Goal: Task Accomplishment & Management: Manage account settings

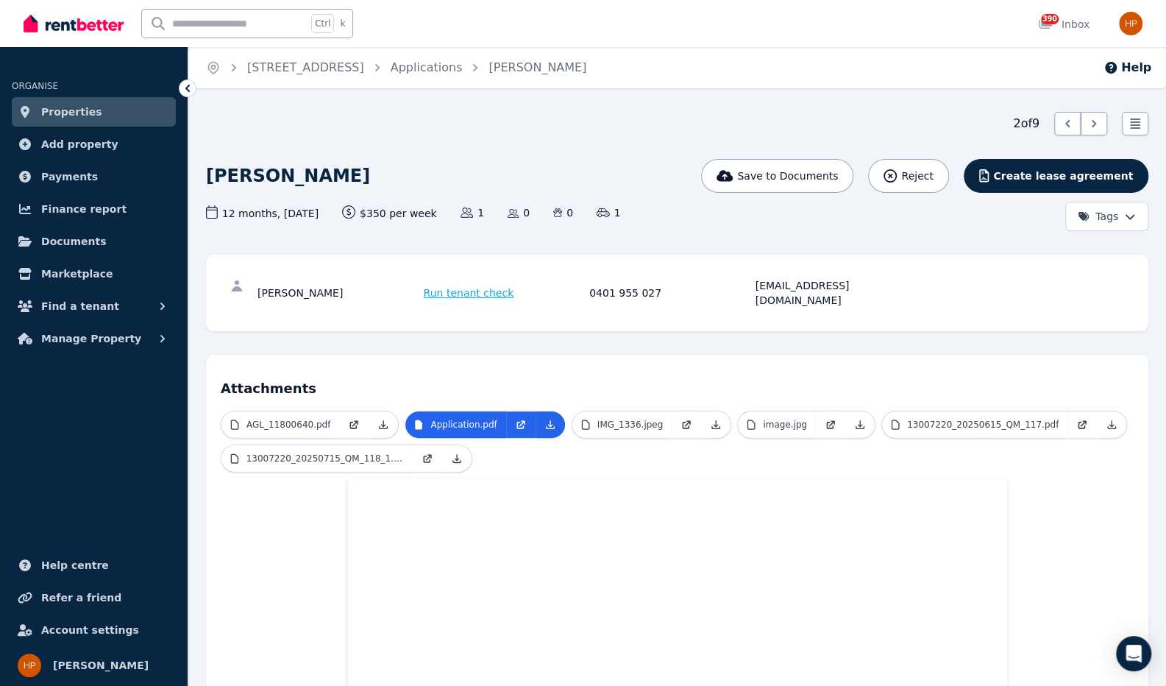
click at [91, 110] on link "Properties" at bounding box center [94, 111] width 164 height 29
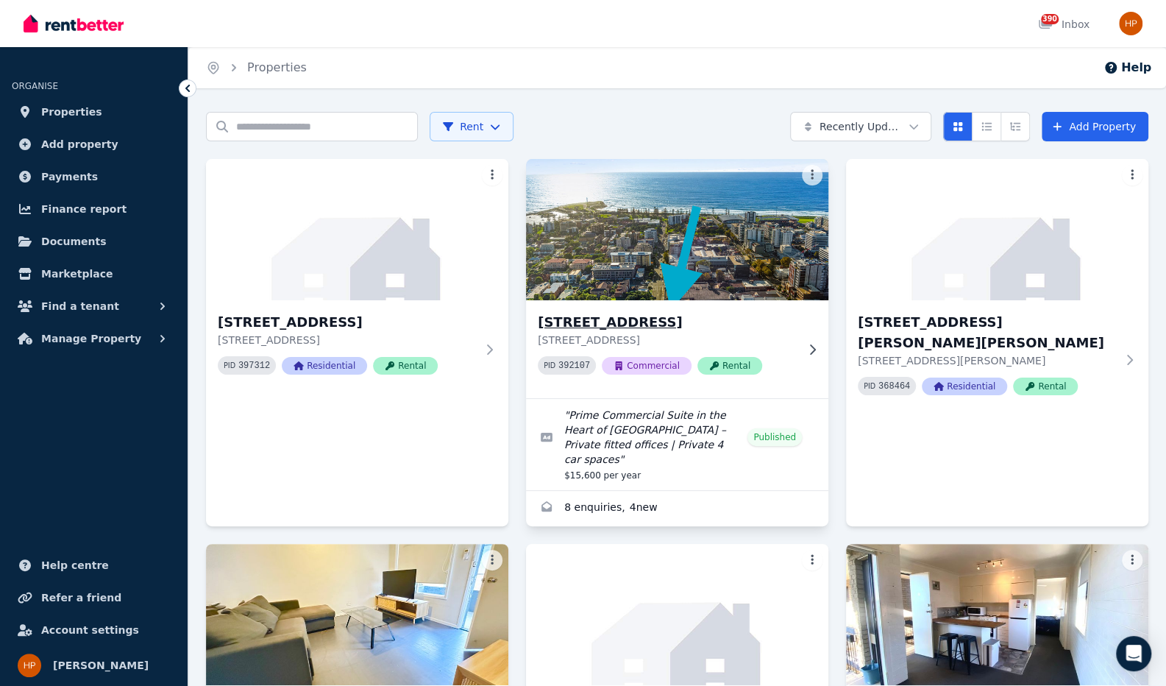
click at [602, 264] on img at bounding box center [678, 229] width 318 height 149
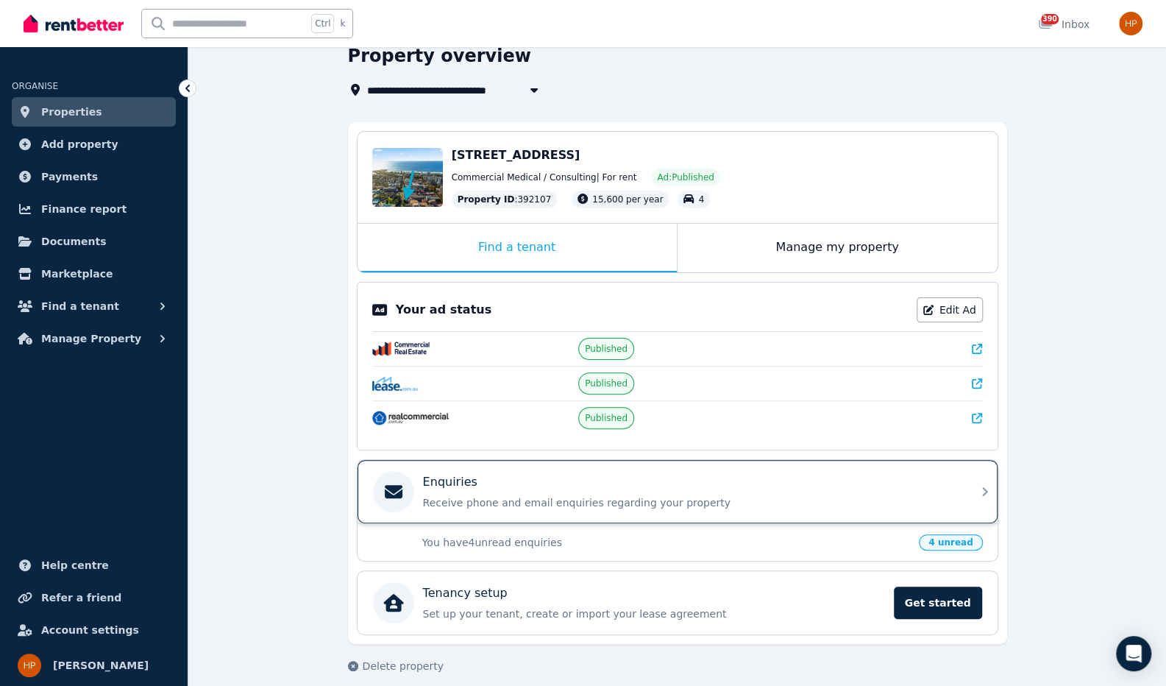
scroll to position [75, 0]
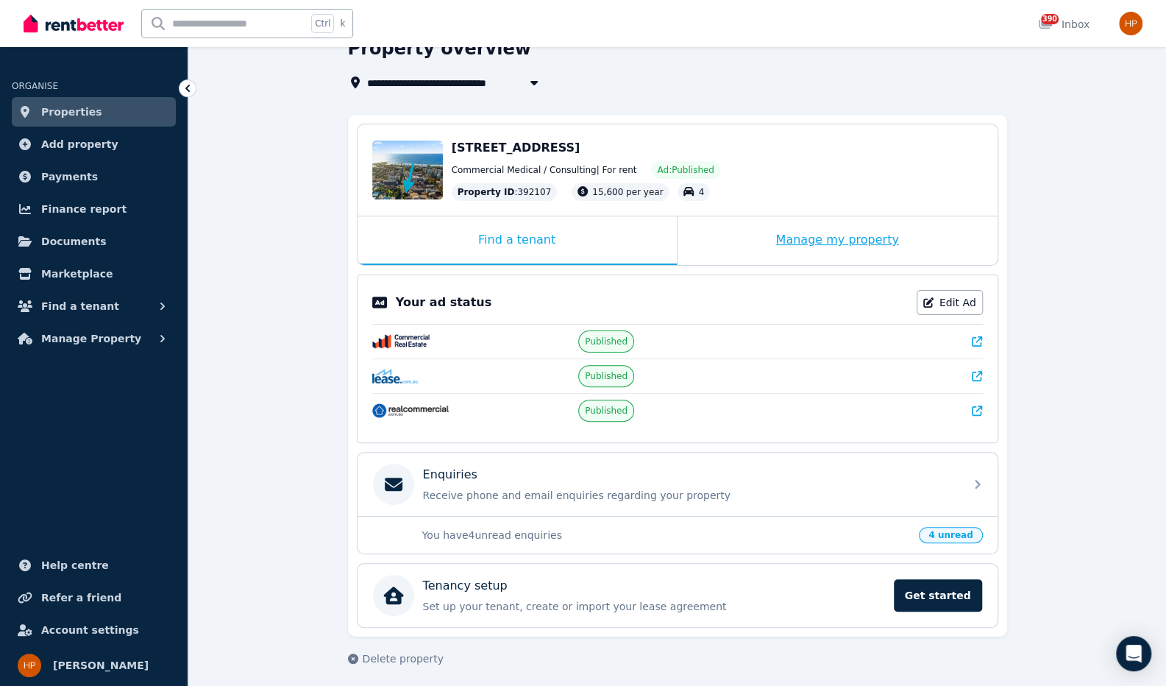
click at [793, 247] on div "Manage my property" at bounding box center [838, 240] width 320 height 49
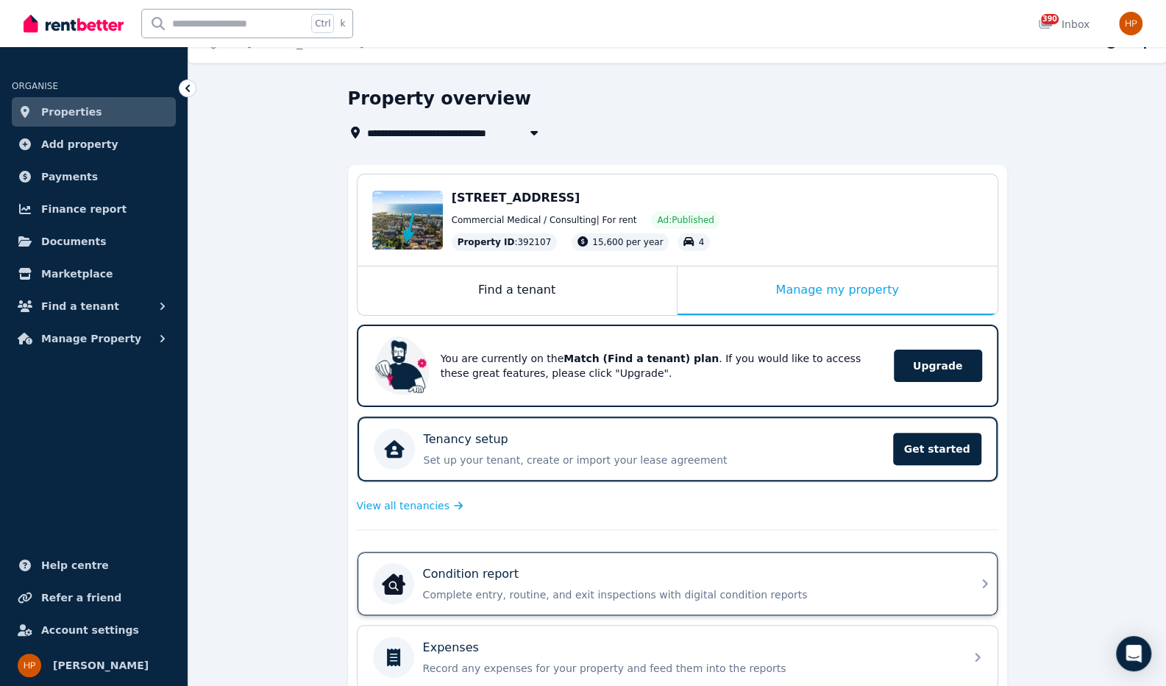
scroll to position [74, 0]
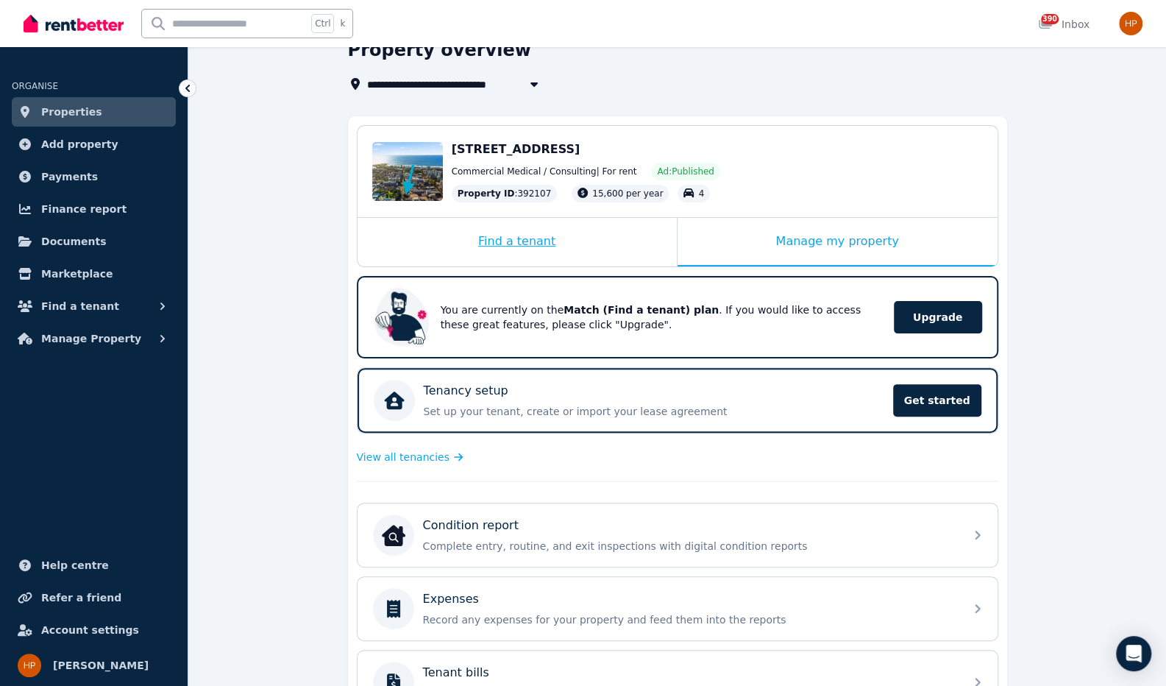
click at [580, 248] on div "Find a tenant" at bounding box center [517, 242] width 319 height 49
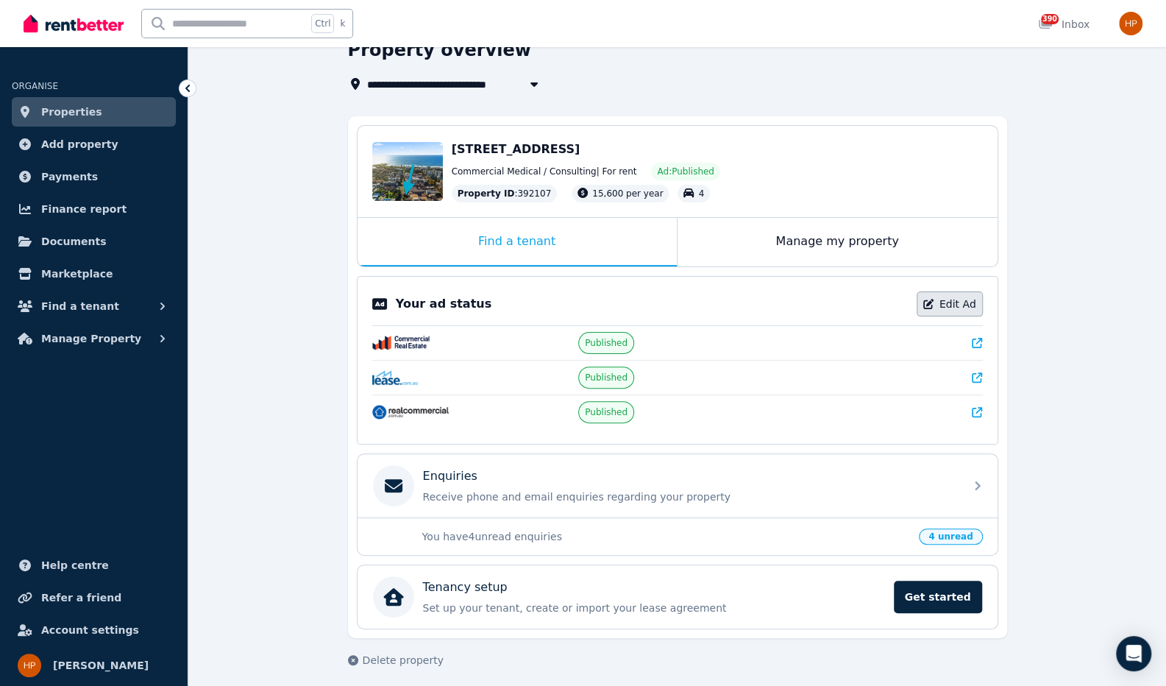
click at [971, 297] on link "Edit Ad" at bounding box center [950, 303] width 66 height 25
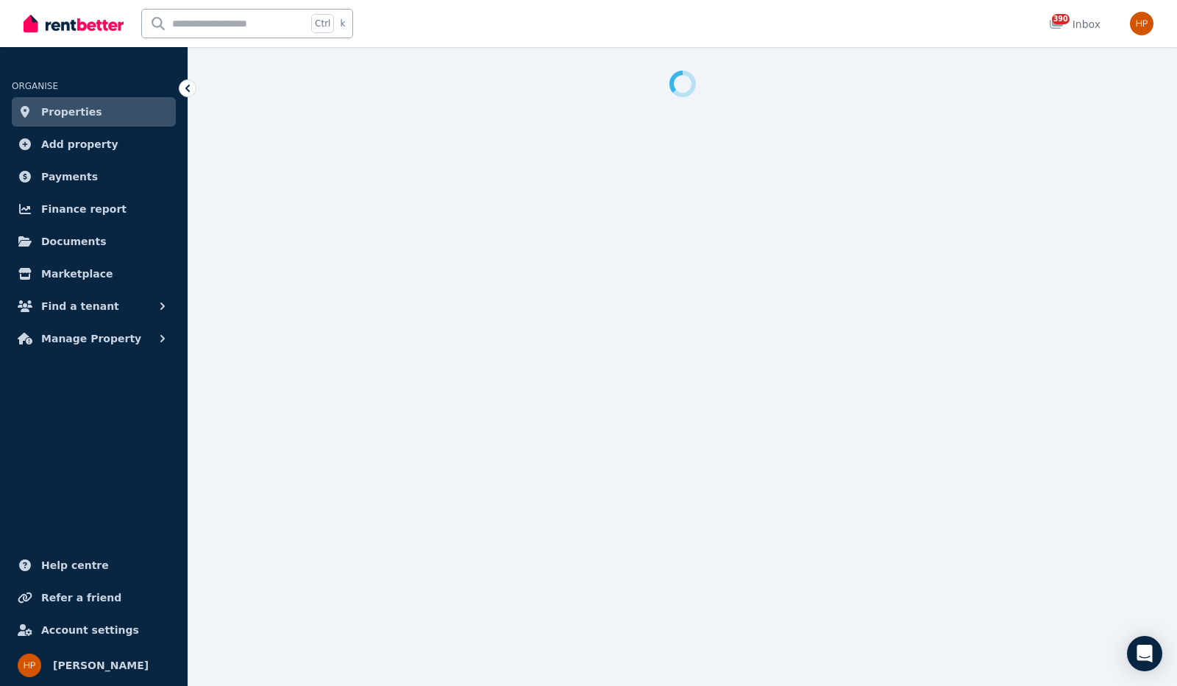
select select "**********"
select select "*********"
select select "**********"
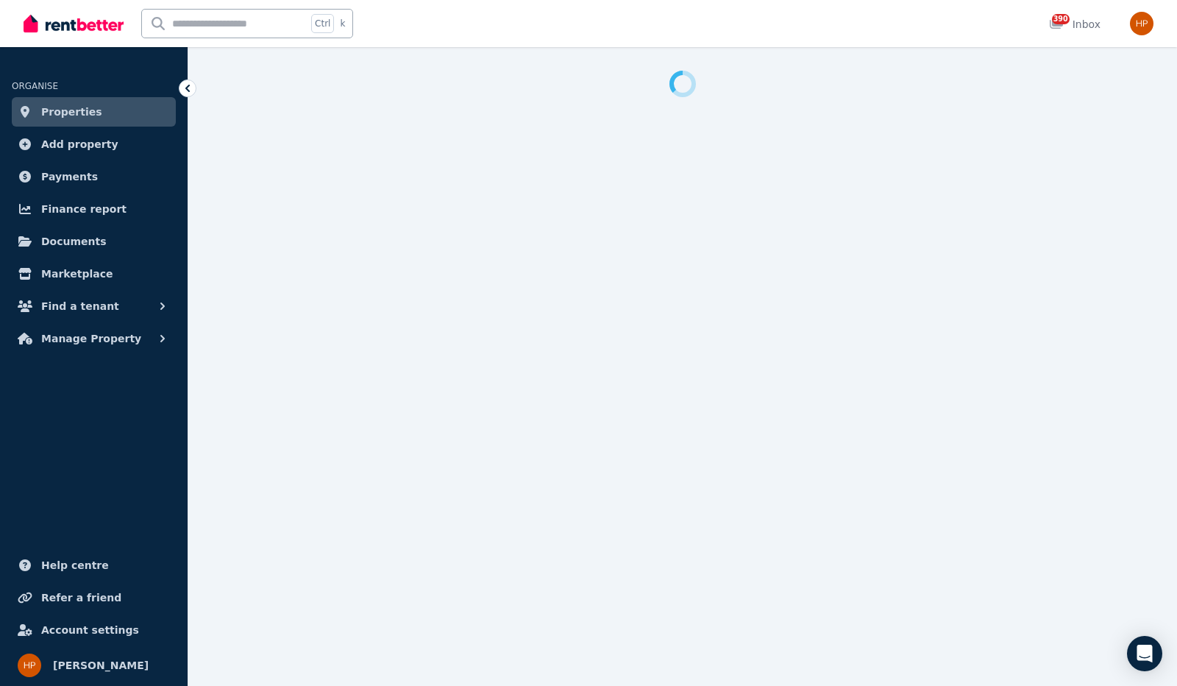
select select "**********"
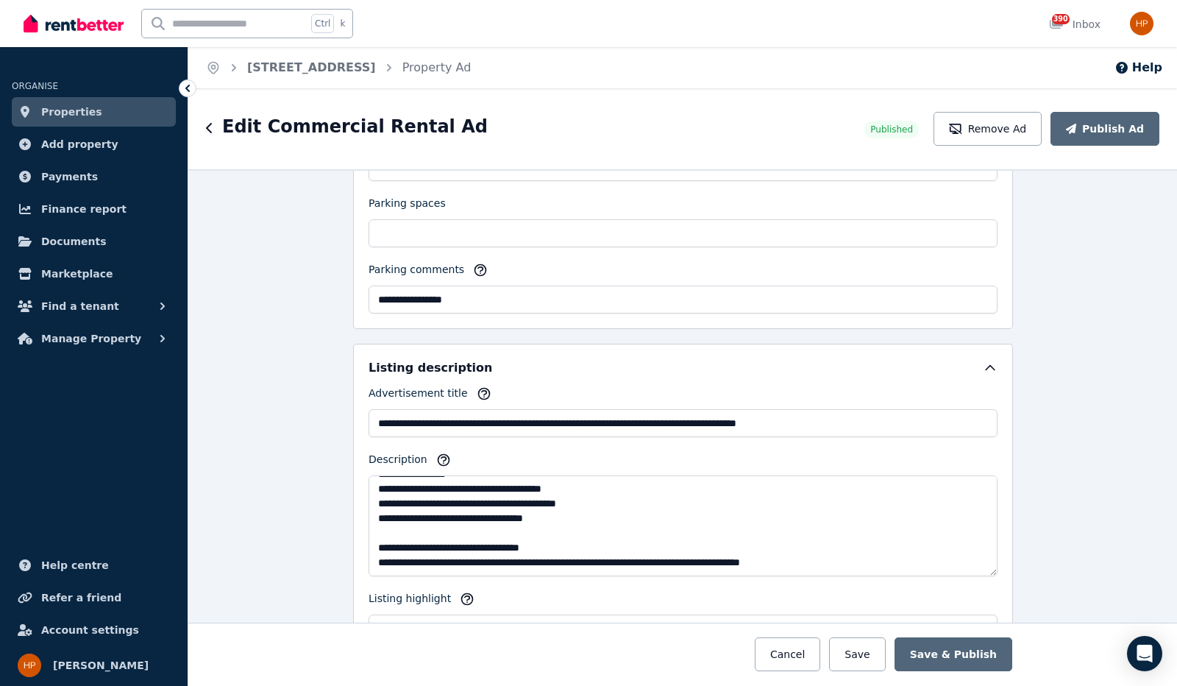
scroll to position [338, 0]
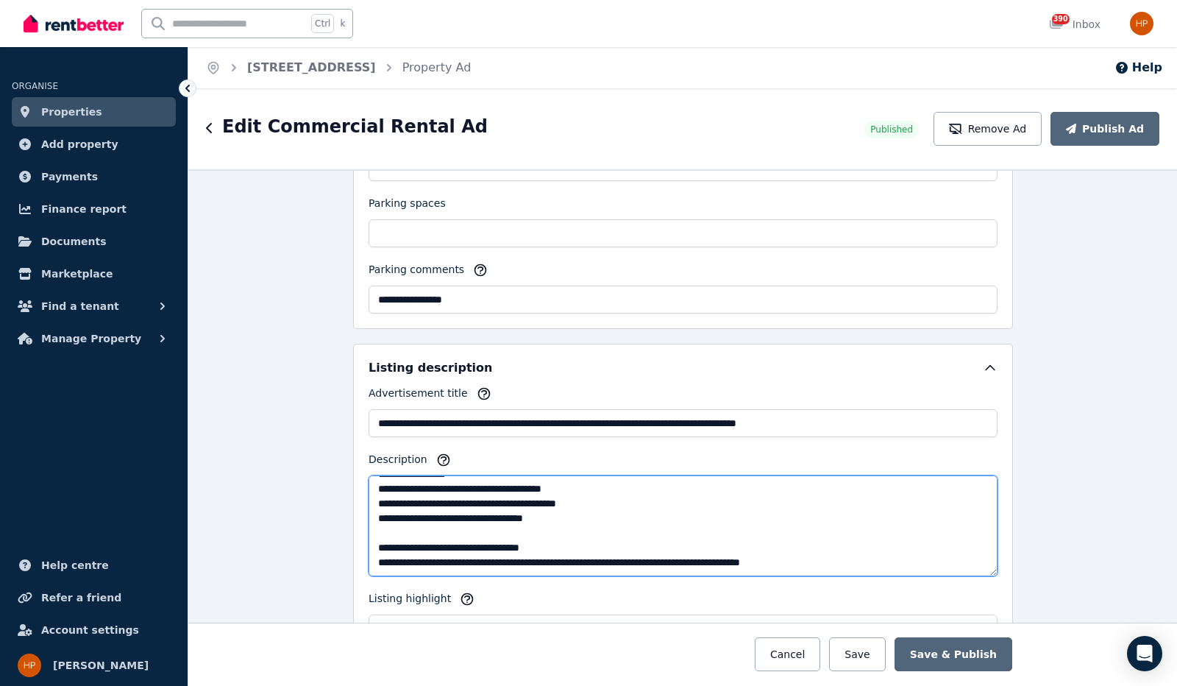
drag, startPoint x: 398, startPoint y: 476, endPoint x: 542, endPoint y: 523, distance: 151.0
click at [539, 523] on textarea "Description" at bounding box center [683, 525] width 629 height 101
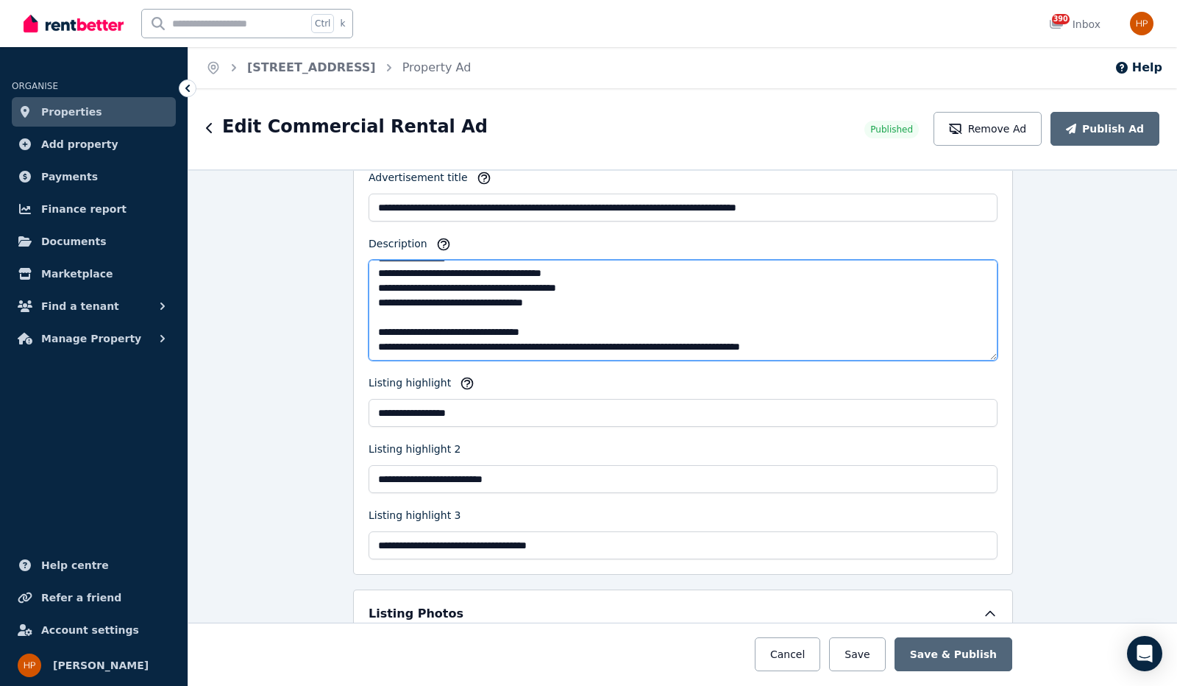
scroll to position [1398, 0]
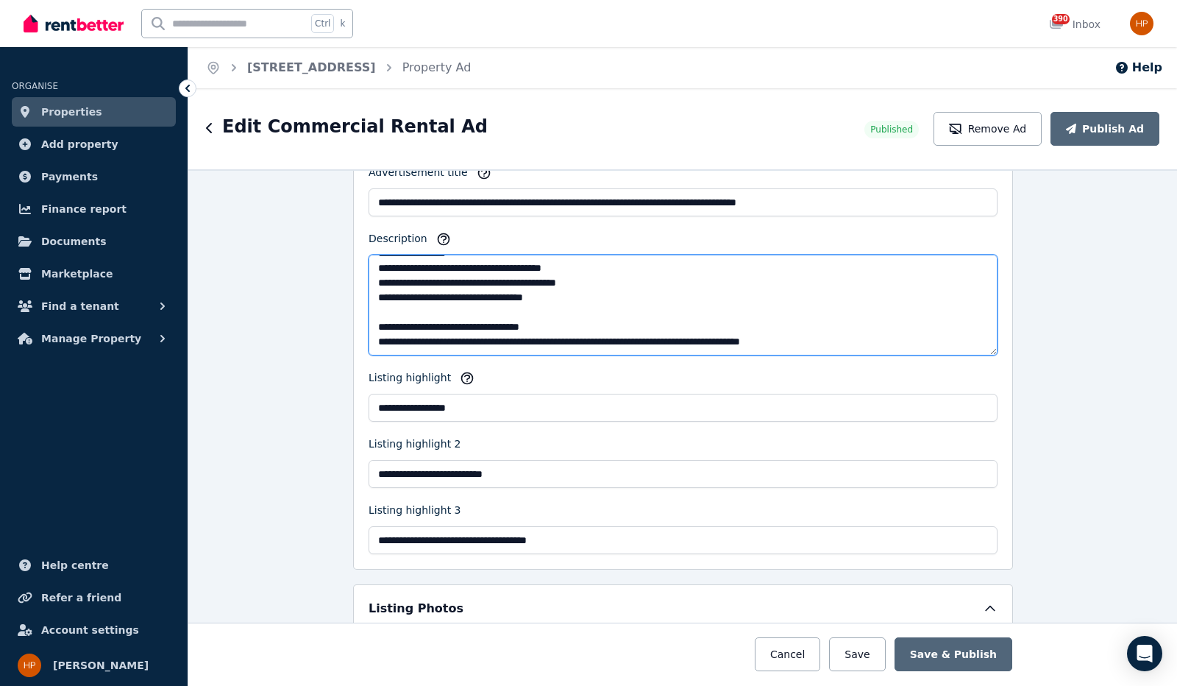
click at [851, 330] on textarea "Description" at bounding box center [683, 305] width 629 height 101
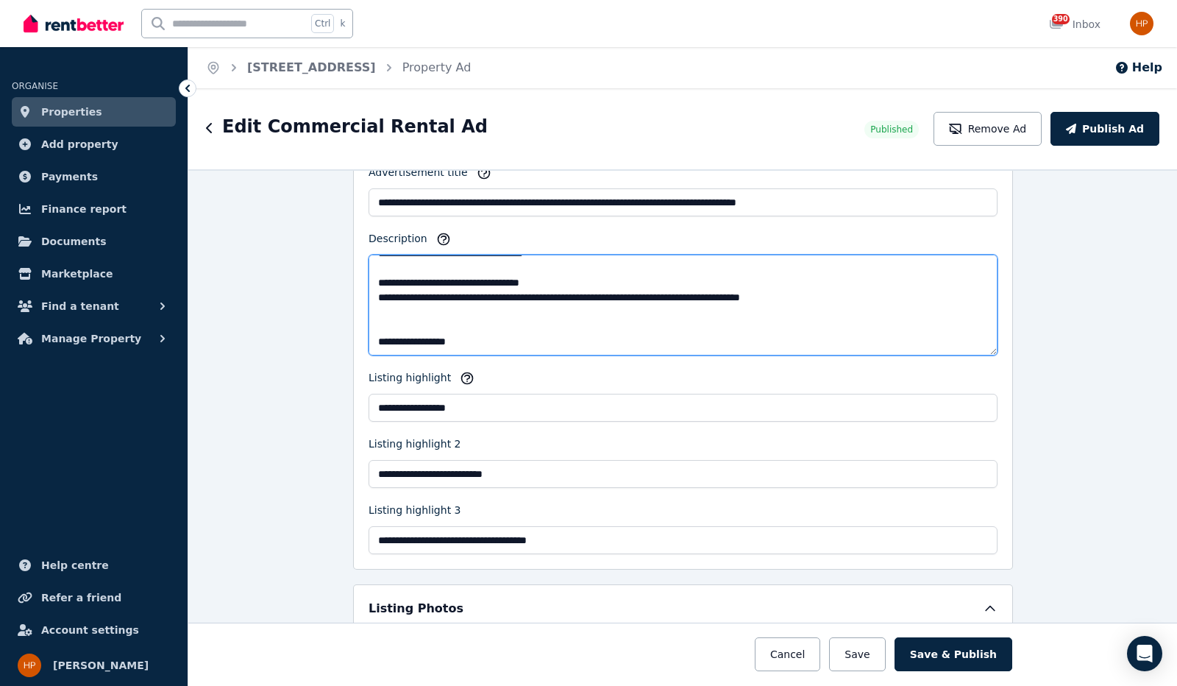
scroll to position [405, 0]
drag, startPoint x: 474, startPoint y: 305, endPoint x: 335, endPoint y: 305, distance: 139.1
click at [335, 305] on div "**********" at bounding box center [682, 427] width 989 height 517
click at [470, 323] on textarea "Description" at bounding box center [683, 305] width 629 height 101
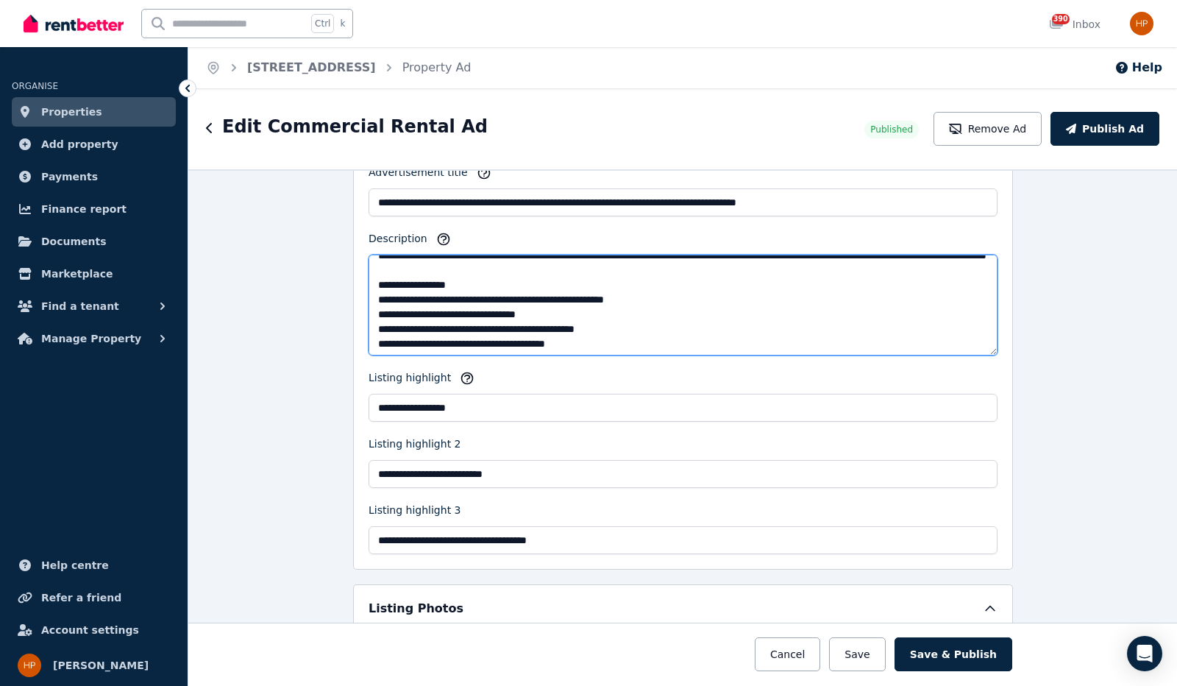
scroll to position [74, 0]
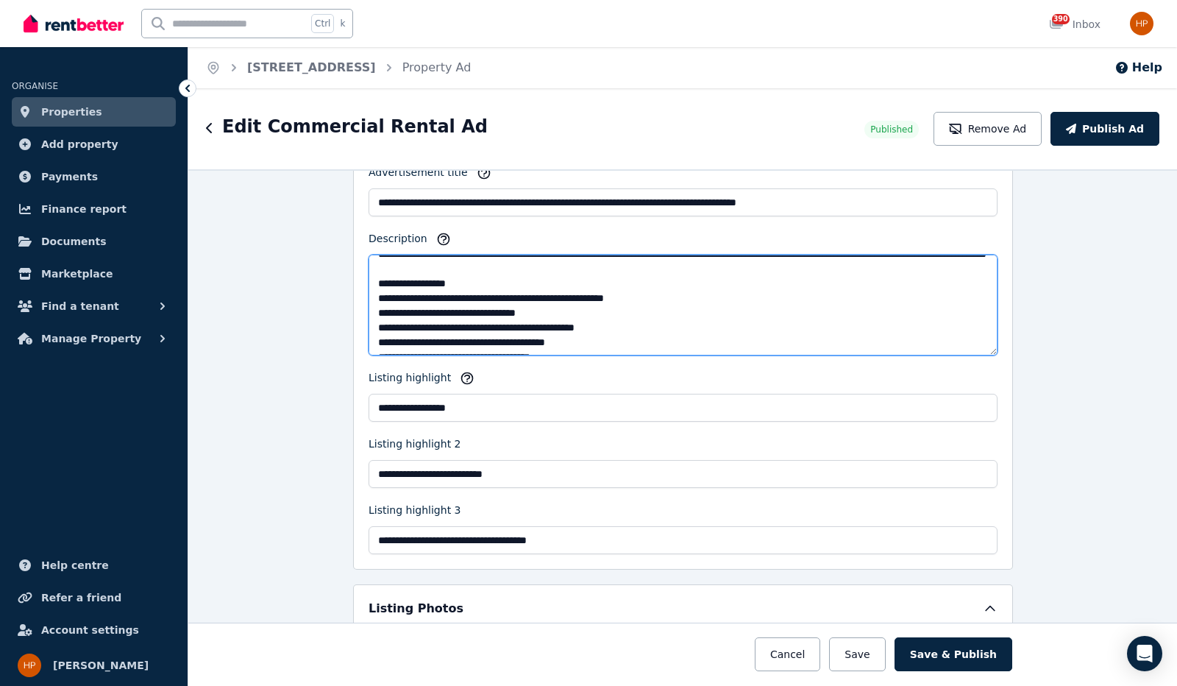
click at [482, 314] on textarea "Description" at bounding box center [683, 305] width 629 height 101
click at [407, 320] on textarea "Description" at bounding box center [683, 305] width 629 height 101
click at [517, 317] on textarea "Description" at bounding box center [683, 305] width 629 height 101
click at [458, 317] on textarea "Description" at bounding box center [683, 305] width 629 height 101
click at [520, 314] on textarea "Description" at bounding box center [683, 305] width 629 height 101
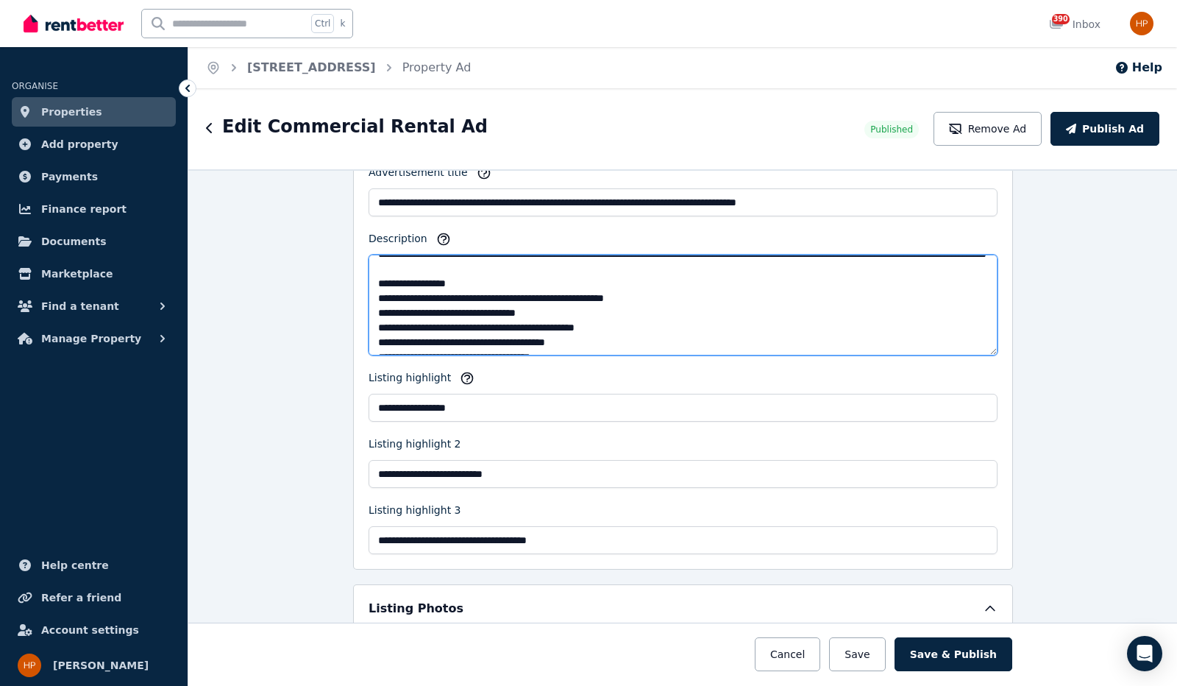
click at [652, 322] on textarea "Description" at bounding box center [683, 305] width 629 height 101
drag, startPoint x: 690, startPoint y: 317, endPoint x: 381, endPoint y: 323, distance: 309.1
click at [381, 323] on textarea "Description" at bounding box center [683, 305] width 629 height 101
click at [400, 323] on textarea "Description" at bounding box center [683, 305] width 629 height 101
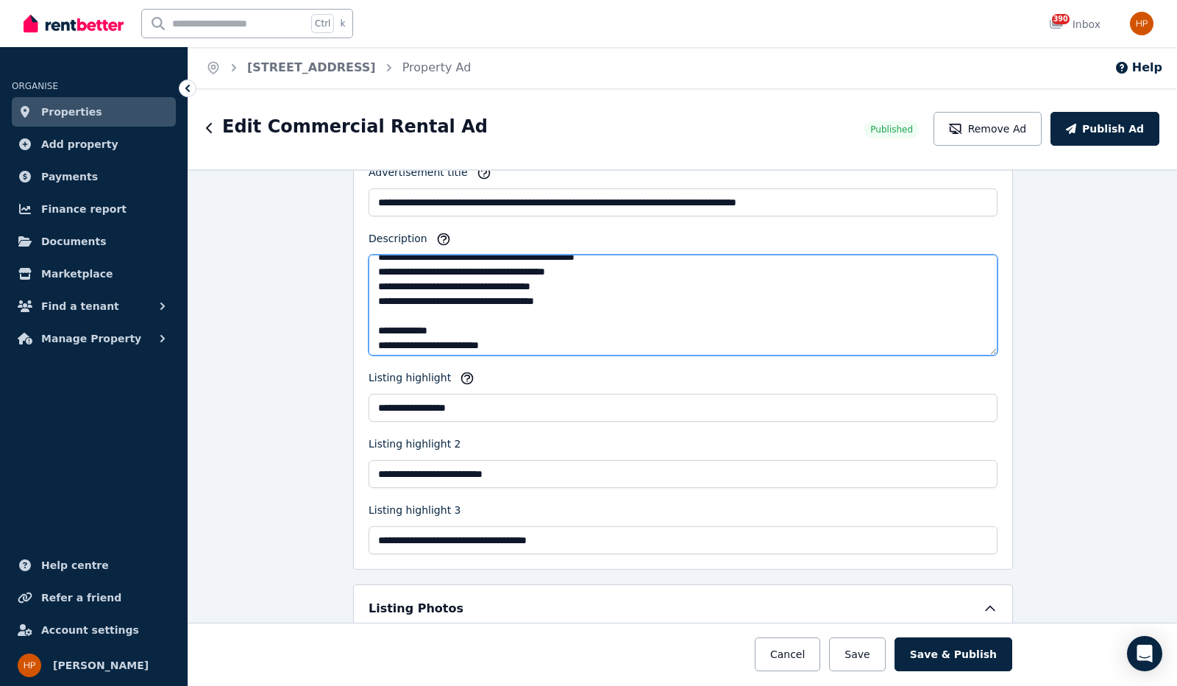
scroll to position [147, 0]
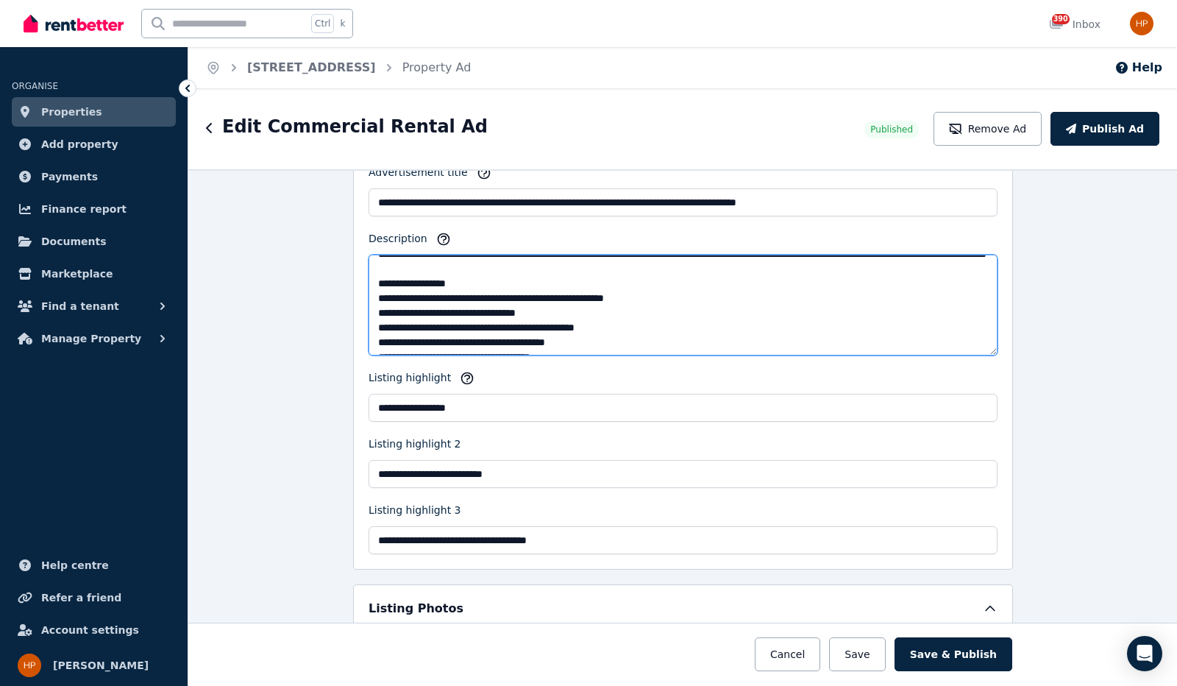
click at [628, 305] on textarea "Description" at bounding box center [683, 305] width 629 height 101
click at [665, 311] on textarea "Description" at bounding box center [683, 305] width 629 height 101
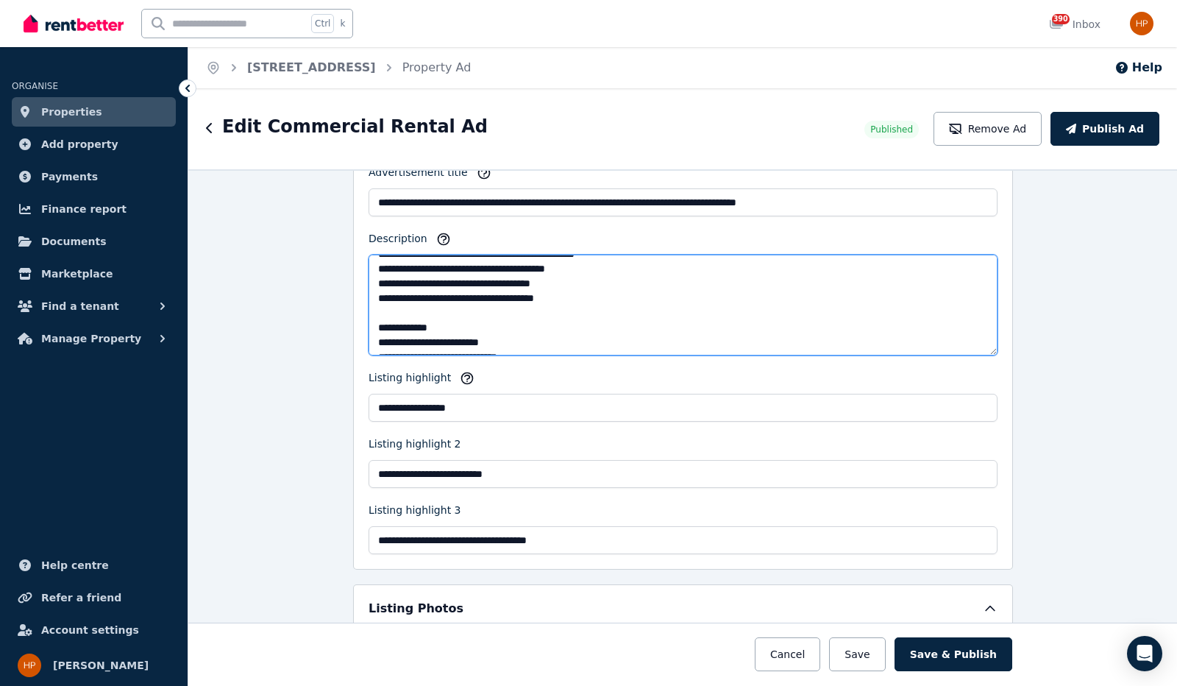
click at [549, 272] on textarea "Description" at bounding box center [683, 305] width 629 height 101
drag, startPoint x: 415, startPoint y: 271, endPoint x: 530, endPoint y: 278, distance: 115.0
click at [529, 278] on textarea "Description" at bounding box center [683, 305] width 629 height 101
click at [530, 278] on textarea "Description" at bounding box center [683, 305] width 629 height 101
click at [567, 316] on textarea "Description" at bounding box center [683, 305] width 629 height 101
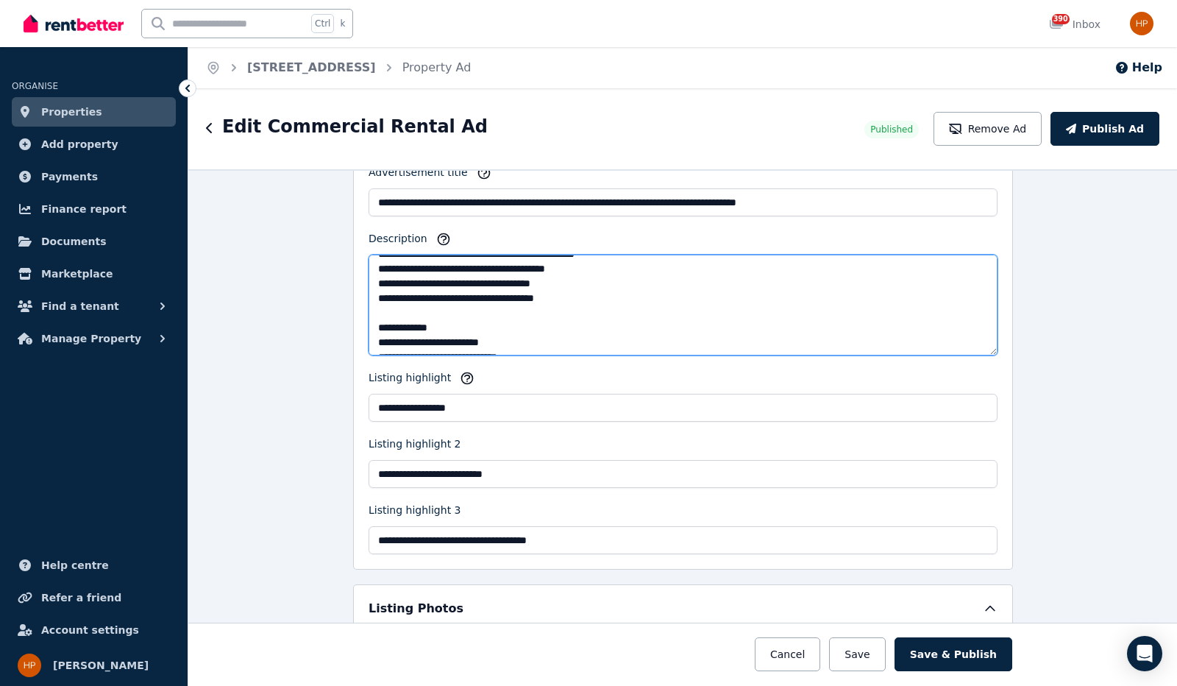
click at [559, 260] on textarea "Description" at bounding box center [683, 305] width 629 height 101
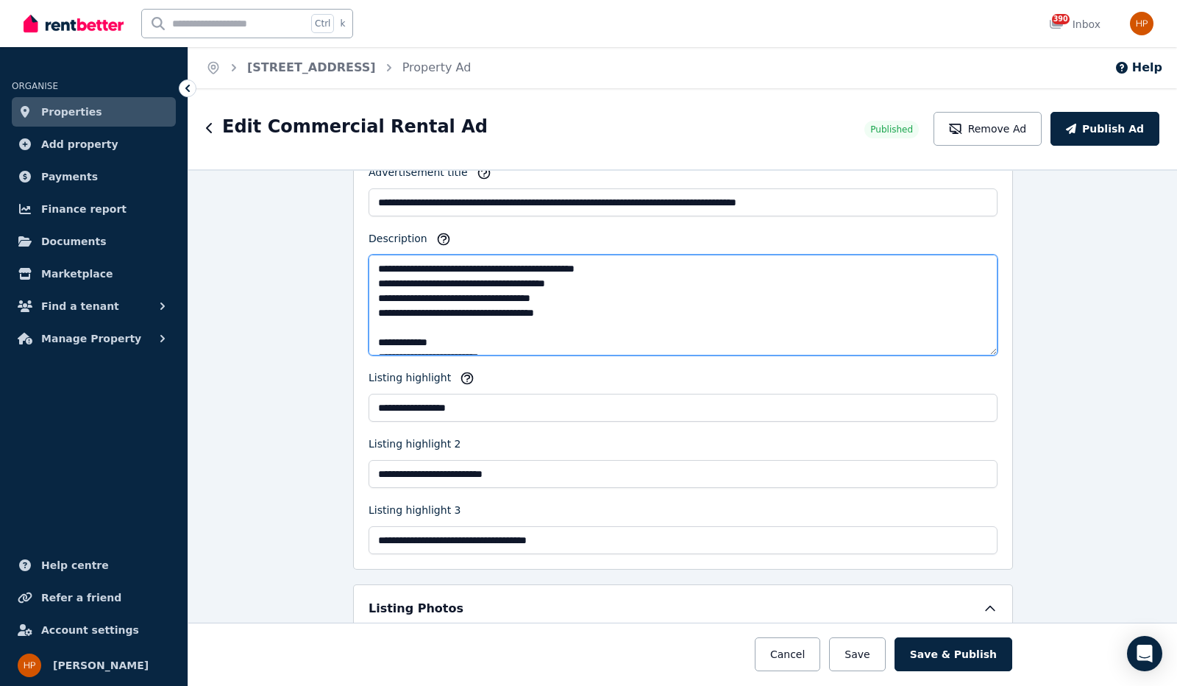
click at [436, 270] on textarea "Description" at bounding box center [683, 305] width 629 height 101
click at [375, 267] on textarea "Description" at bounding box center [683, 305] width 629 height 101
click at [427, 266] on textarea "Description" at bounding box center [683, 305] width 629 height 101
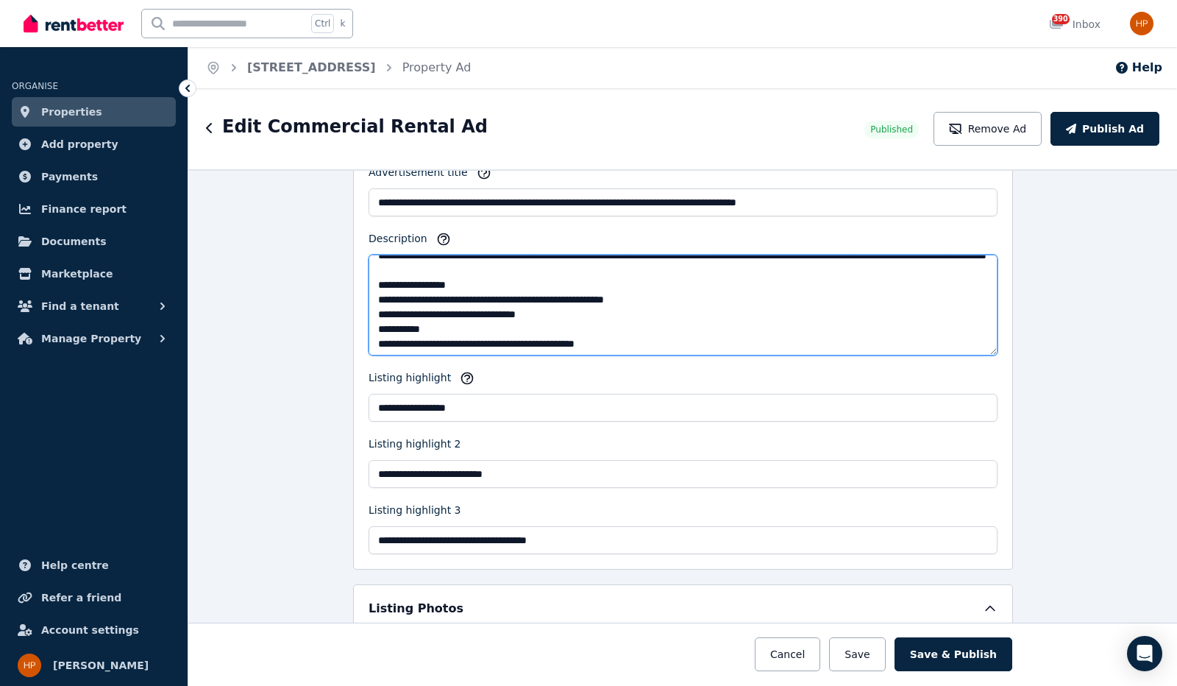
scroll to position [74, 0]
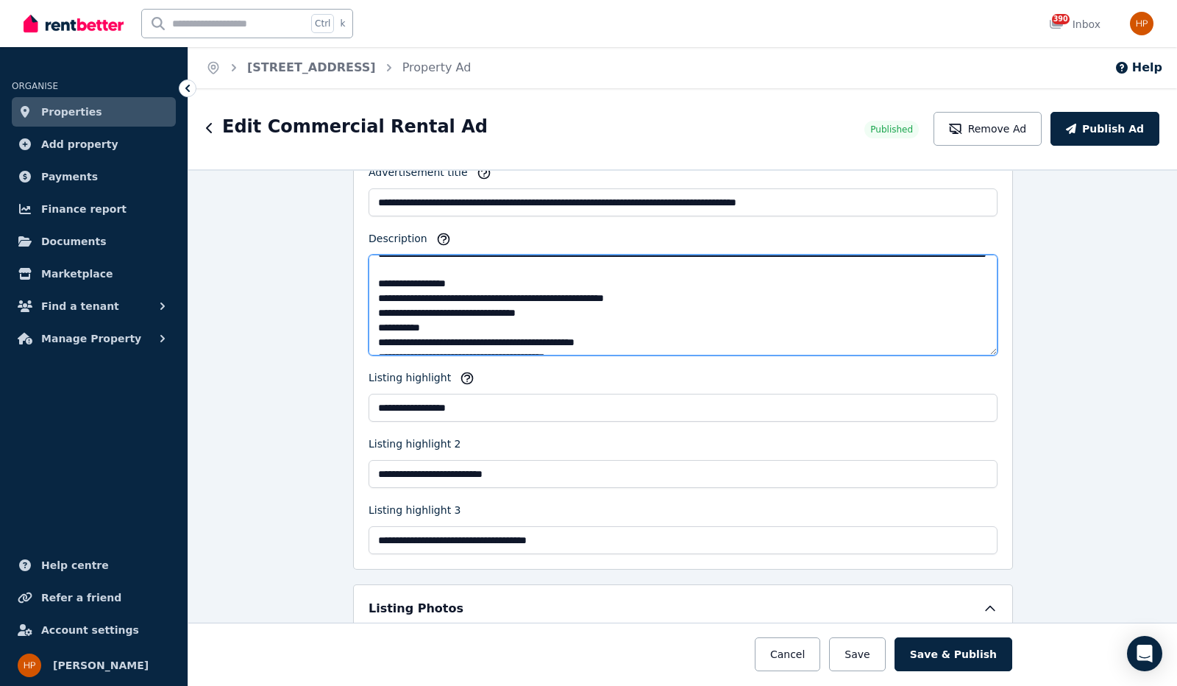
click at [393, 322] on textarea "Description" at bounding box center [683, 305] width 629 height 101
drag, startPoint x: 400, startPoint y: 312, endPoint x: 553, endPoint y: 314, distance: 153.8
click at [553, 314] on textarea "Description" at bounding box center [683, 305] width 629 height 101
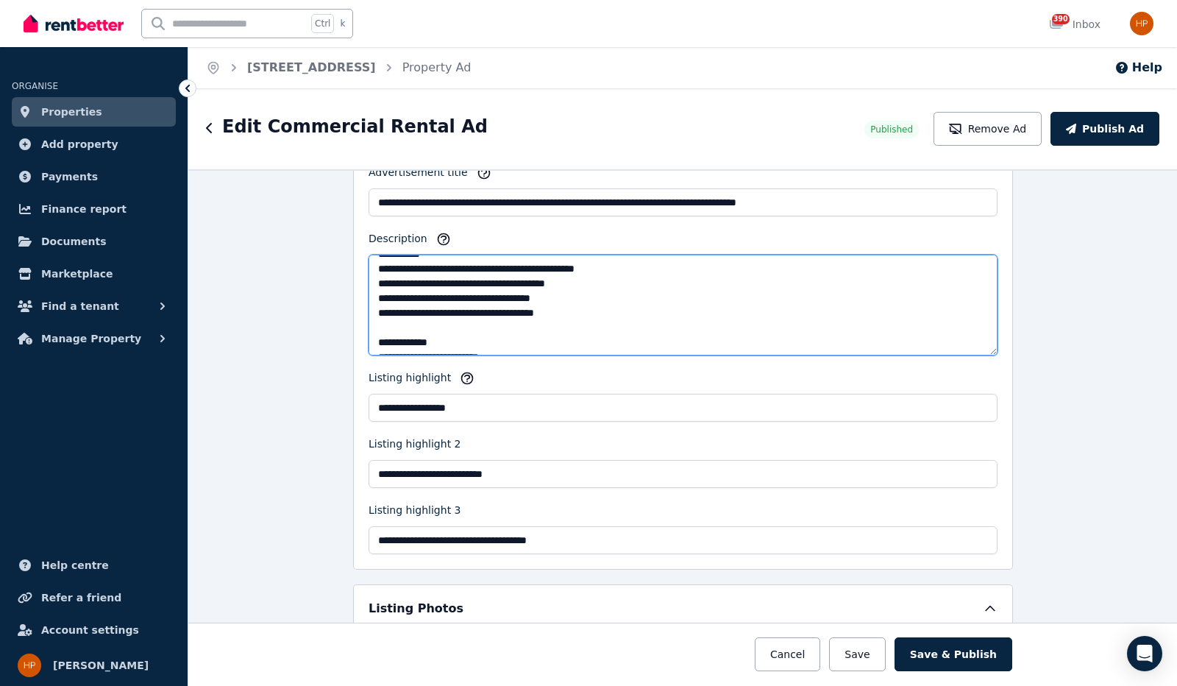
drag, startPoint x: 433, startPoint y: 271, endPoint x: 440, endPoint y: 274, distance: 7.6
click at [433, 271] on textarea "Description" at bounding box center [683, 305] width 629 height 101
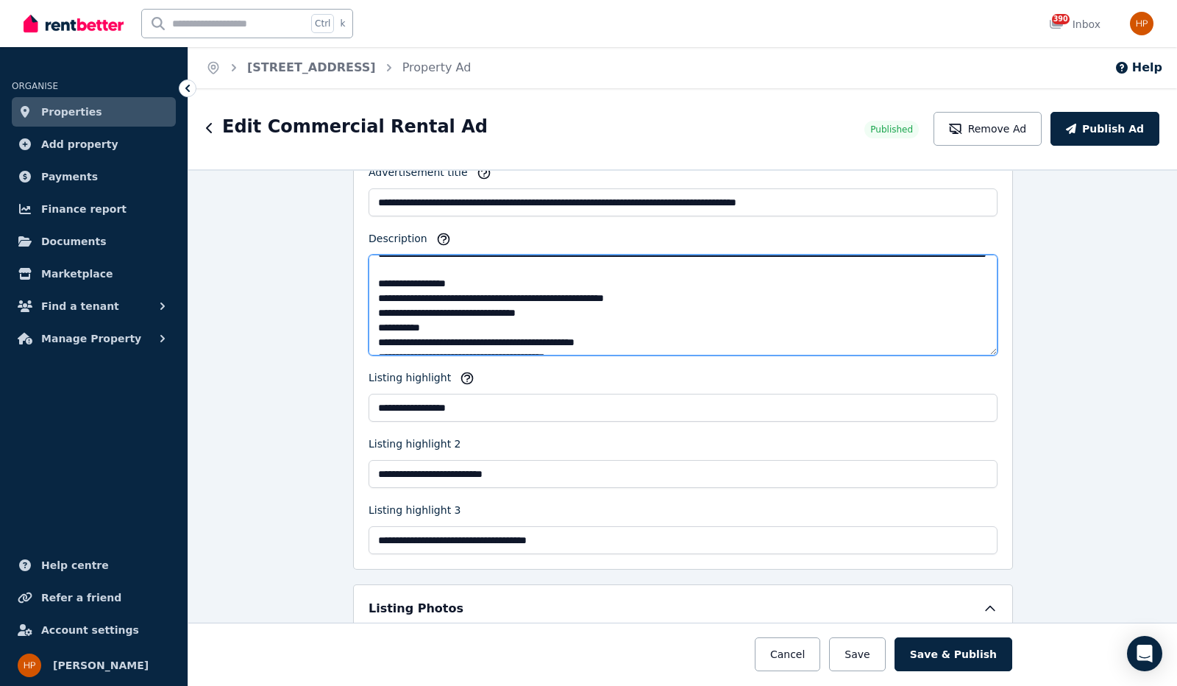
click at [528, 303] on textarea "Description" at bounding box center [683, 305] width 629 height 101
click at [506, 317] on textarea "Description" at bounding box center [683, 305] width 629 height 101
click at [637, 319] on textarea "Description" at bounding box center [683, 305] width 629 height 101
click at [635, 311] on textarea "Description" at bounding box center [683, 305] width 629 height 101
click at [688, 313] on textarea "Description" at bounding box center [683, 305] width 629 height 101
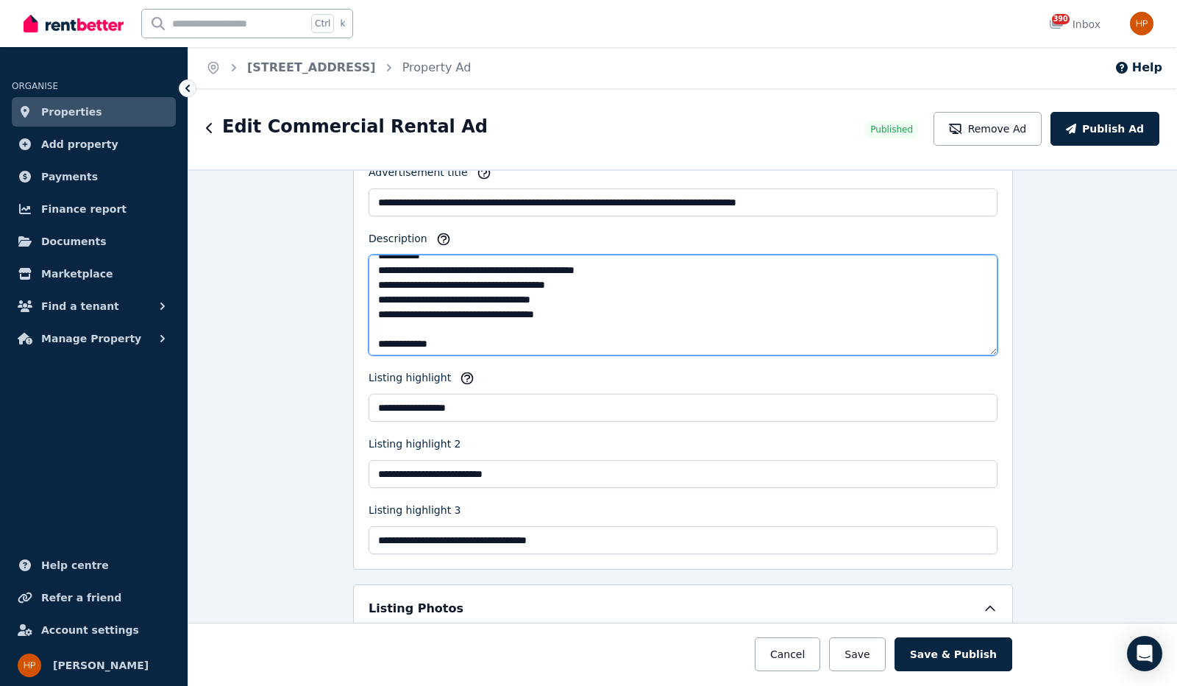
scroll to position [147, 0]
click at [533, 291] on textarea "Description" at bounding box center [683, 305] width 629 height 101
click at [458, 270] on textarea "Description" at bounding box center [683, 305] width 629 height 101
click at [424, 272] on textarea "Description" at bounding box center [683, 305] width 629 height 101
click at [769, 261] on textarea "Description" at bounding box center [683, 305] width 629 height 101
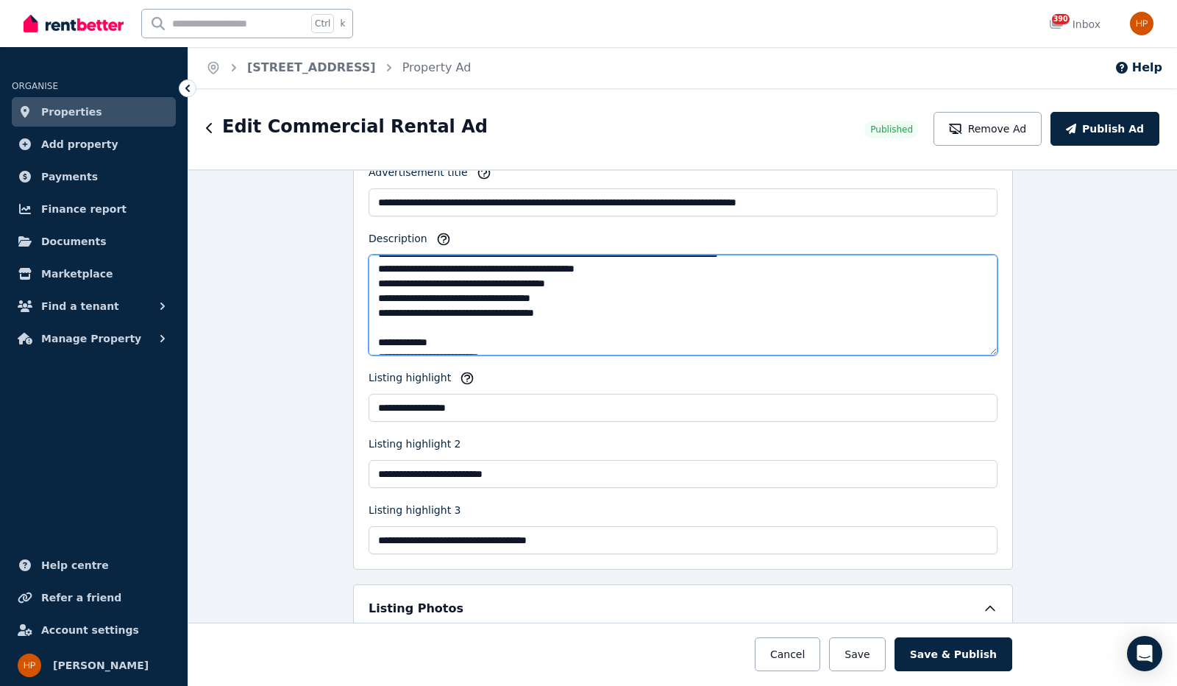
click at [823, 269] on textarea "Description" at bounding box center [683, 305] width 629 height 101
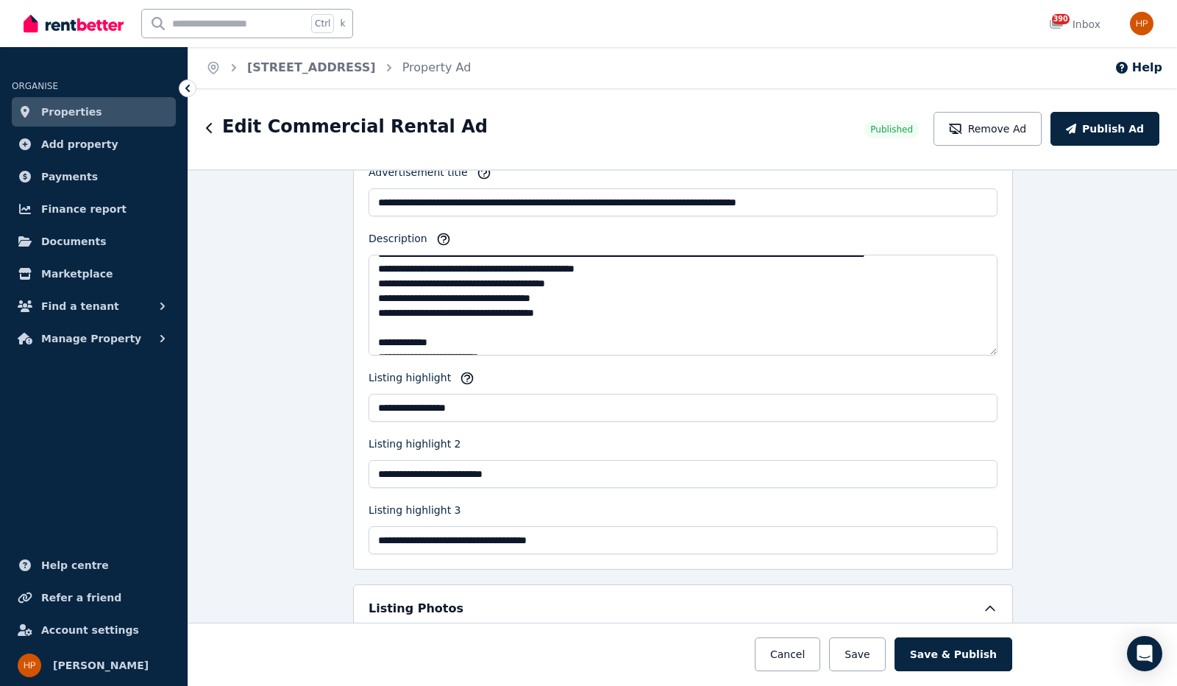
click at [831, 236] on div "Description" at bounding box center [683, 241] width 629 height 21
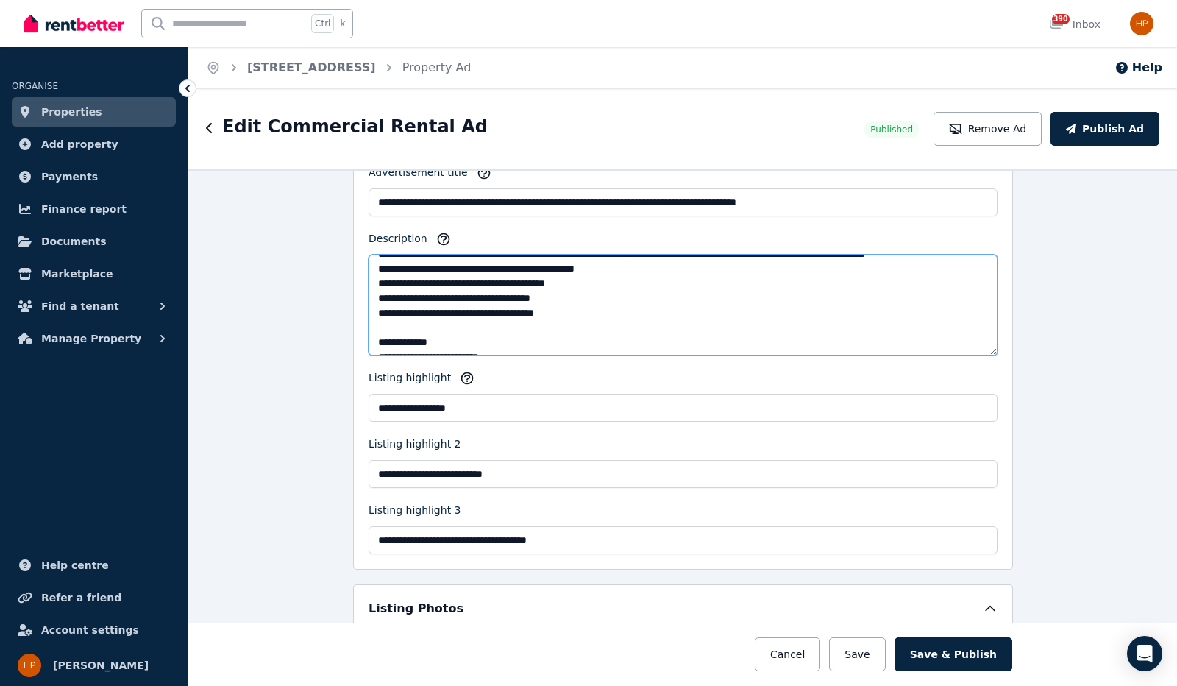
drag, startPoint x: 799, startPoint y: 266, endPoint x: 954, endPoint y: 269, distance: 155.3
click at [954, 269] on textarea "Description" at bounding box center [683, 305] width 629 height 101
click at [567, 312] on textarea "Description" at bounding box center [683, 305] width 629 height 101
click at [567, 325] on textarea "Description" at bounding box center [683, 305] width 629 height 101
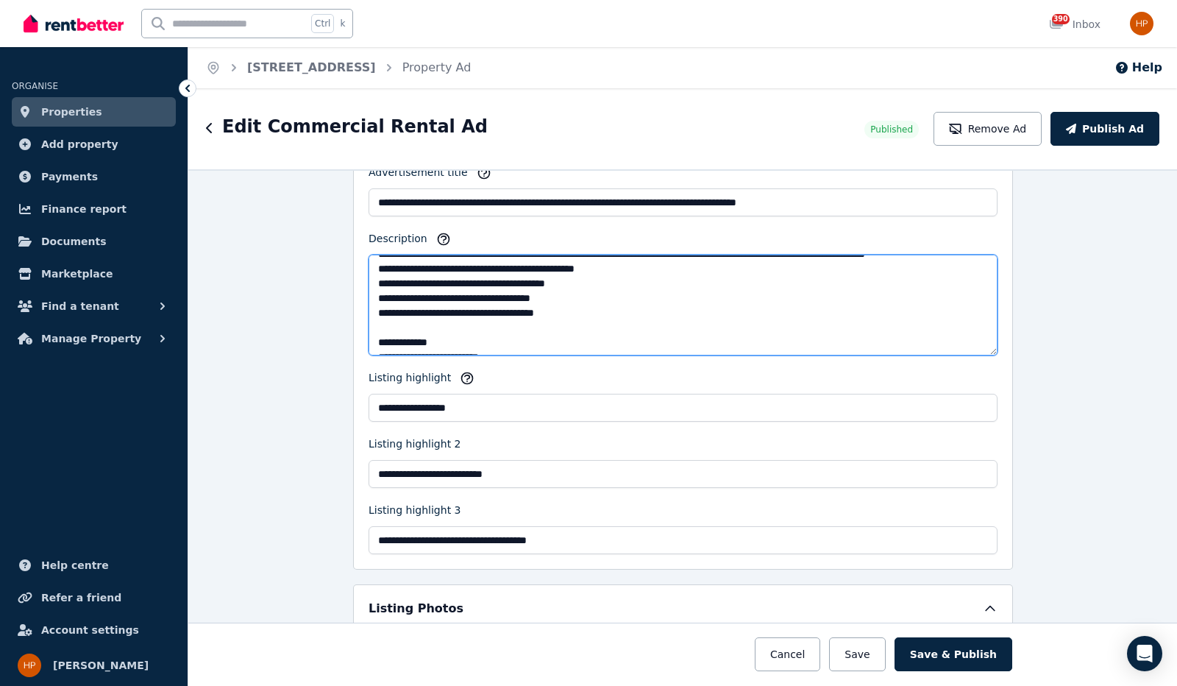
click at [568, 325] on textarea "Description" at bounding box center [683, 305] width 629 height 101
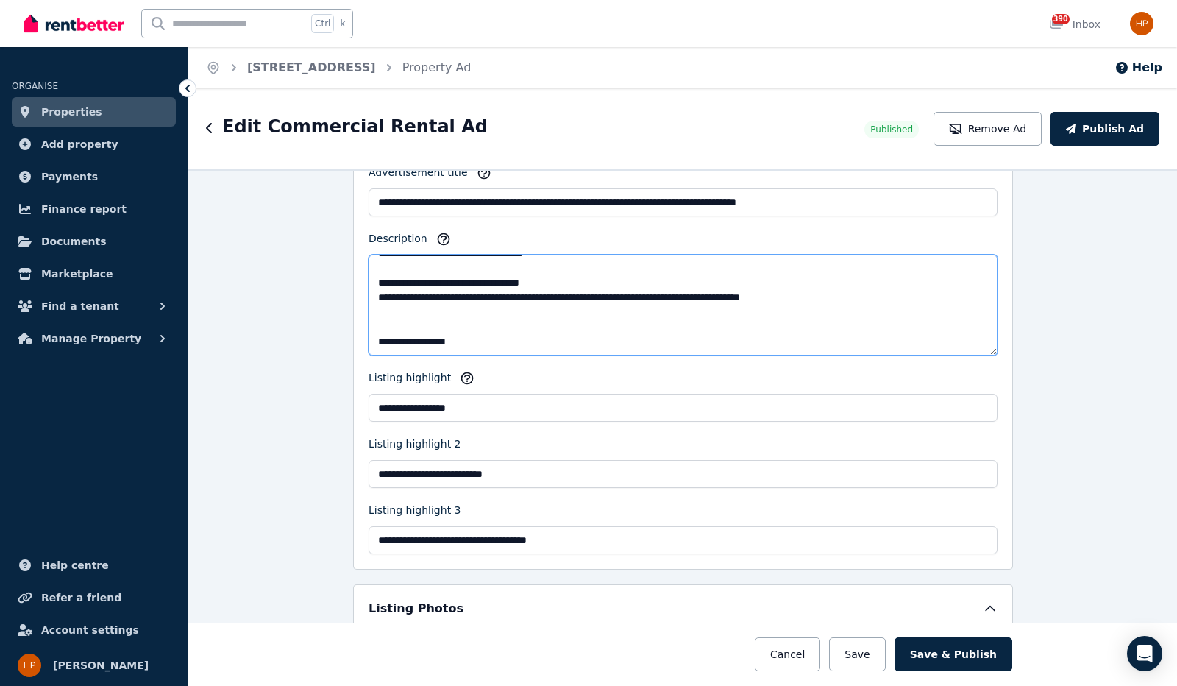
scroll to position [427, 0]
click at [435, 302] on textarea "Description" at bounding box center [683, 305] width 629 height 101
click at [458, 302] on textarea "Description" at bounding box center [683, 305] width 629 height 101
click at [472, 305] on textarea "Description" at bounding box center [683, 305] width 629 height 101
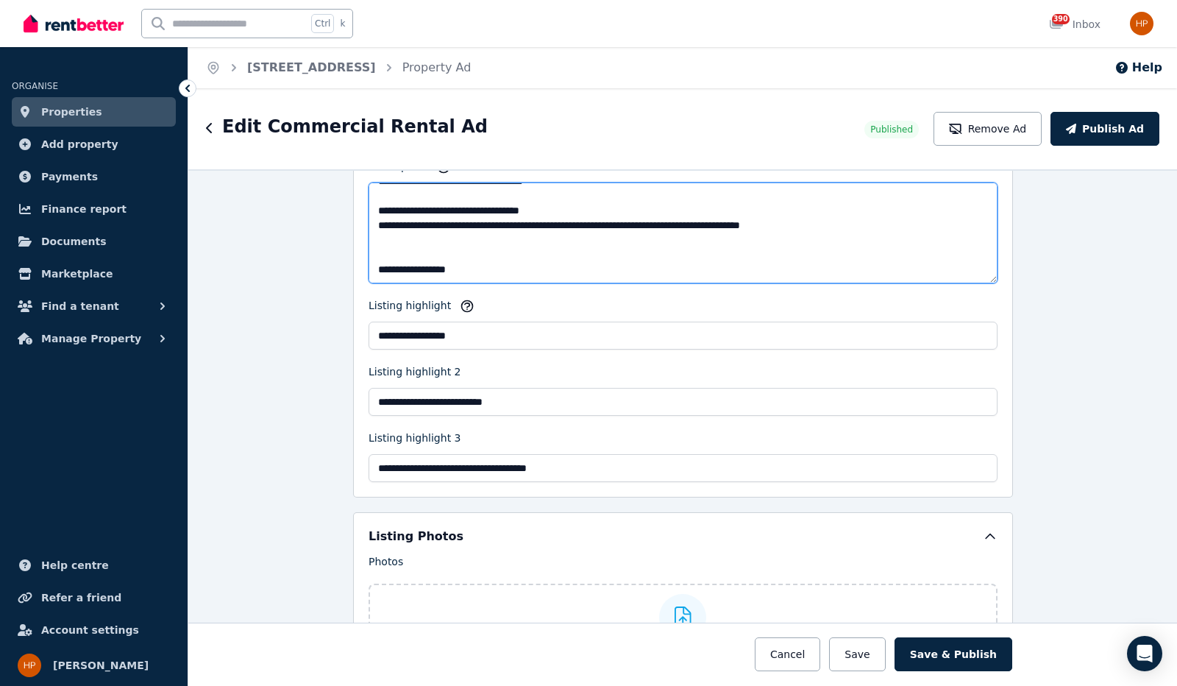
scroll to position [1472, 0]
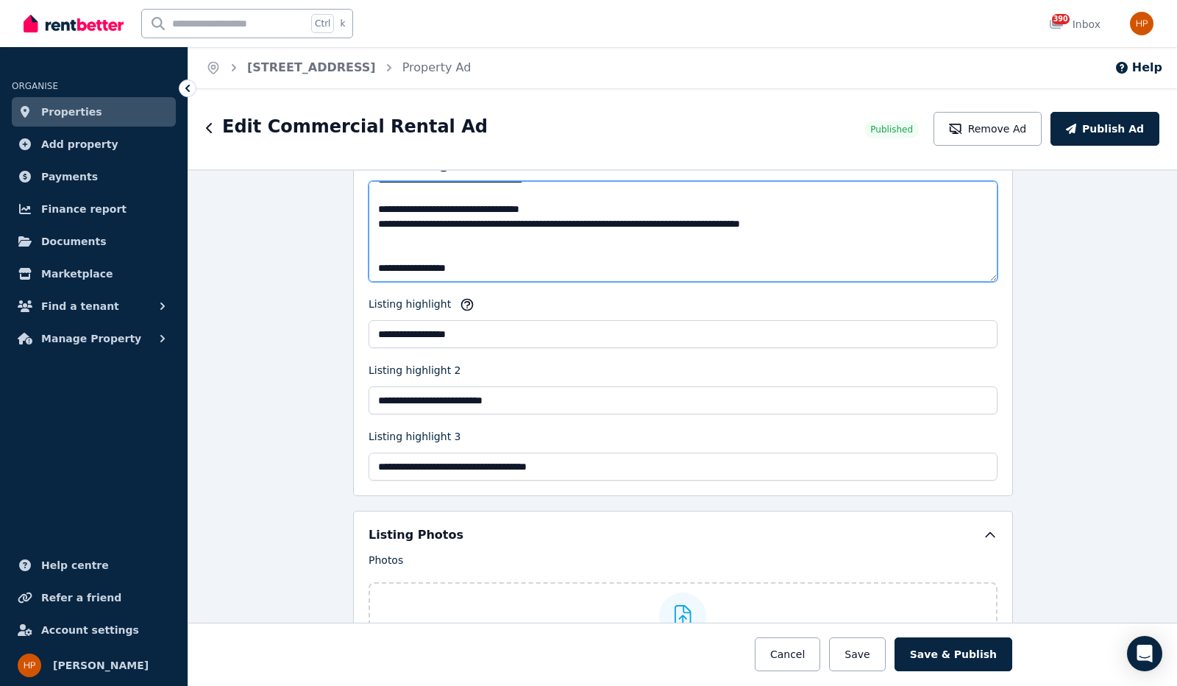
click at [404, 248] on textarea "Description" at bounding box center [683, 231] width 629 height 101
click at [475, 220] on textarea "Description" at bounding box center [683, 231] width 629 height 101
click at [464, 233] on textarea "Description" at bounding box center [683, 231] width 629 height 101
click at [412, 254] on textarea "Description" at bounding box center [683, 231] width 629 height 101
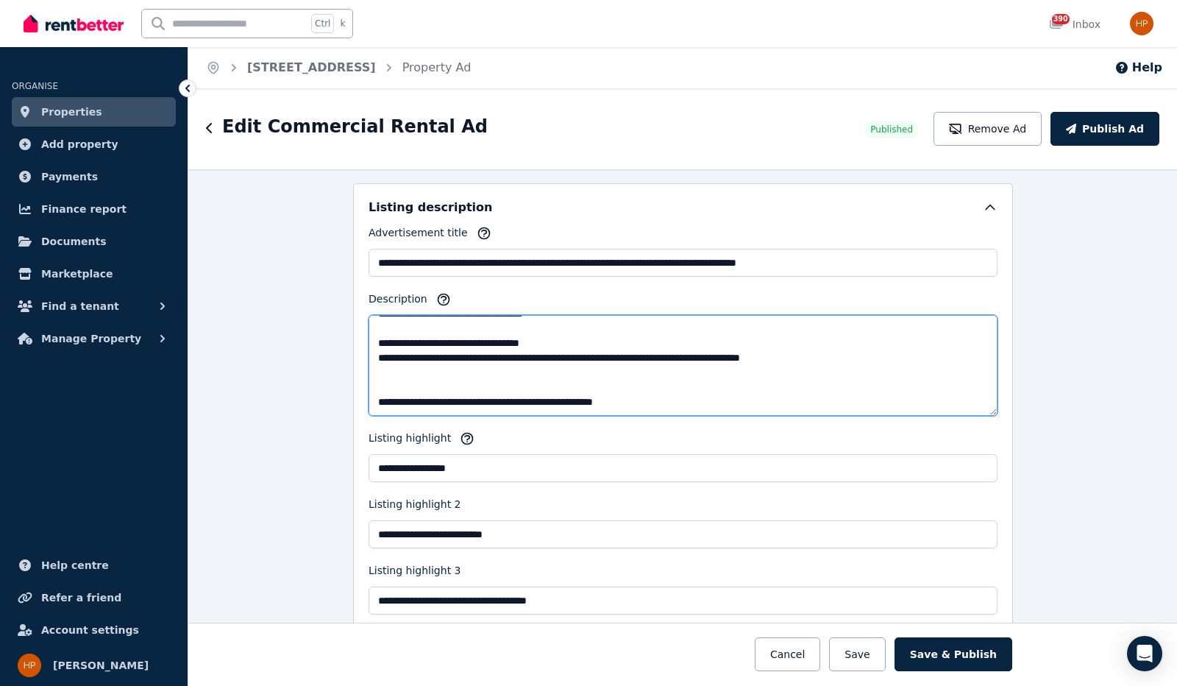
scroll to position [1325, 0]
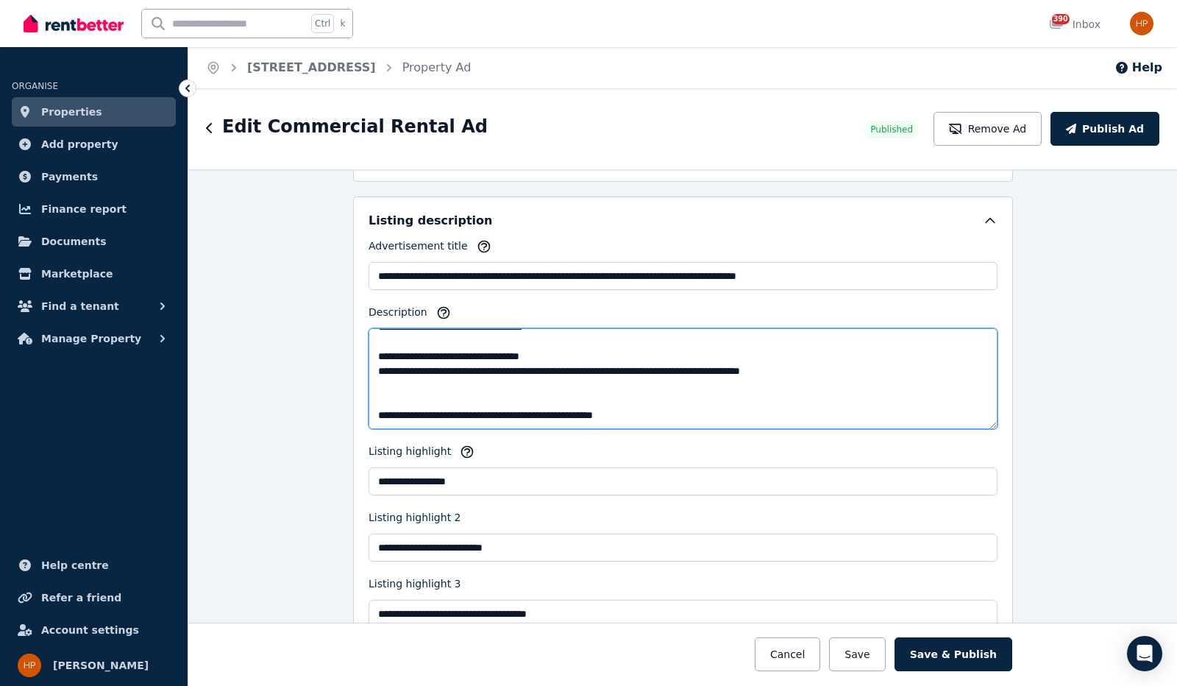
click at [487, 397] on textarea "Description" at bounding box center [683, 378] width 629 height 101
click at [491, 394] on textarea "Description" at bounding box center [683, 378] width 629 height 101
click at [490, 391] on textarea "Description" at bounding box center [683, 378] width 629 height 101
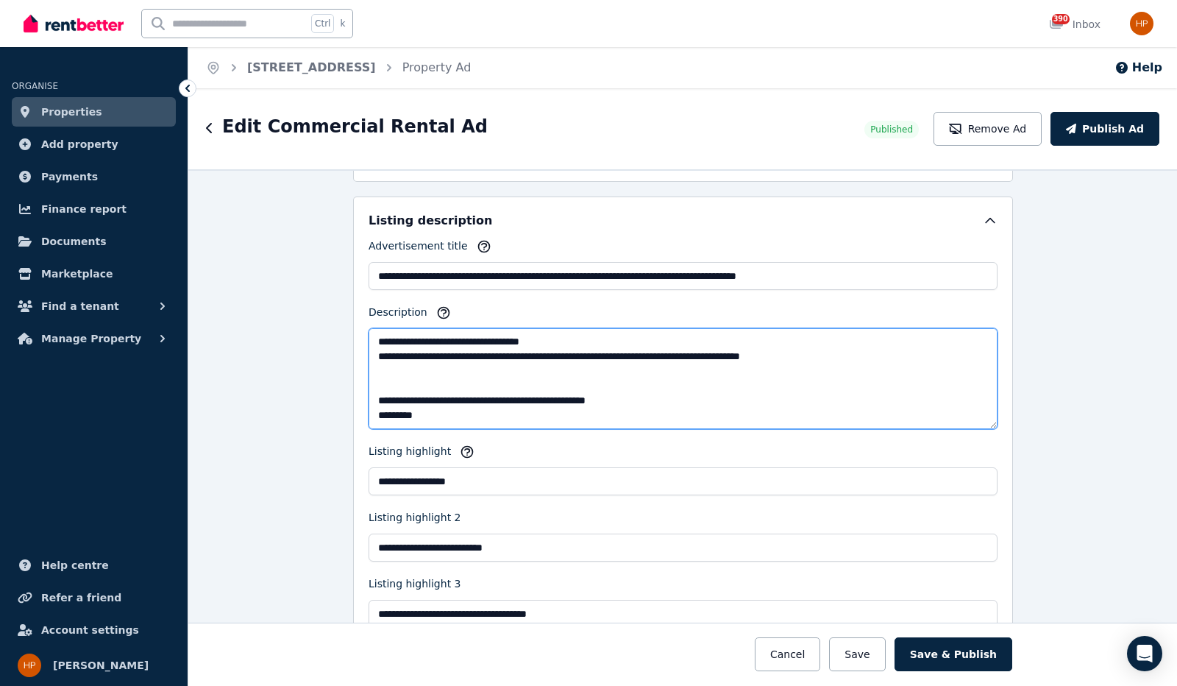
drag, startPoint x: 425, startPoint y: 391, endPoint x: 350, endPoint y: 392, distance: 75.8
click at [353, 392] on div "**********" at bounding box center [683, 419] width 660 height 447
click at [386, 403] on textarea "Description" at bounding box center [683, 378] width 629 height 101
paste textarea "********"
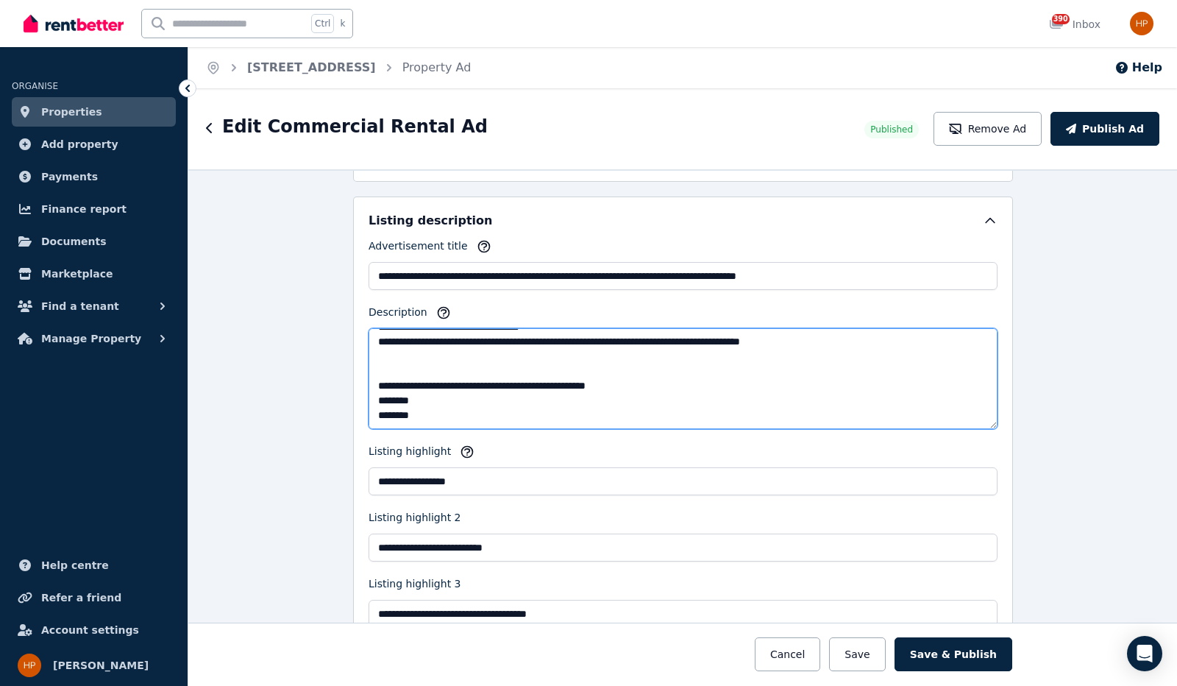
click at [414, 403] on textarea "Description" at bounding box center [683, 378] width 629 height 101
paste textarea "********"
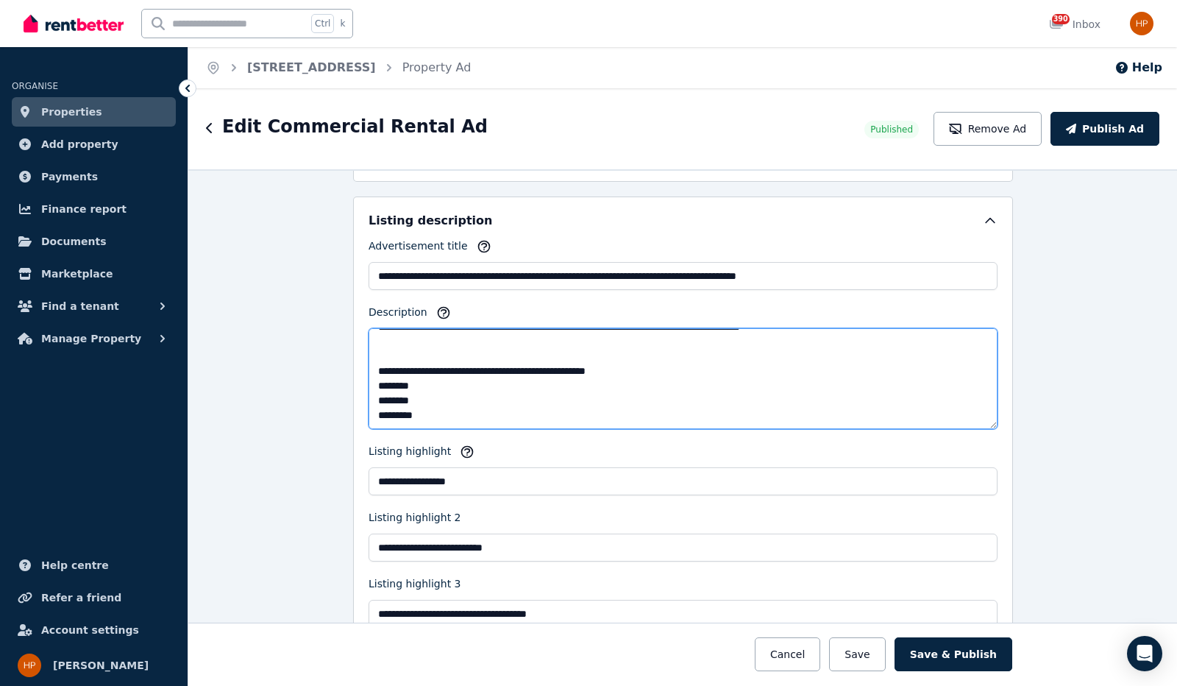
scroll to position [450, 0]
paste textarea "********"
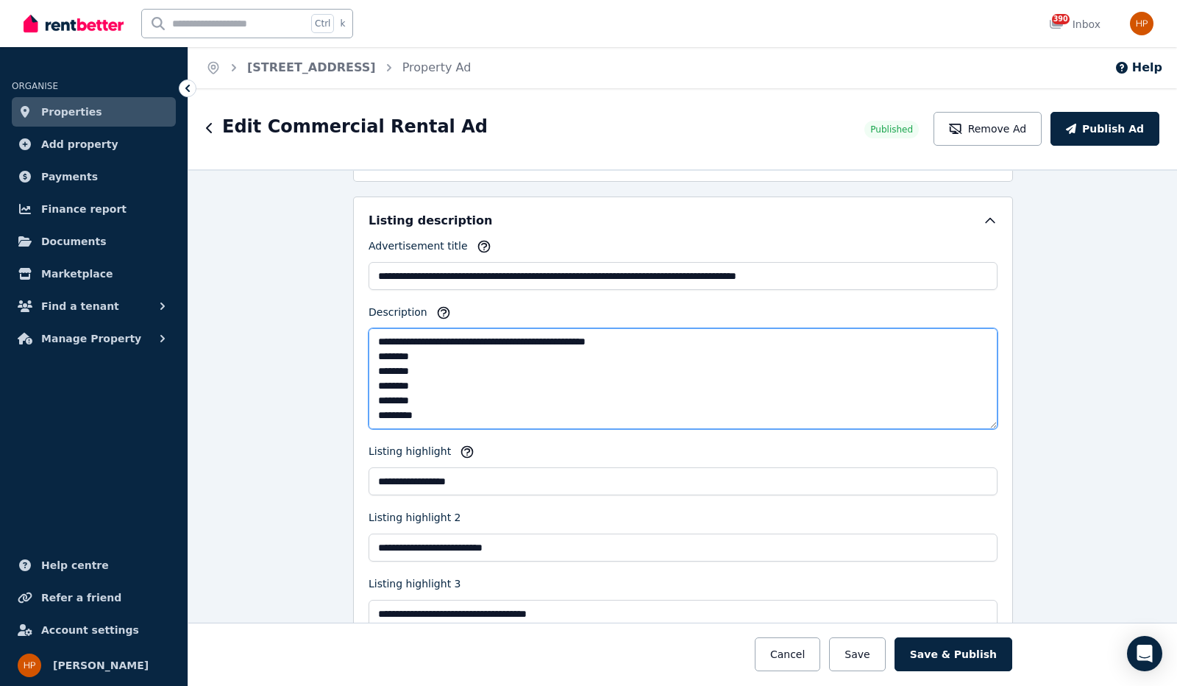
scroll to position [479, 0]
paste textarea "********"
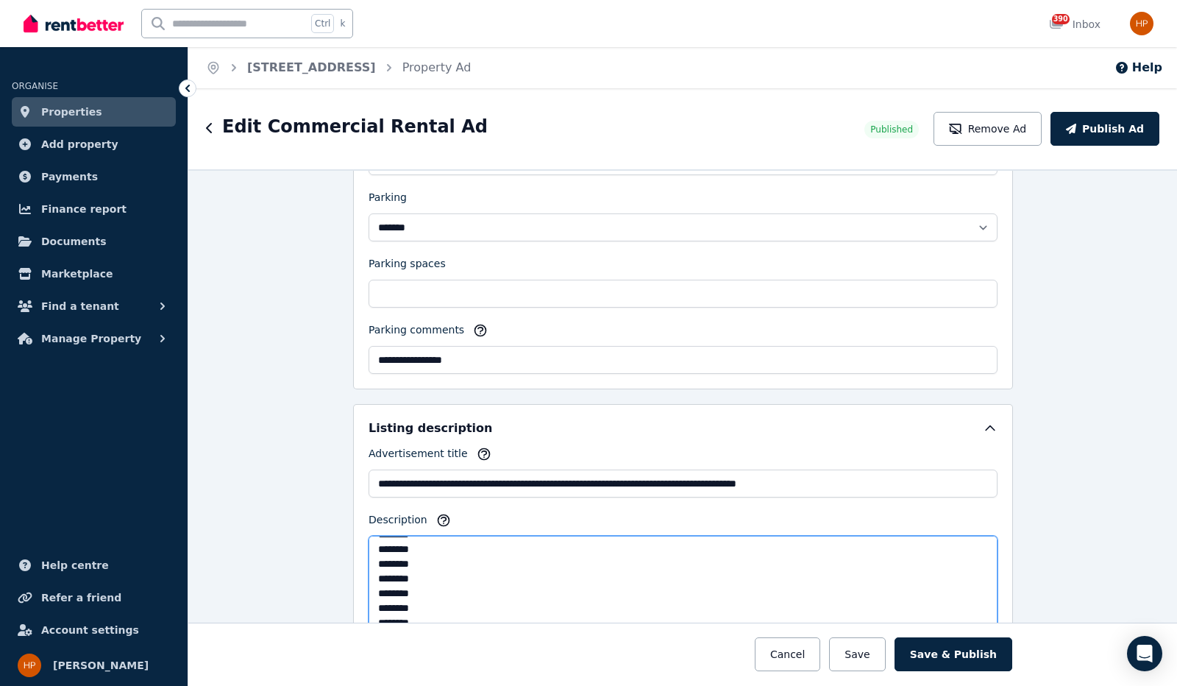
scroll to position [1104, 0]
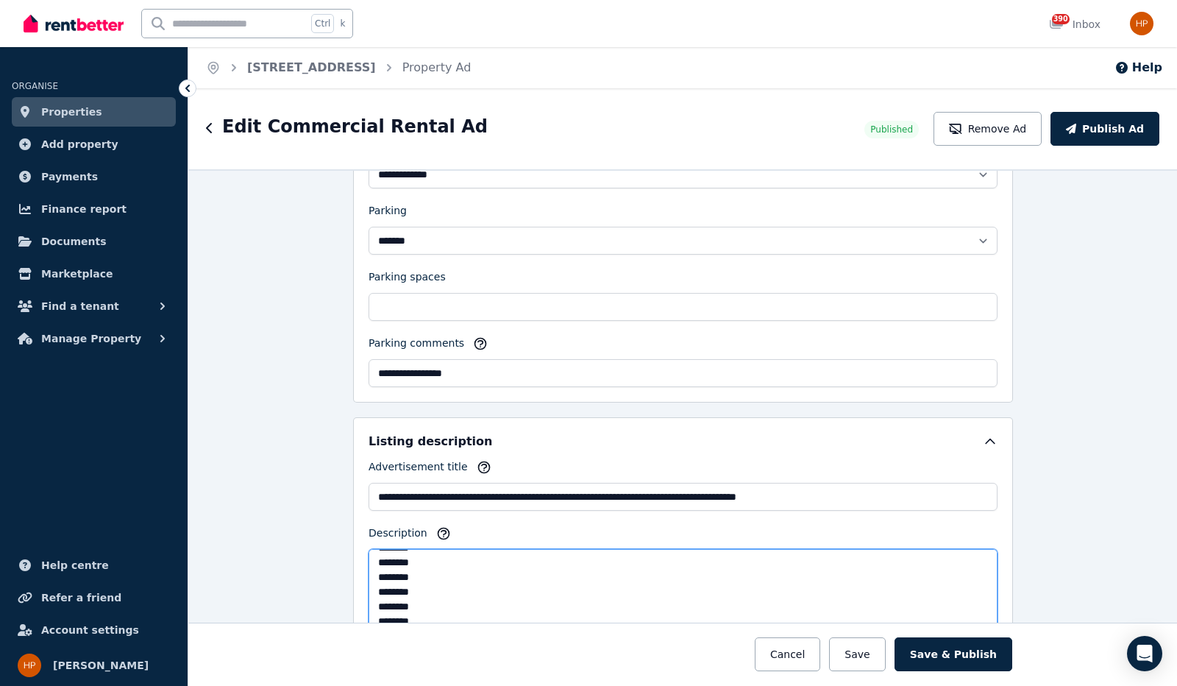
click at [451, 549] on textarea "Description" at bounding box center [683, 599] width 629 height 101
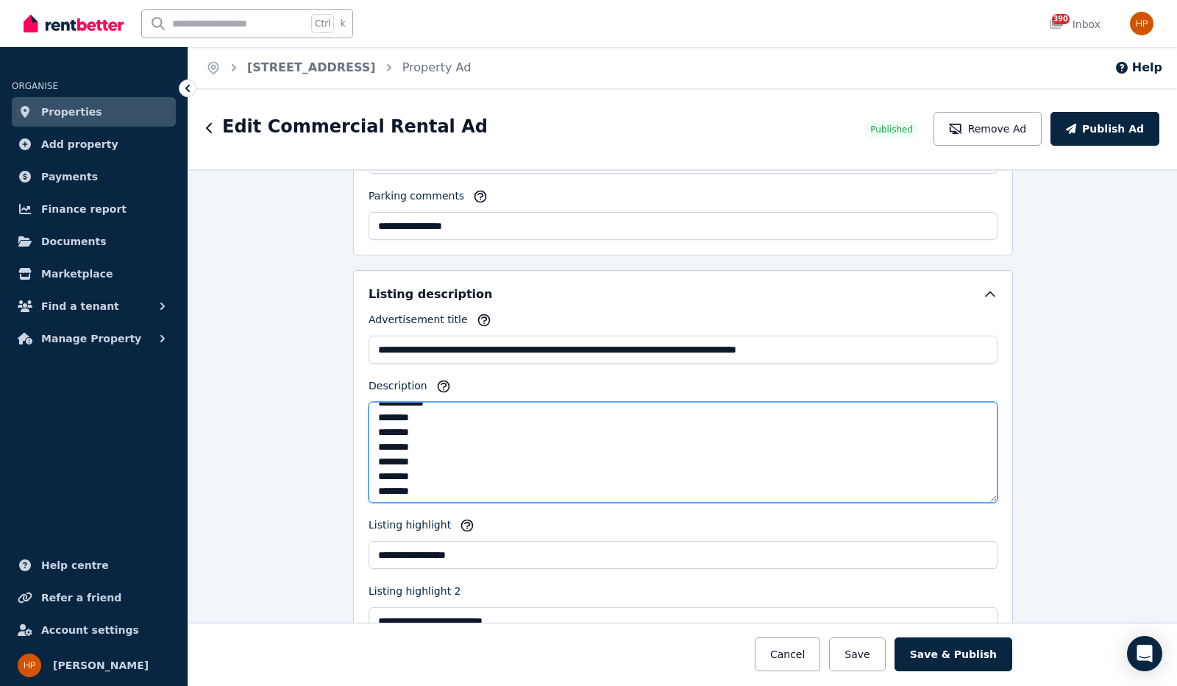
scroll to position [427, 0]
click at [441, 462] on textarea "Description" at bounding box center [683, 452] width 629 height 101
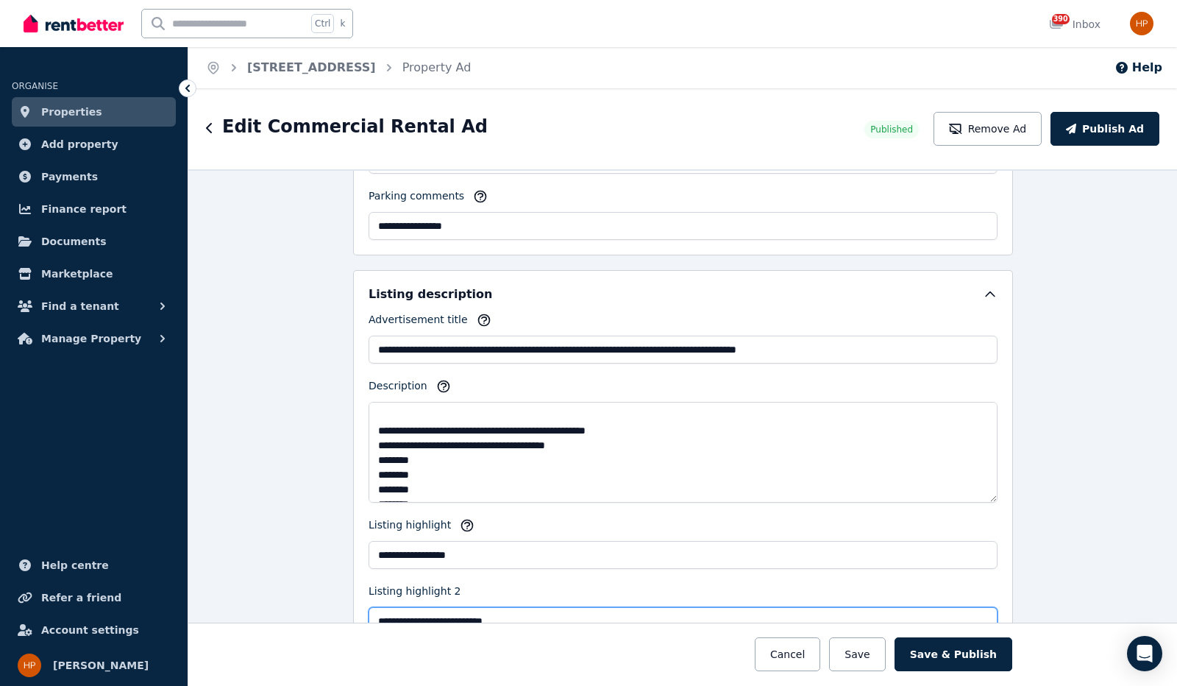
click at [506, 609] on input "**********" at bounding box center [683, 621] width 629 height 28
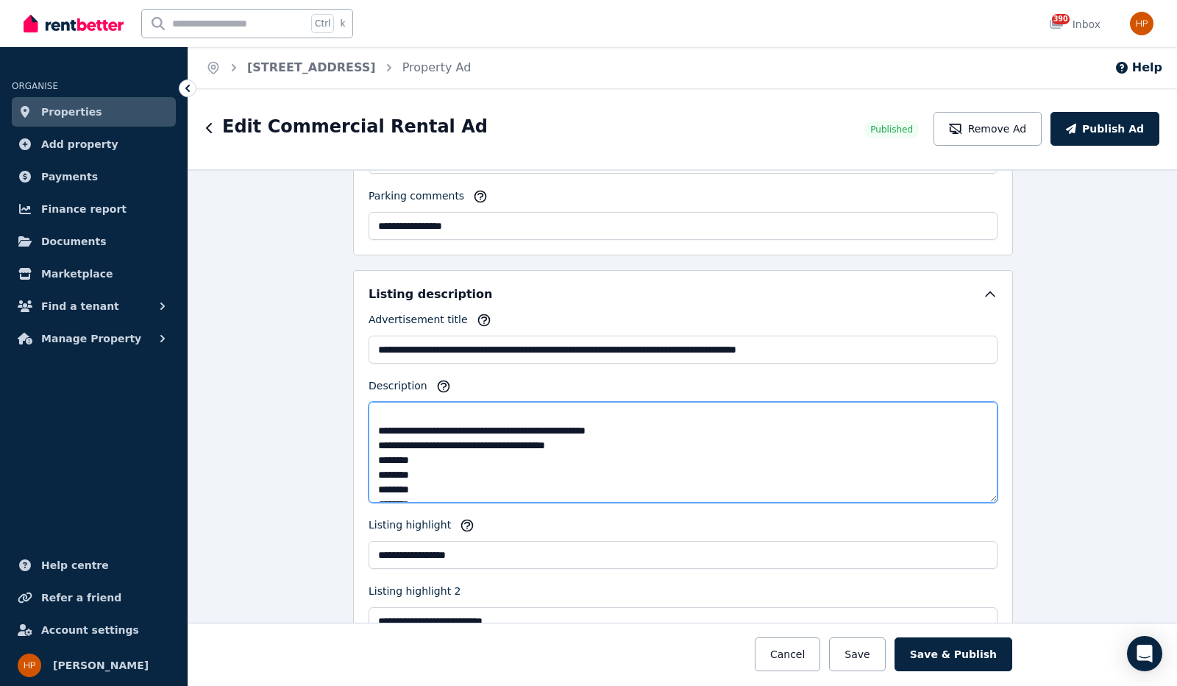
click at [527, 461] on textarea "Description" at bounding box center [683, 452] width 629 height 101
click at [581, 460] on textarea "Description" at bounding box center [683, 452] width 629 height 101
click at [628, 461] on textarea "Description" at bounding box center [683, 452] width 629 height 101
click at [708, 464] on textarea "Description" at bounding box center [683, 452] width 629 height 101
click at [601, 465] on textarea "Description" at bounding box center [683, 452] width 629 height 101
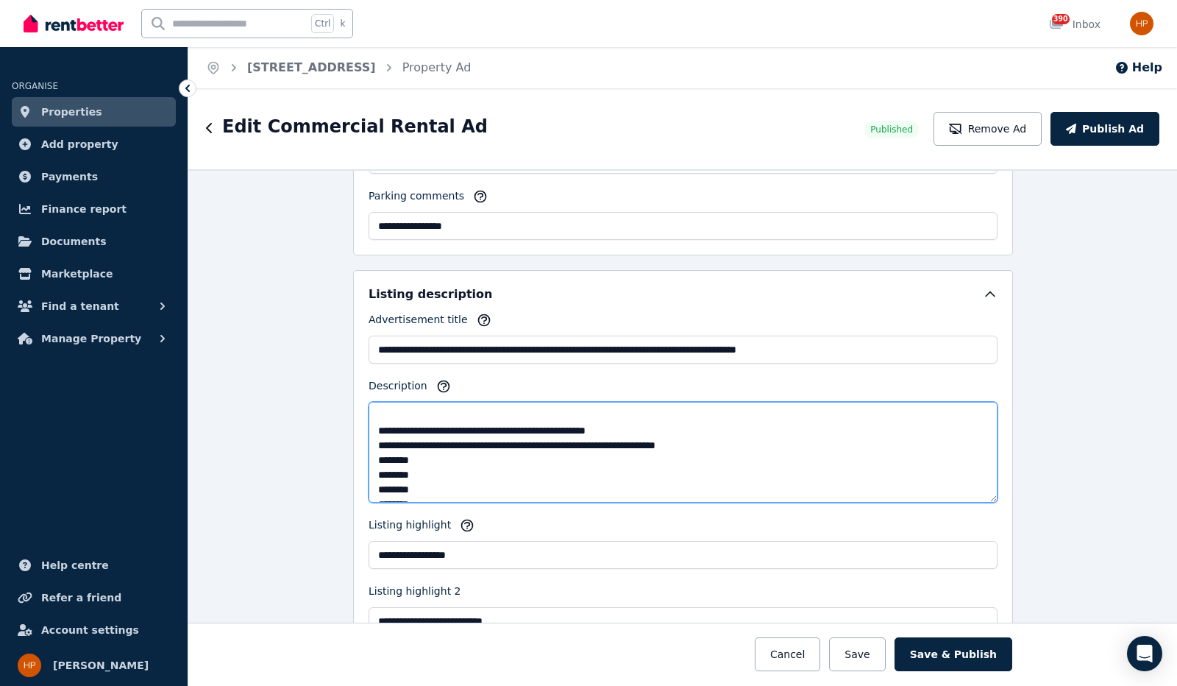
drag, startPoint x: 442, startPoint y: 462, endPoint x: 626, endPoint y: 466, distance: 184.0
click at [626, 466] on textarea "Description" at bounding box center [683, 452] width 629 height 101
click at [726, 467] on textarea "Description" at bounding box center [683, 452] width 629 height 101
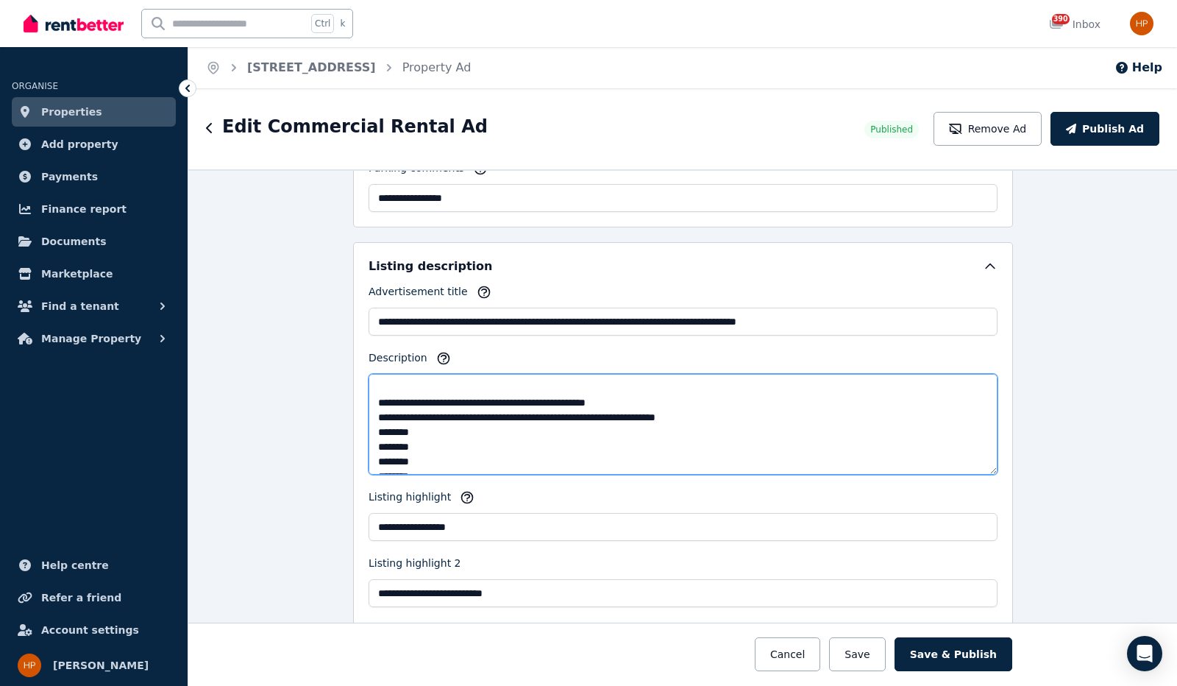
scroll to position [1398, 0]
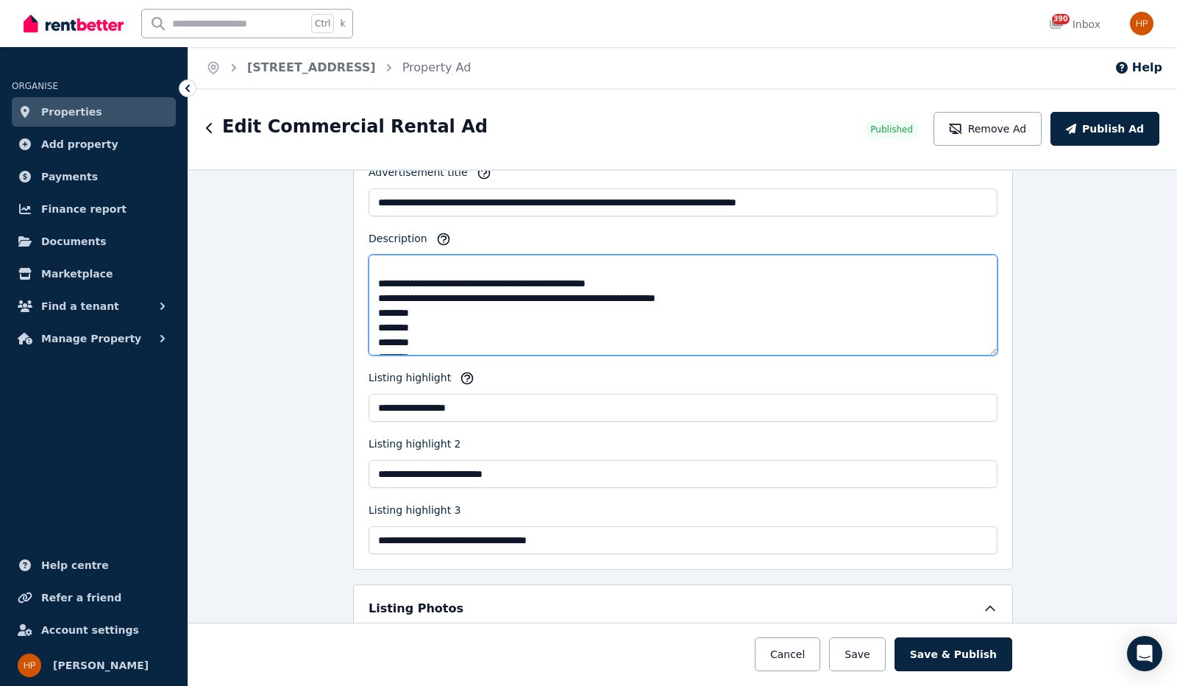
click at [450, 327] on textarea "Description" at bounding box center [683, 305] width 629 height 101
click at [434, 330] on textarea "Description" at bounding box center [683, 305] width 629 height 101
click at [589, 316] on textarea "Description" at bounding box center [683, 305] width 629 height 101
click at [410, 311] on textarea "Description" at bounding box center [683, 305] width 629 height 101
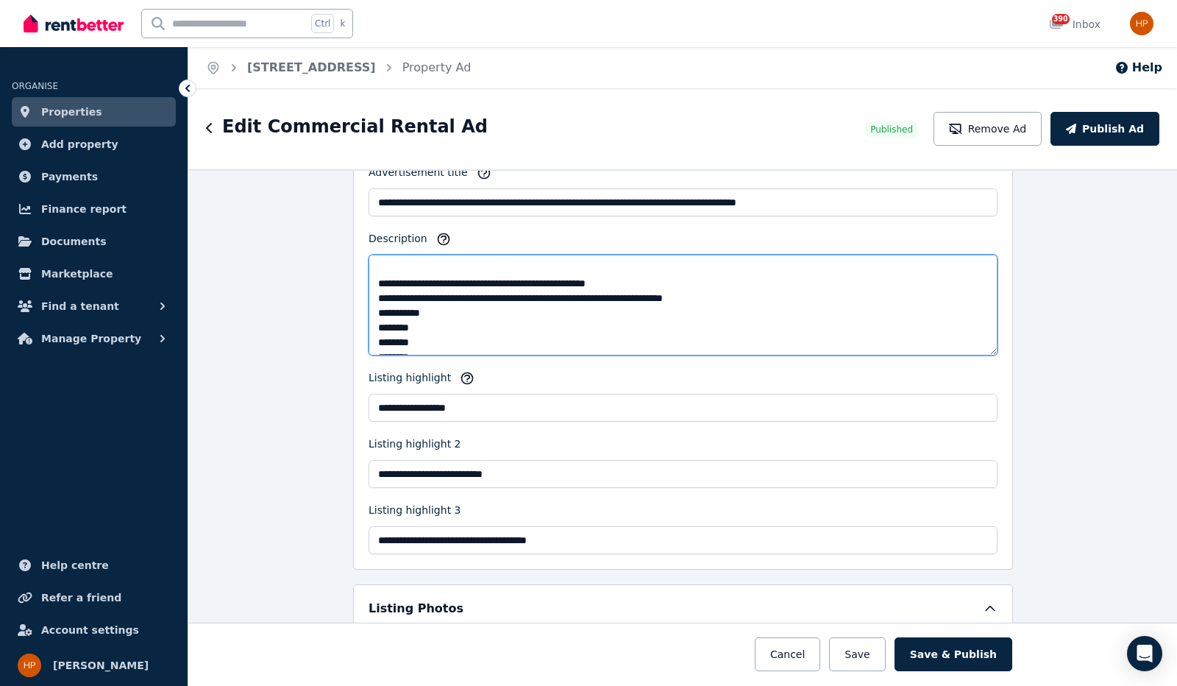
scroll to position [500, 0]
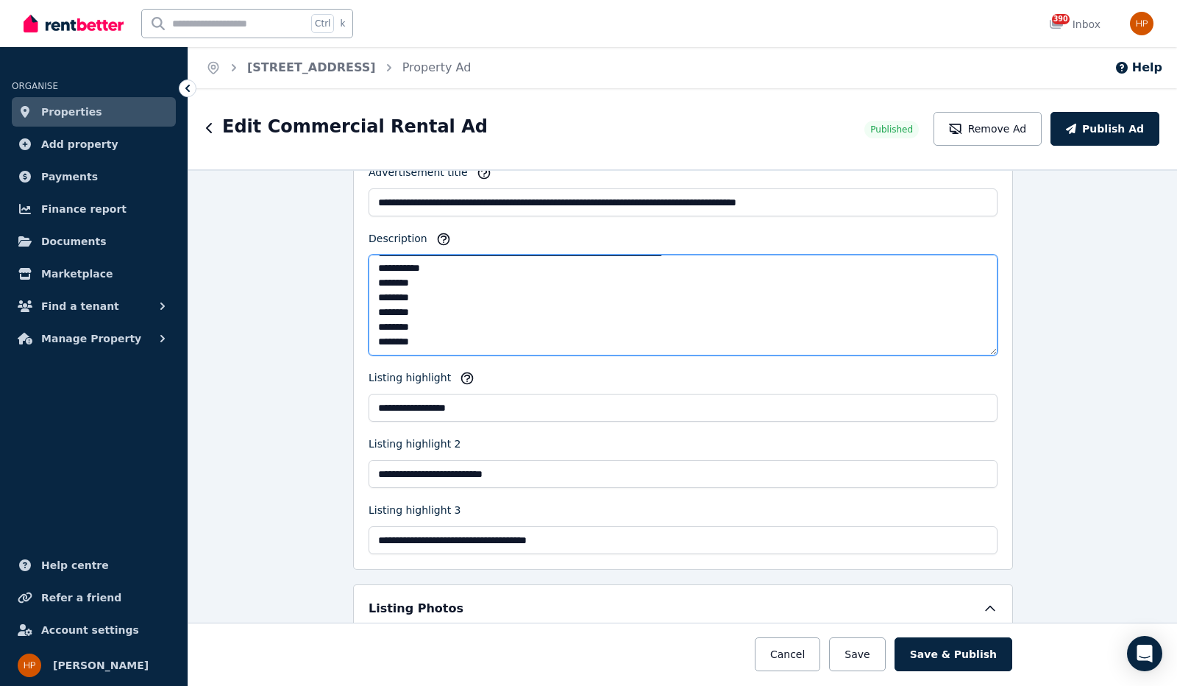
drag, startPoint x: 372, startPoint y: 332, endPoint x: 496, endPoint y: 380, distance: 133.2
click at [496, 380] on div "**********" at bounding box center [683, 359] width 629 height 389
click at [472, 311] on textarea "Description" at bounding box center [683, 305] width 629 height 101
drag, startPoint x: 440, startPoint y: 338, endPoint x: 355, endPoint y: 254, distance: 119.7
click at [355, 254] on div "**********" at bounding box center [683, 346] width 660 height 447
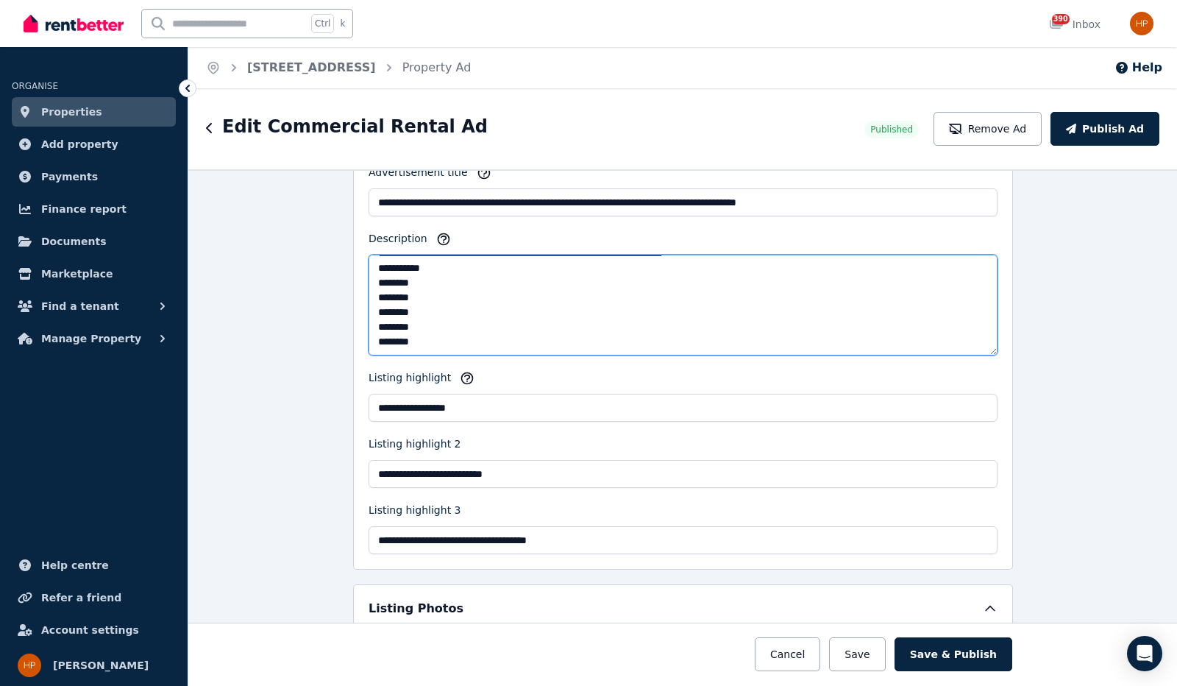
paste textarea "**********"
click at [414, 325] on textarea "Description" at bounding box center [683, 305] width 629 height 101
click at [421, 334] on textarea "Description" at bounding box center [683, 305] width 629 height 101
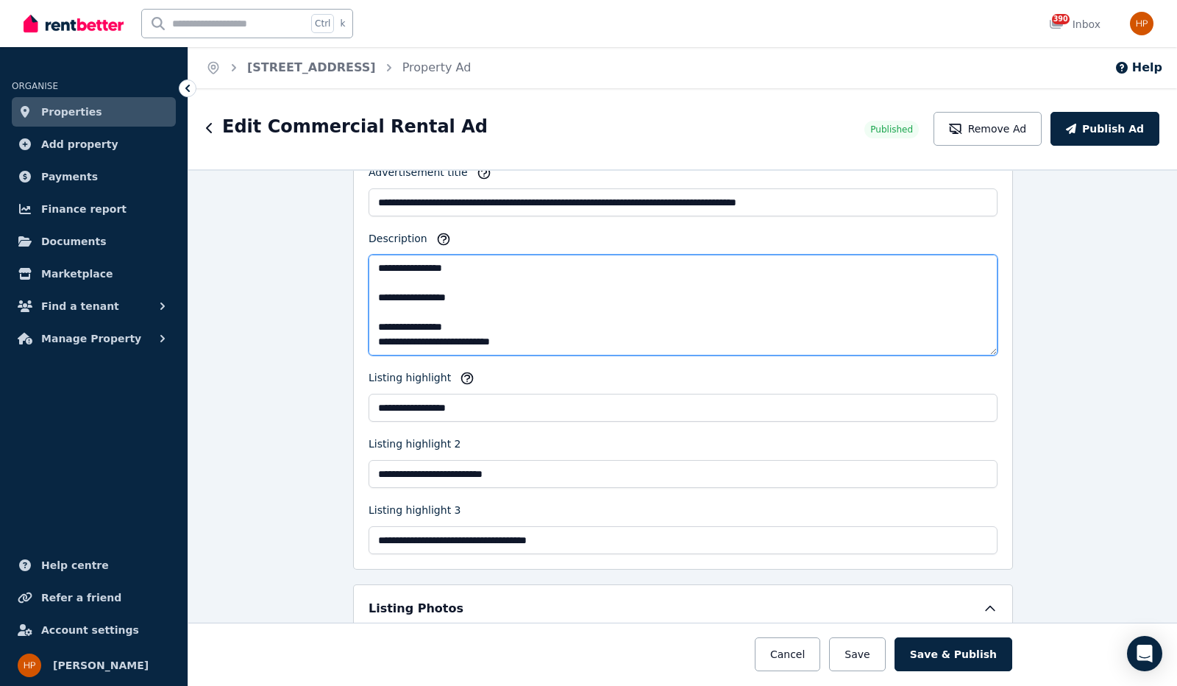
click at [452, 330] on textarea "Description" at bounding box center [683, 305] width 629 height 101
click at [412, 333] on textarea "Description" at bounding box center [683, 305] width 629 height 101
click at [375, 333] on textarea "Description" at bounding box center [683, 305] width 629 height 101
drag, startPoint x: 503, startPoint y: 329, endPoint x: 455, endPoint y: 336, distance: 47.7
click at [455, 336] on textarea "Description" at bounding box center [683, 305] width 629 height 101
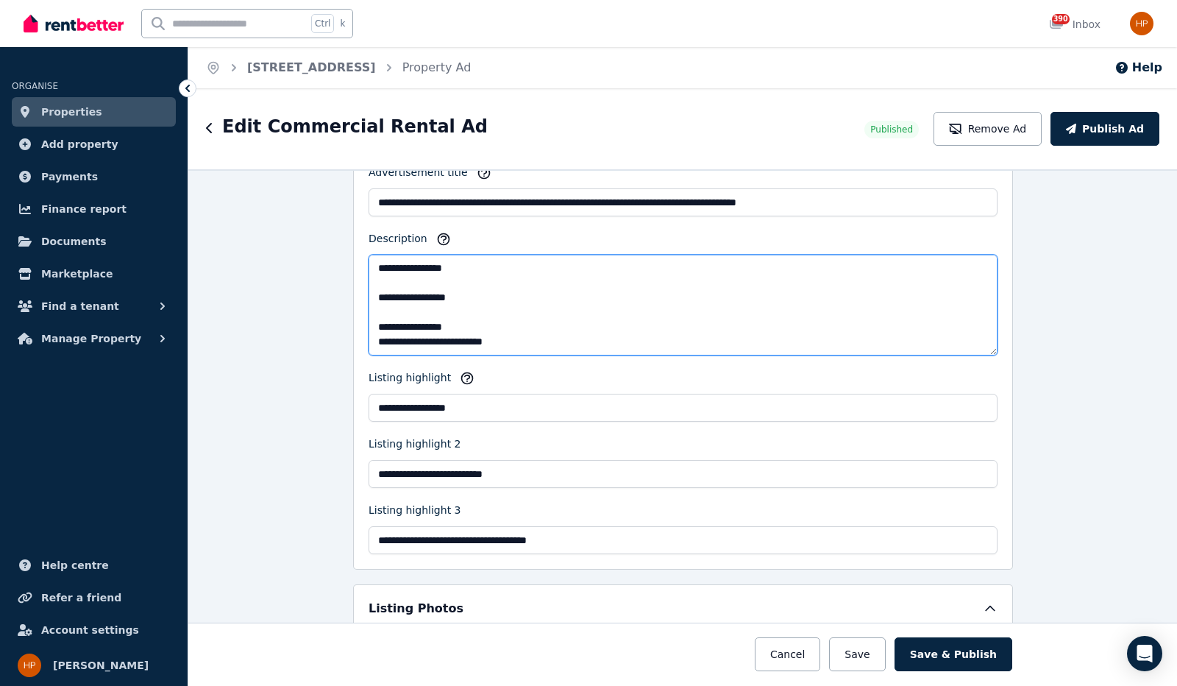
click at [469, 318] on textarea "Description" at bounding box center [683, 305] width 629 height 101
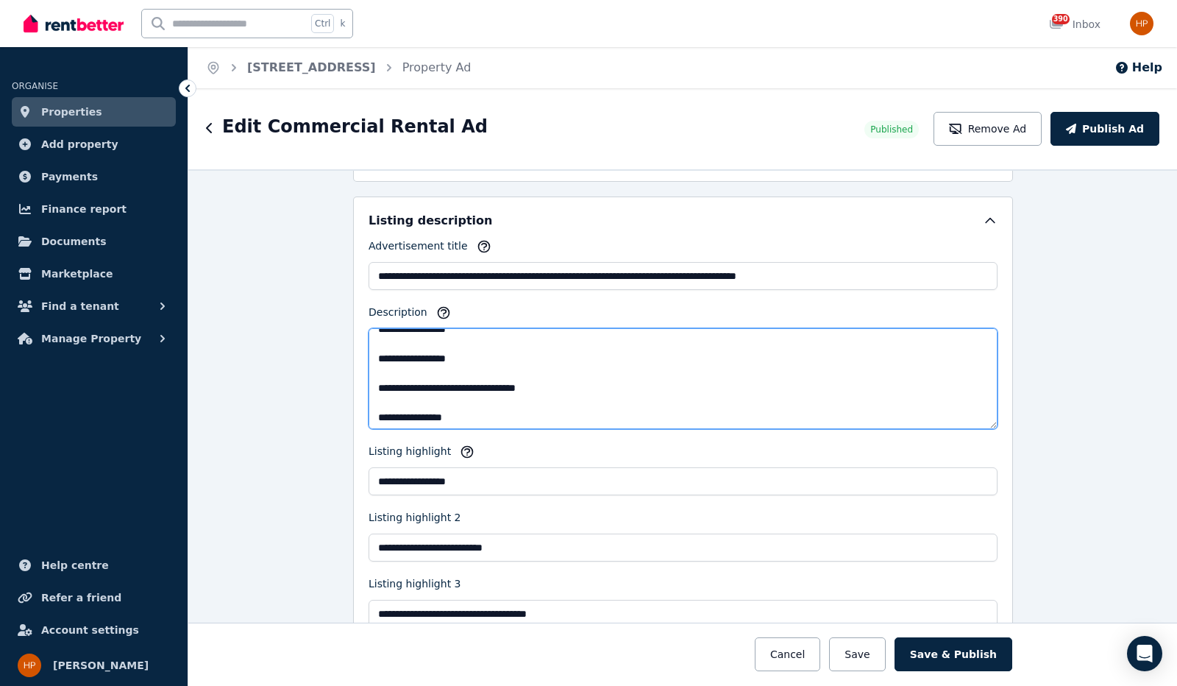
scroll to position [442, 0]
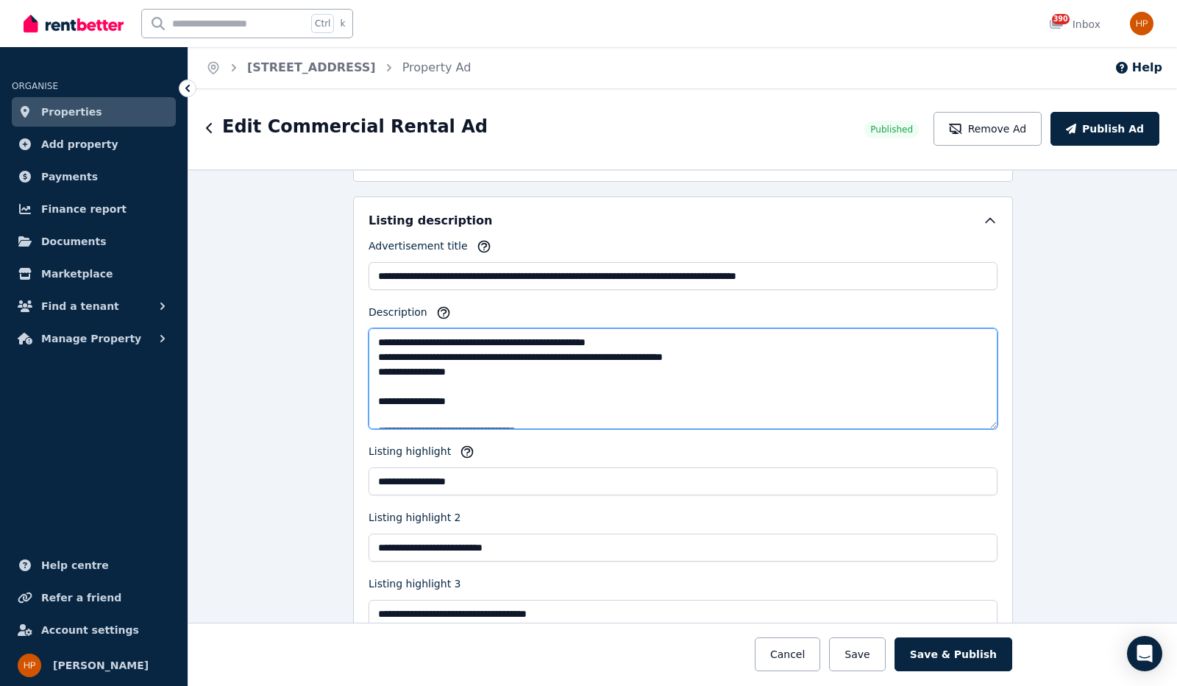
drag, startPoint x: 459, startPoint y: 390, endPoint x: 412, endPoint y: 391, distance: 47.1
click at [412, 391] on textarea "Description" at bounding box center [683, 378] width 629 height 101
click at [415, 378] on textarea "Description" at bounding box center [683, 378] width 629 height 101
paste textarea "********"
click at [421, 377] on textarea "Description" at bounding box center [683, 378] width 629 height 101
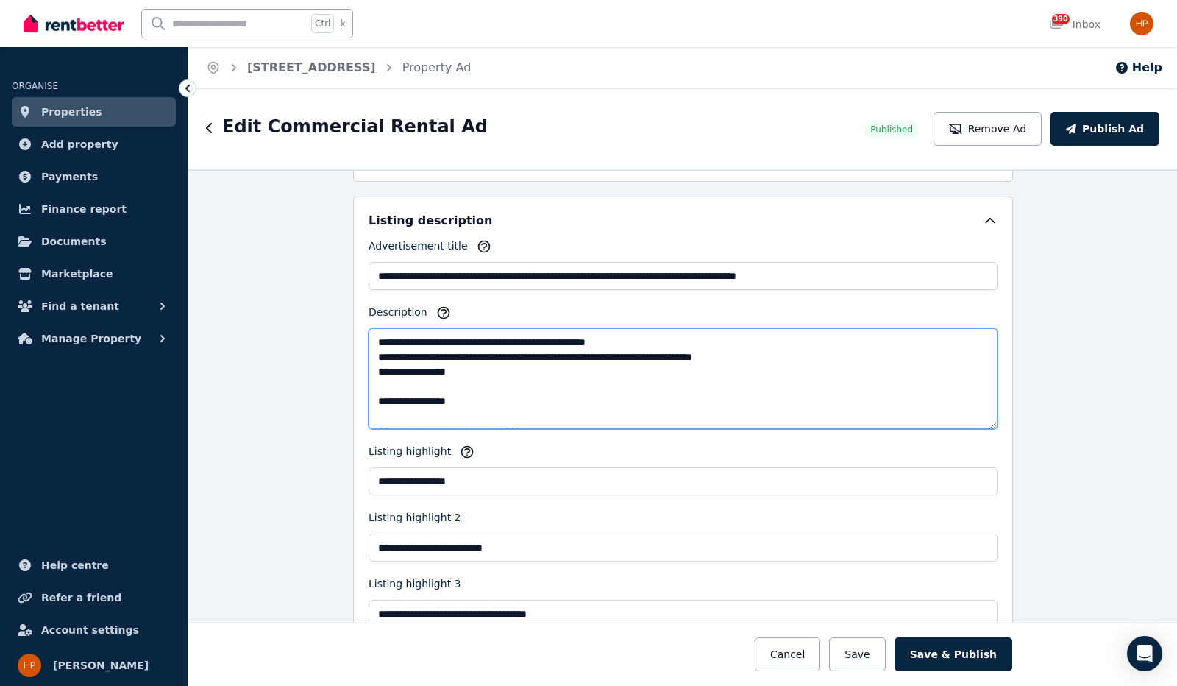
click at [483, 391] on textarea "Description" at bounding box center [683, 378] width 629 height 101
click at [456, 376] on textarea "Description" at bounding box center [683, 378] width 629 height 101
drag, startPoint x: 570, startPoint y: 370, endPoint x: 764, endPoint y: 372, distance: 193.5
click at [764, 372] on textarea "Description" at bounding box center [683, 378] width 629 height 101
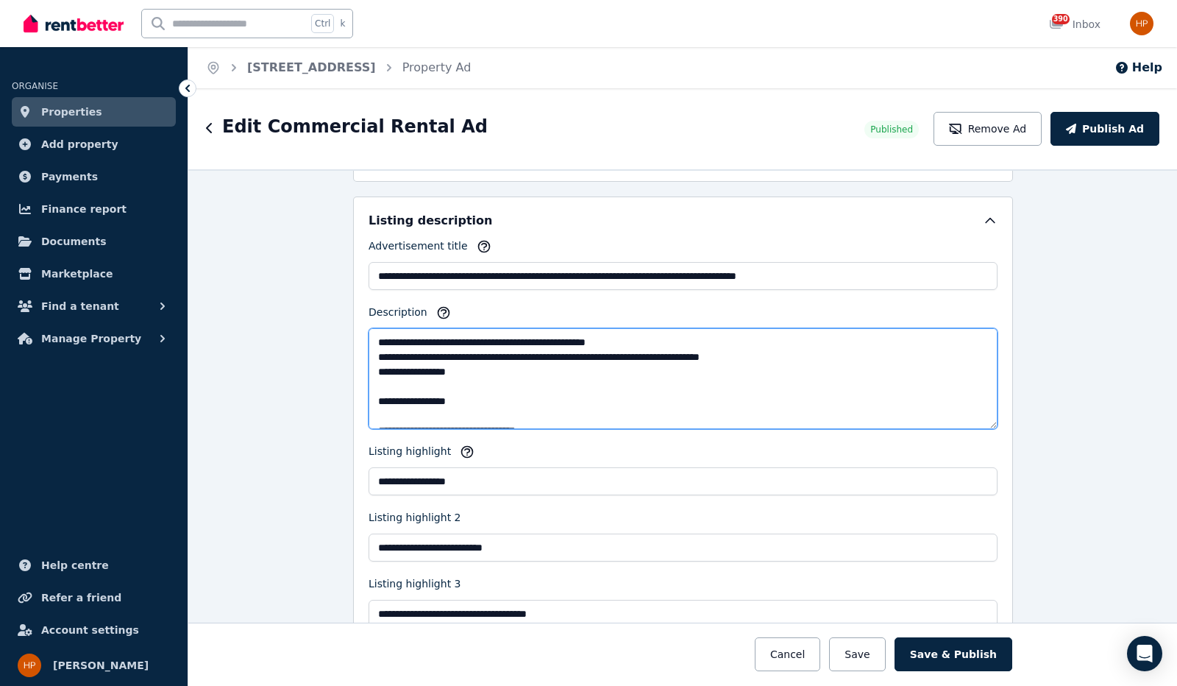
drag, startPoint x: 664, startPoint y: 377, endPoint x: 655, endPoint y: 358, distance: 21.7
click at [542, 375] on textarea "Description" at bounding box center [683, 378] width 629 height 101
drag, startPoint x: 488, startPoint y: 373, endPoint x: 506, endPoint y: 373, distance: 17.7
click at [506, 373] on textarea "Description" at bounding box center [683, 378] width 629 height 101
drag, startPoint x: 549, startPoint y: 374, endPoint x: 672, endPoint y: 372, distance: 122.9
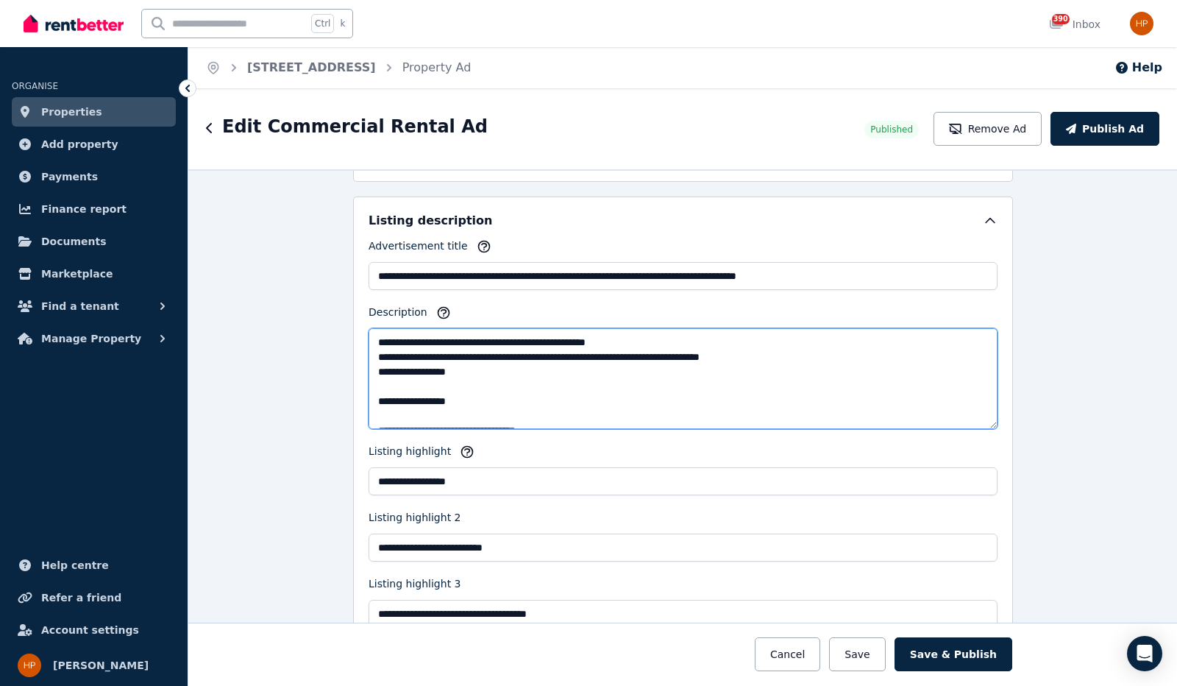
click at [672, 372] on textarea "Description" at bounding box center [683, 378] width 629 height 101
click at [497, 397] on textarea "Description" at bounding box center [683, 378] width 629 height 101
click at [389, 391] on textarea "Description" at bounding box center [683, 378] width 629 height 101
click at [633, 372] on textarea "Description" at bounding box center [683, 378] width 629 height 101
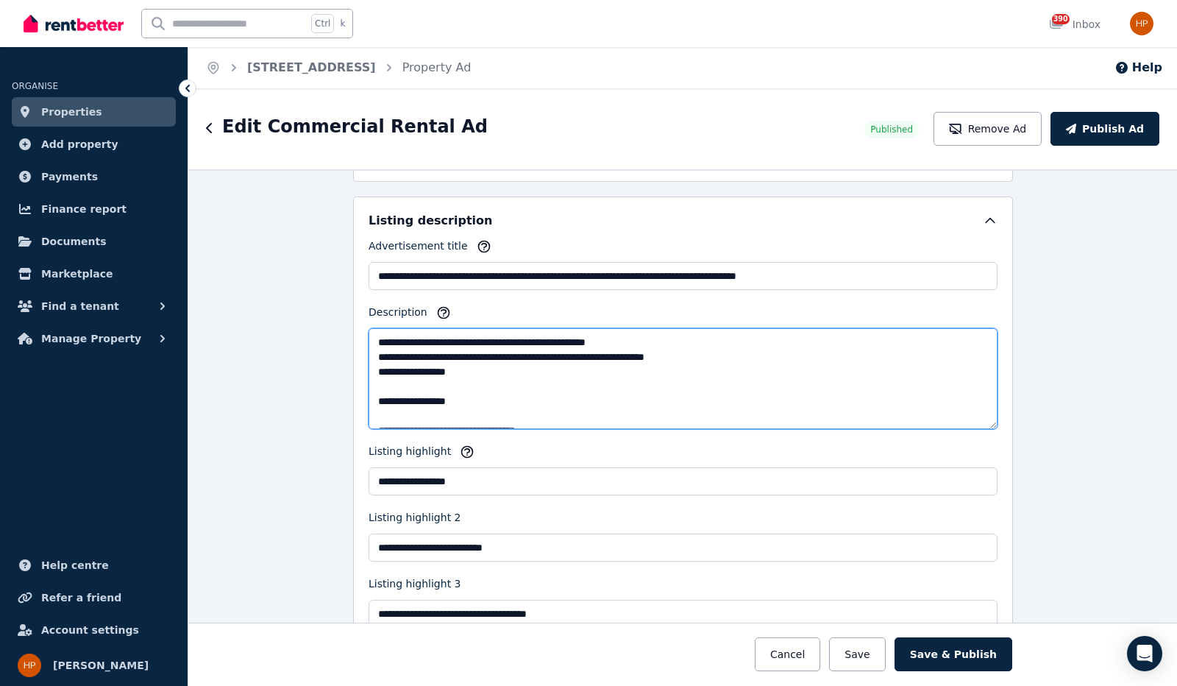
click at [484, 391] on textarea "Description" at bounding box center [683, 378] width 629 height 101
click at [391, 390] on textarea "Description" at bounding box center [683, 378] width 629 height 101
click at [483, 390] on textarea "Description" at bounding box center [683, 378] width 629 height 101
click at [405, 399] on textarea "Description" at bounding box center [683, 378] width 629 height 101
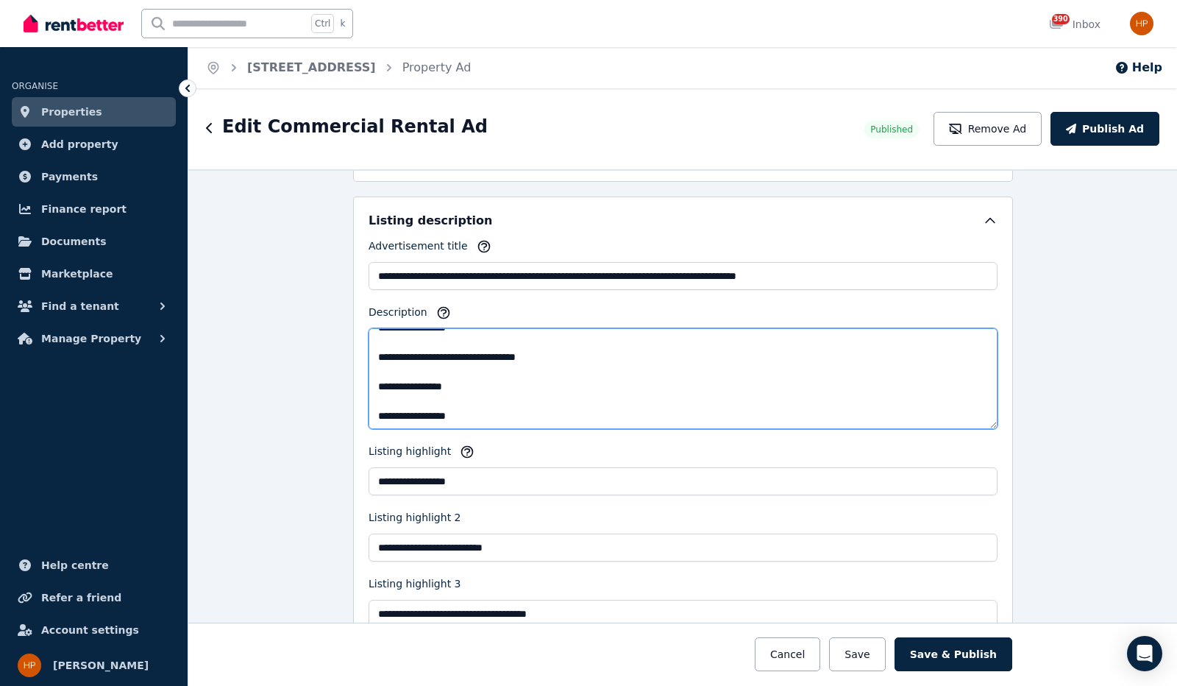
click at [427, 358] on textarea "Description" at bounding box center [683, 378] width 629 height 101
drag, startPoint x: 443, startPoint y: 363, endPoint x: 364, endPoint y: 363, distance: 79.5
click at [369, 363] on textarea "Description" at bounding box center [683, 378] width 629 height 101
drag, startPoint x: 418, startPoint y: 365, endPoint x: 354, endPoint y: 365, distance: 64.0
click at [354, 365] on div "**********" at bounding box center [683, 419] width 660 height 447
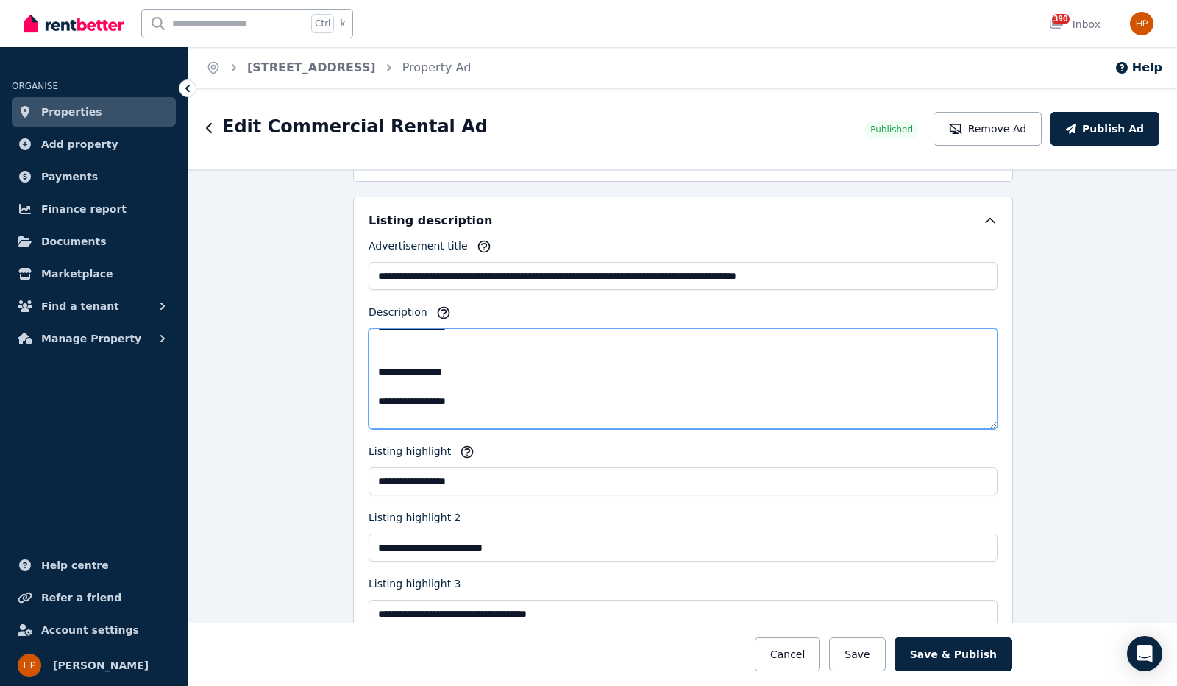
click at [384, 368] on textarea "Description" at bounding box center [683, 378] width 629 height 101
click at [459, 369] on textarea "Description" at bounding box center [683, 378] width 629 height 101
click at [400, 388] on textarea "Description" at bounding box center [683, 378] width 629 height 101
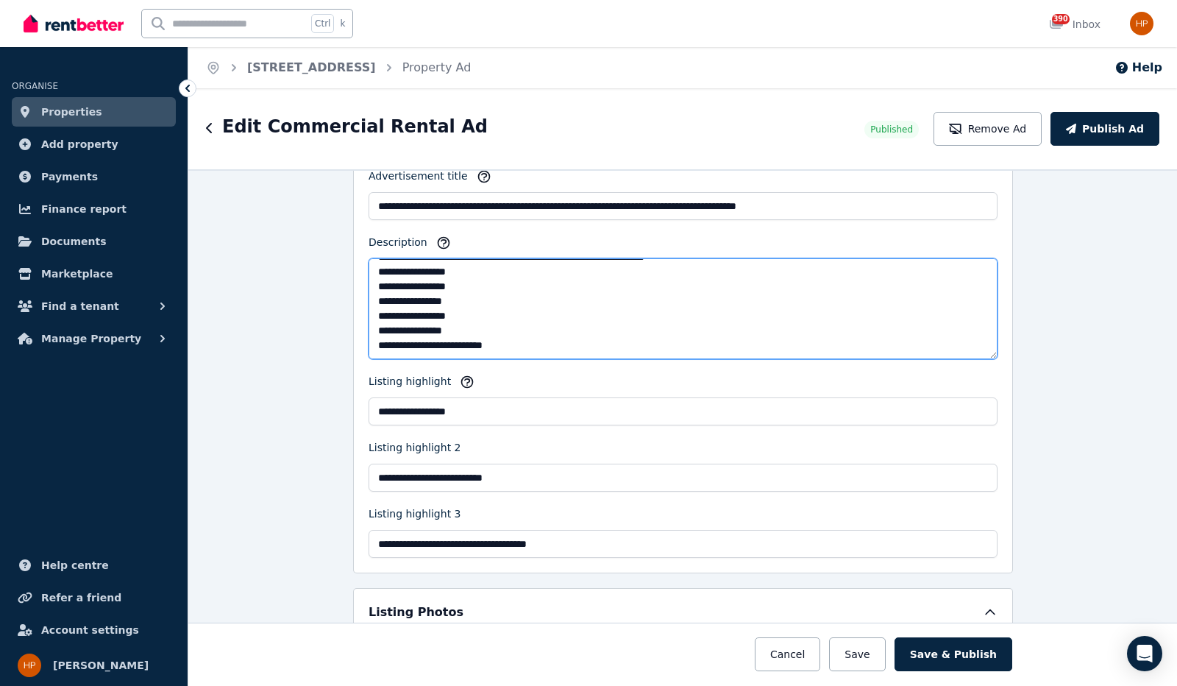
scroll to position [1398, 0]
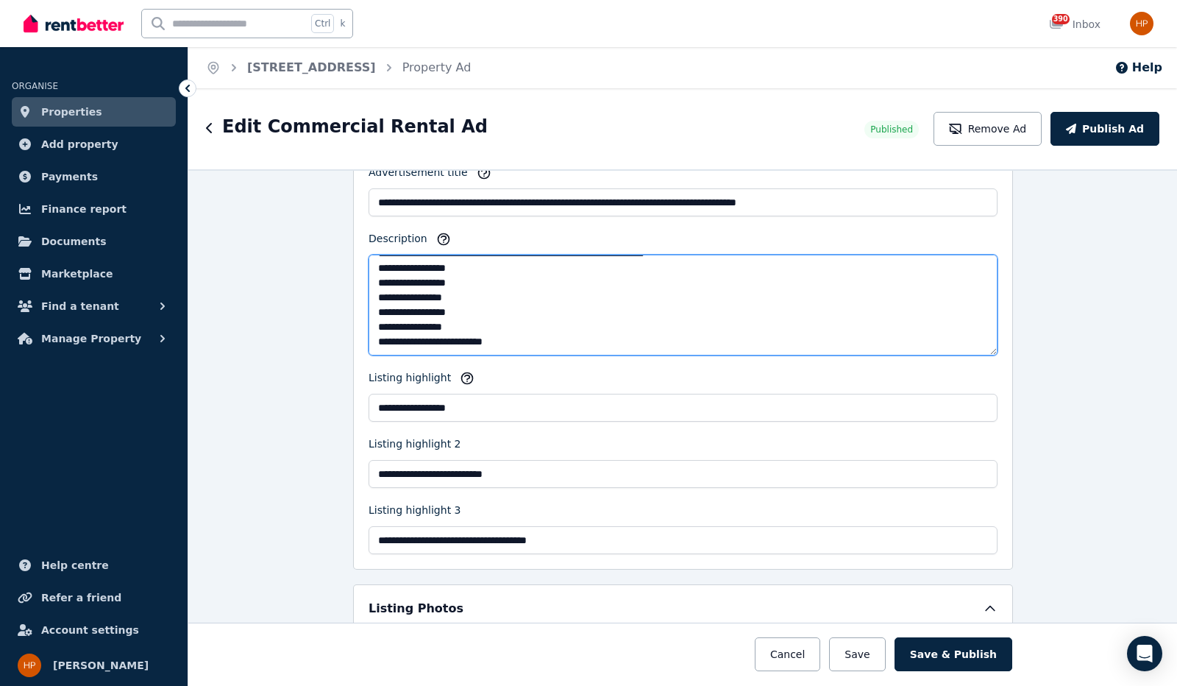
click at [458, 320] on textarea "Description" at bounding box center [683, 305] width 629 height 101
click at [394, 331] on textarea "Description" at bounding box center [683, 305] width 629 height 101
click at [518, 330] on textarea "Description" at bounding box center [683, 305] width 629 height 101
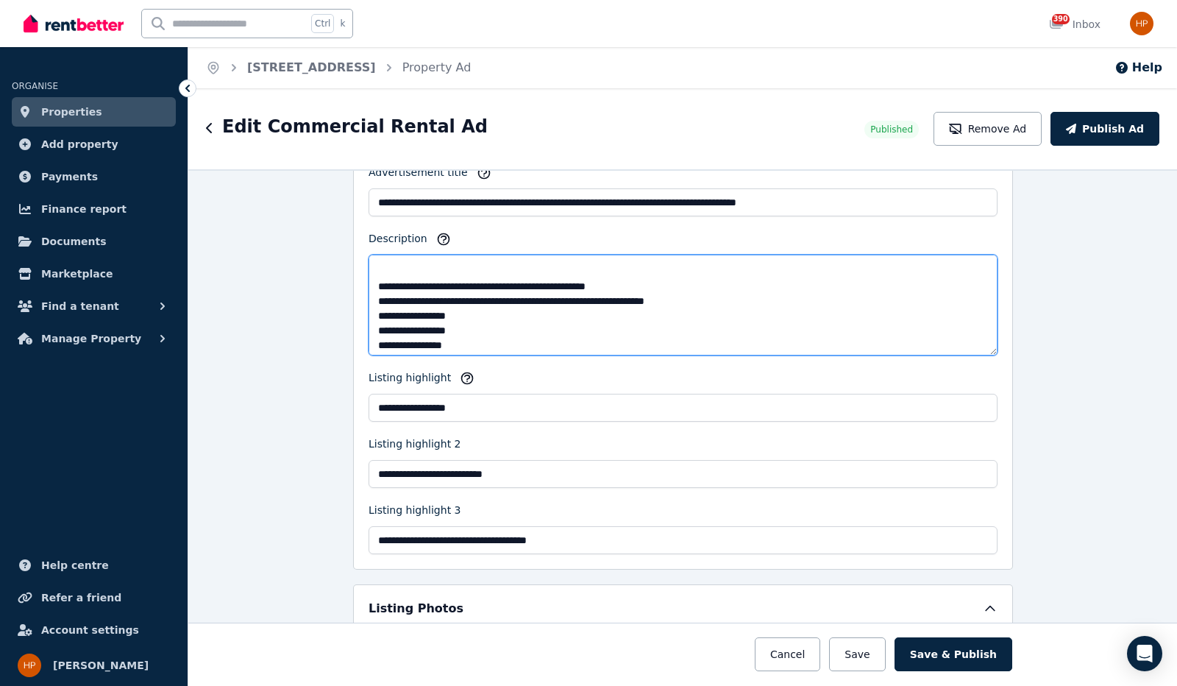
scroll to position [427, 0]
drag, startPoint x: 457, startPoint y: 316, endPoint x: 708, endPoint y: 316, distance: 250.9
click at [708, 316] on textarea "Description" at bounding box center [683, 305] width 629 height 101
click at [505, 330] on textarea "Description" at bounding box center [683, 305] width 629 height 101
paste textarea "**********"
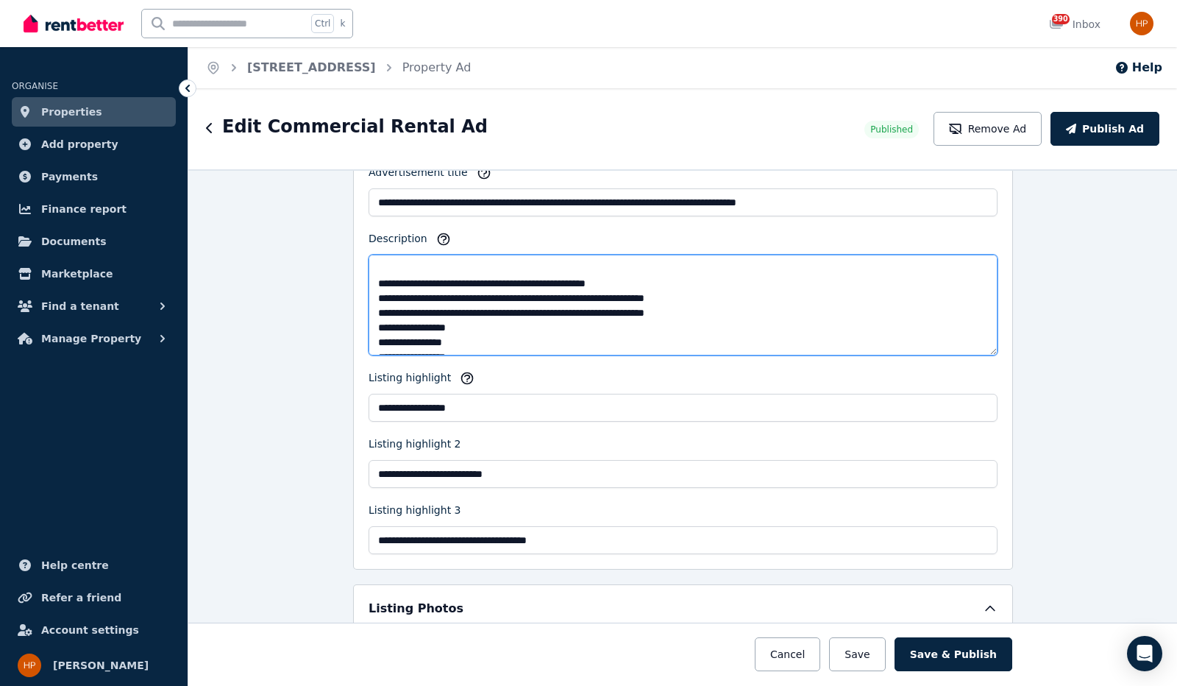
click at [480, 322] on textarea "Description" at bounding box center [683, 305] width 629 height 101
click at [503, 333] on textarea "Description" at bounding box center [683, 305] width 629 height 101
click at [472, 327] on textarea "Description" at bounding box center [683, 305] width 629 height 101
click at [542, 325] on textarea "Description" at bounding box center [683, 305] width 629 height 101
drag, startPoint x: 486, startPoint y: 329, endPoint x: 469, endPoint y: 329, distance: 16.2
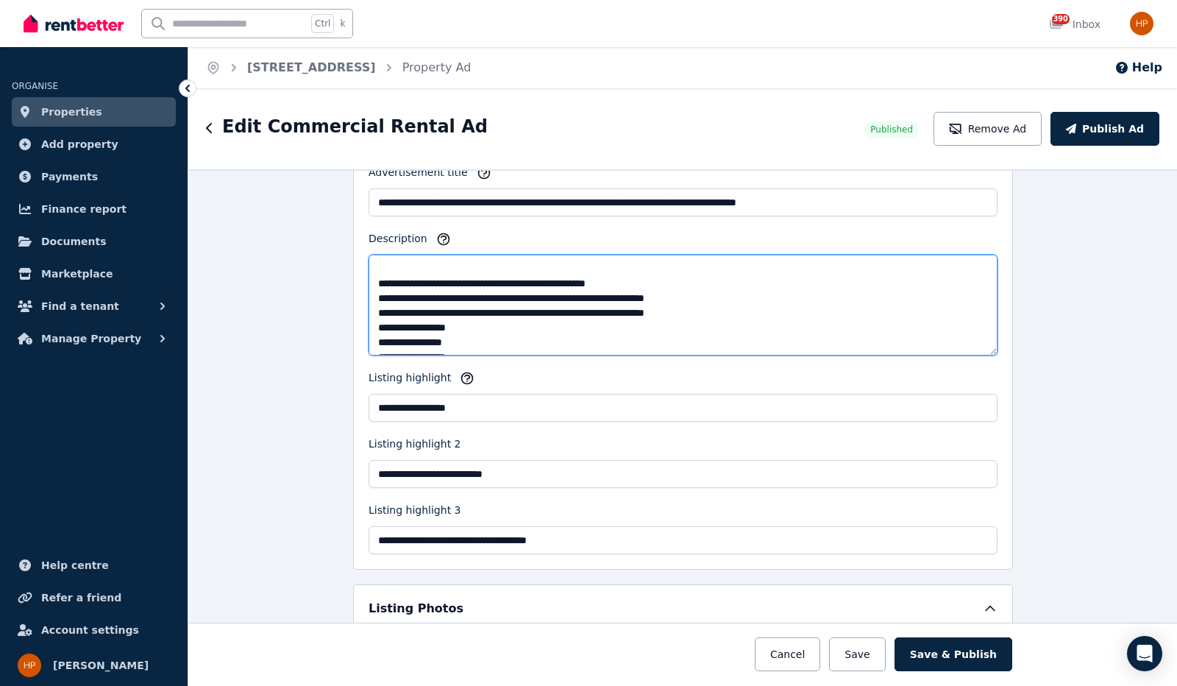
click at [469, 329] on textarea "Description" at bounding box center [683, 305] width 629 height 101
click at [698, 310] on textarea "Description" at bounding box center [683, 305] width 629 height 101
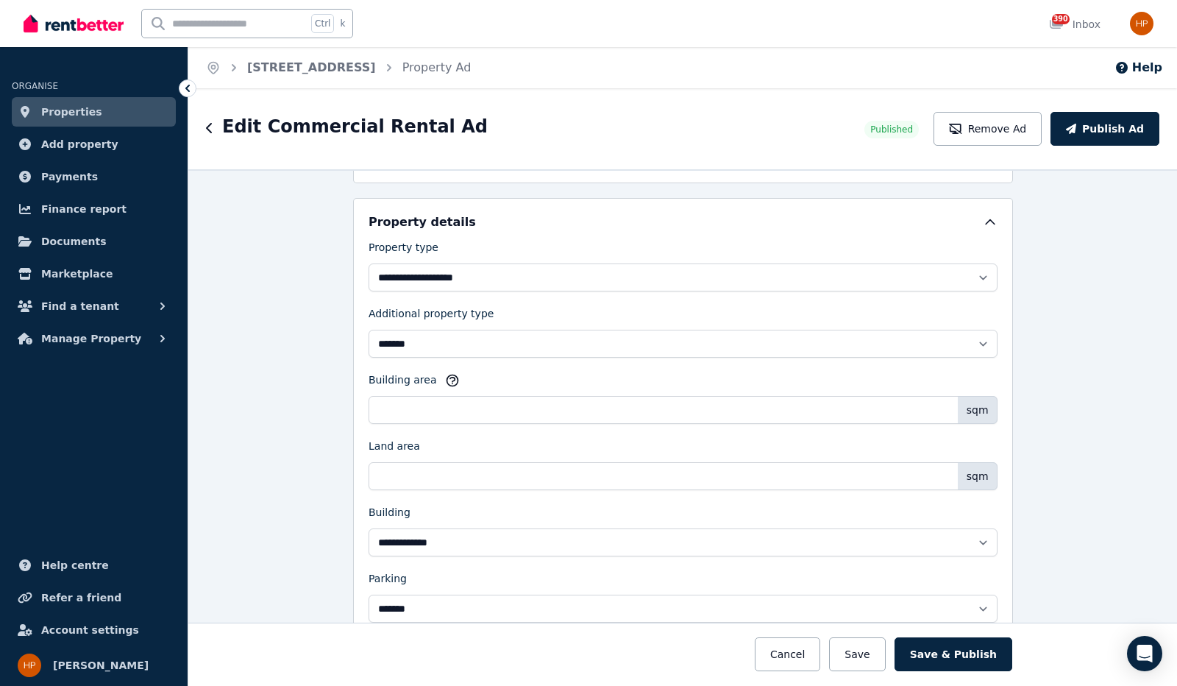
scroll to position [1030, 0]
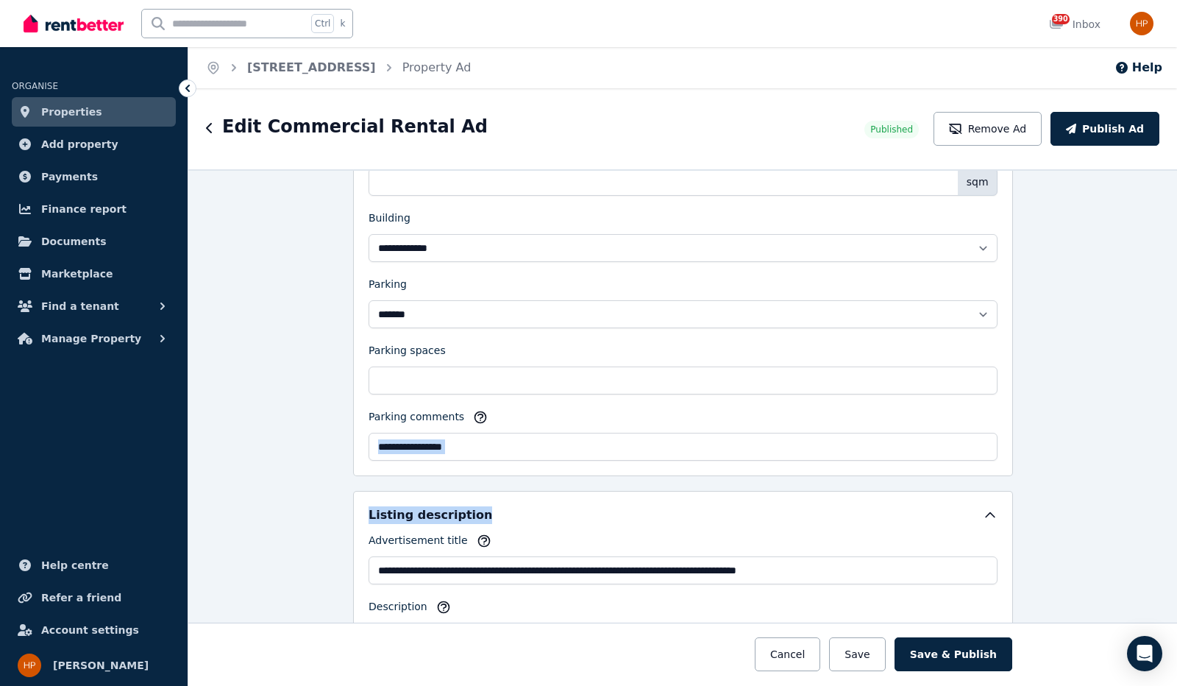
drag, startPoint x: 1163, startPoint y: 404, endPoint x: 1177, endPoint y: 482, distance: 79.2
click at [1166, 482] on div "**********" at bounding box center [682, 427] width 989 height 517
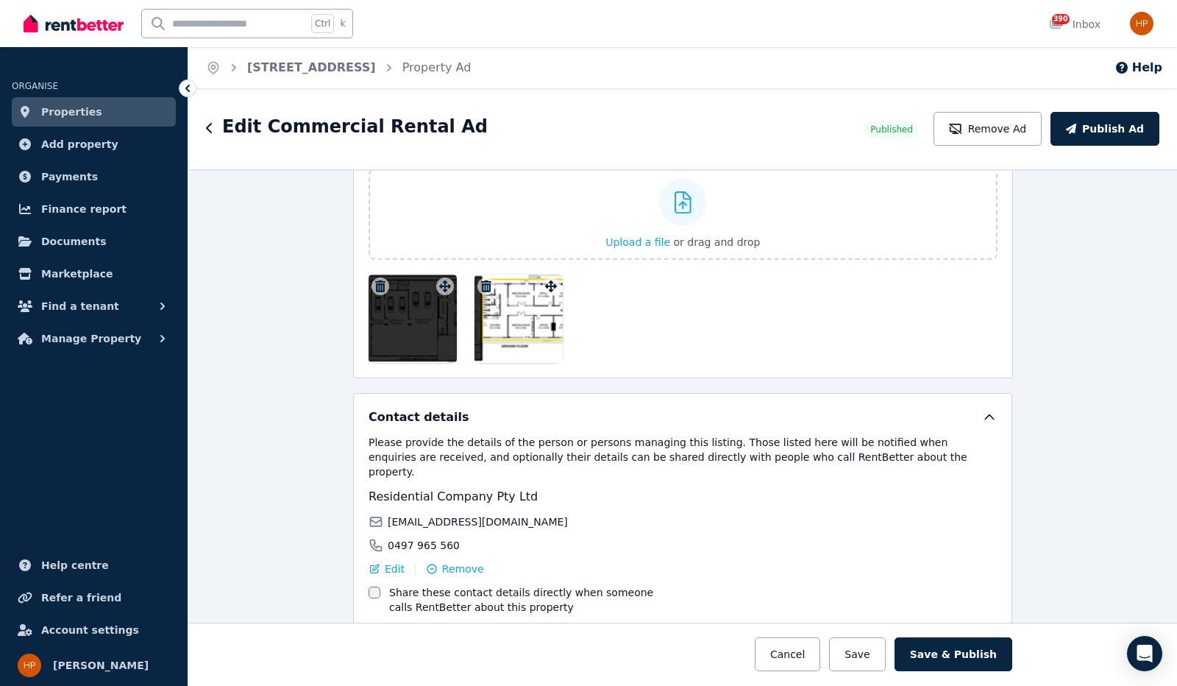
scroll to position [2141, 0]
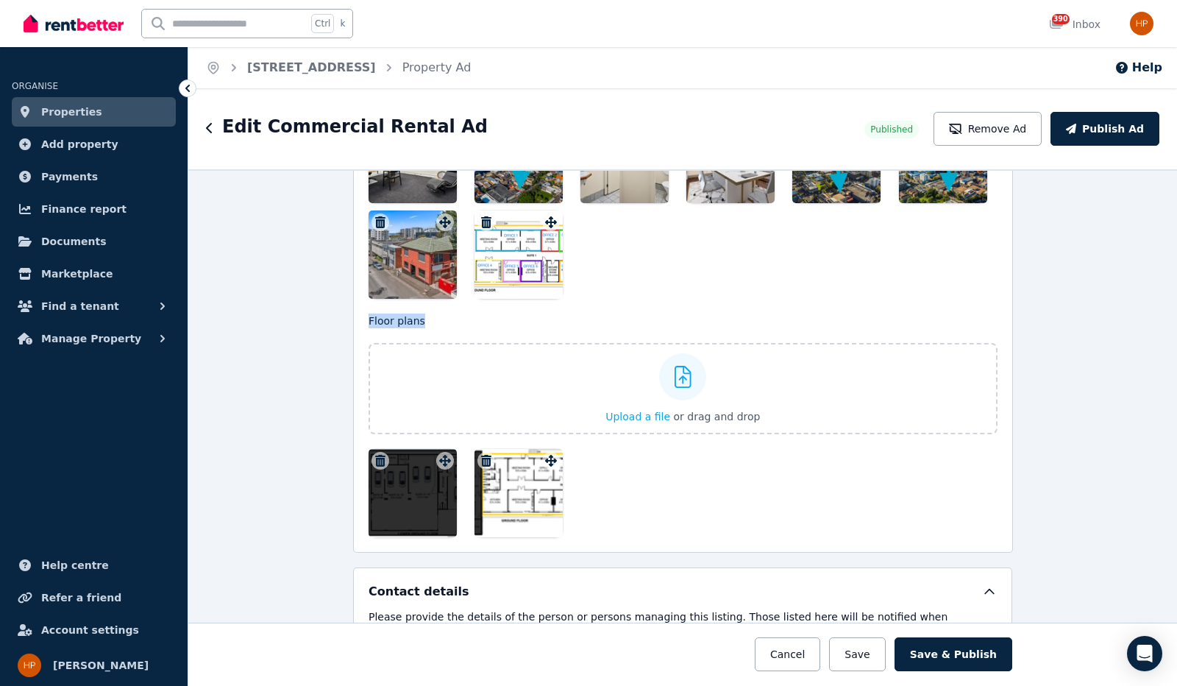
drag, startPoint x: 511, startPoint y: 254, endPoint x: 526, endPoint y: 244, distance: 17.6
click at [551, 302] on div "Photos Upload a file or drag and drop Uploaded " image (10).png " To pick up a …" at bounding box center [683, 210] width 629 height 653
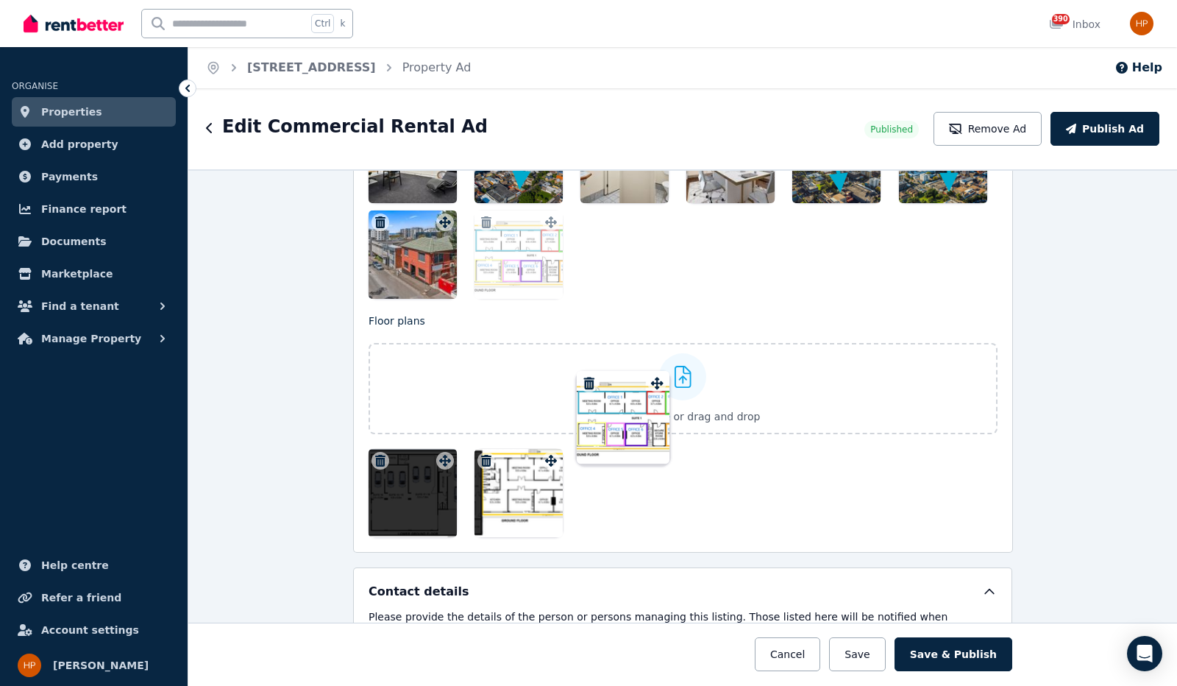
drag, startPoint x: 545, startPoint y: 210, endPoint x: 656, endPoint y: 372, distance: 195.9
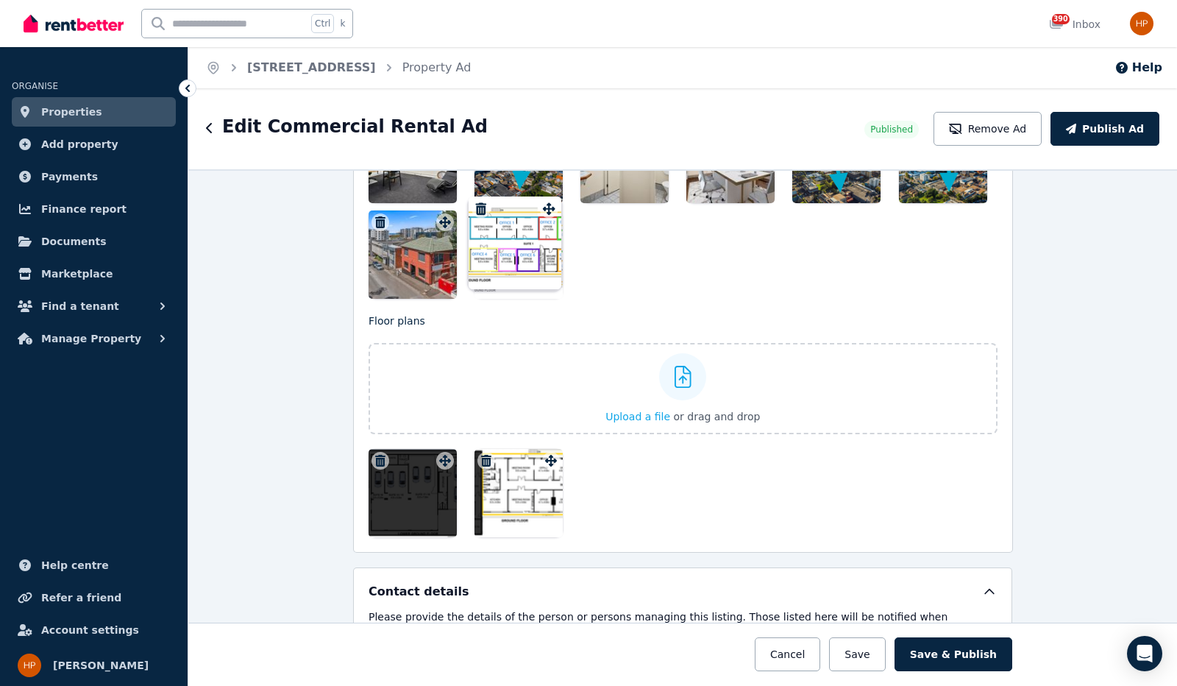
click at [656, 299] on div "Photos Upload a file or drag and drop Uploaded " image (10).png " To pick up a …" at bounding box center [683, 91] width 629 height 415
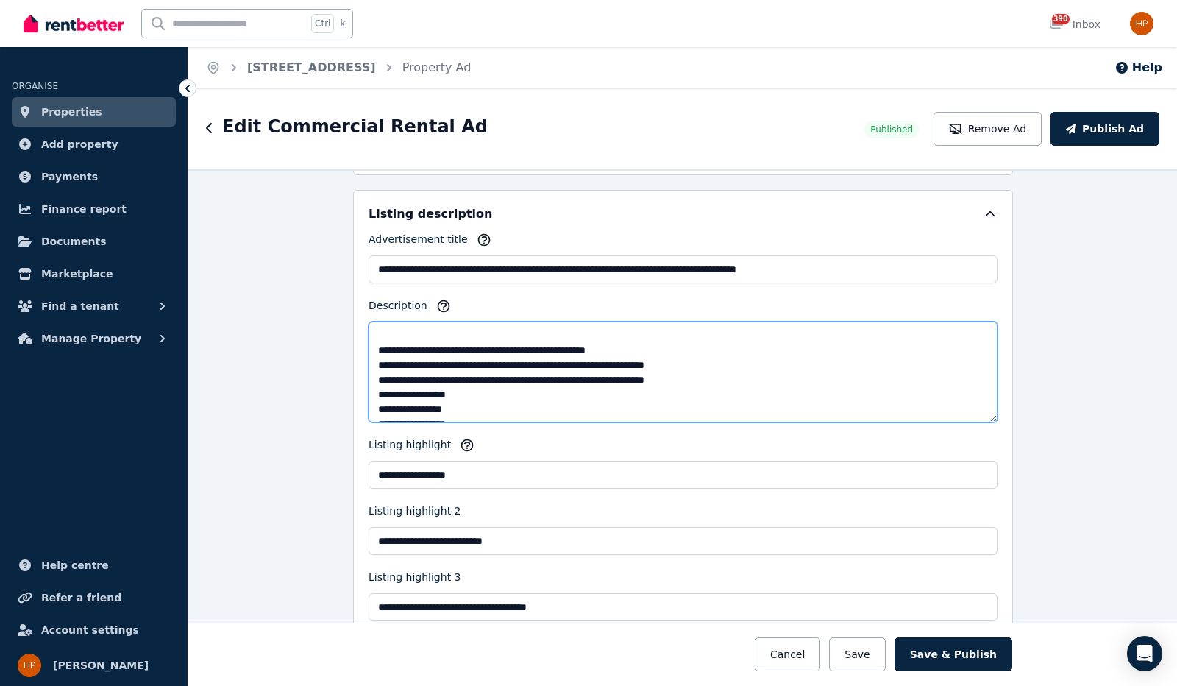
scroll to position [500, 0]
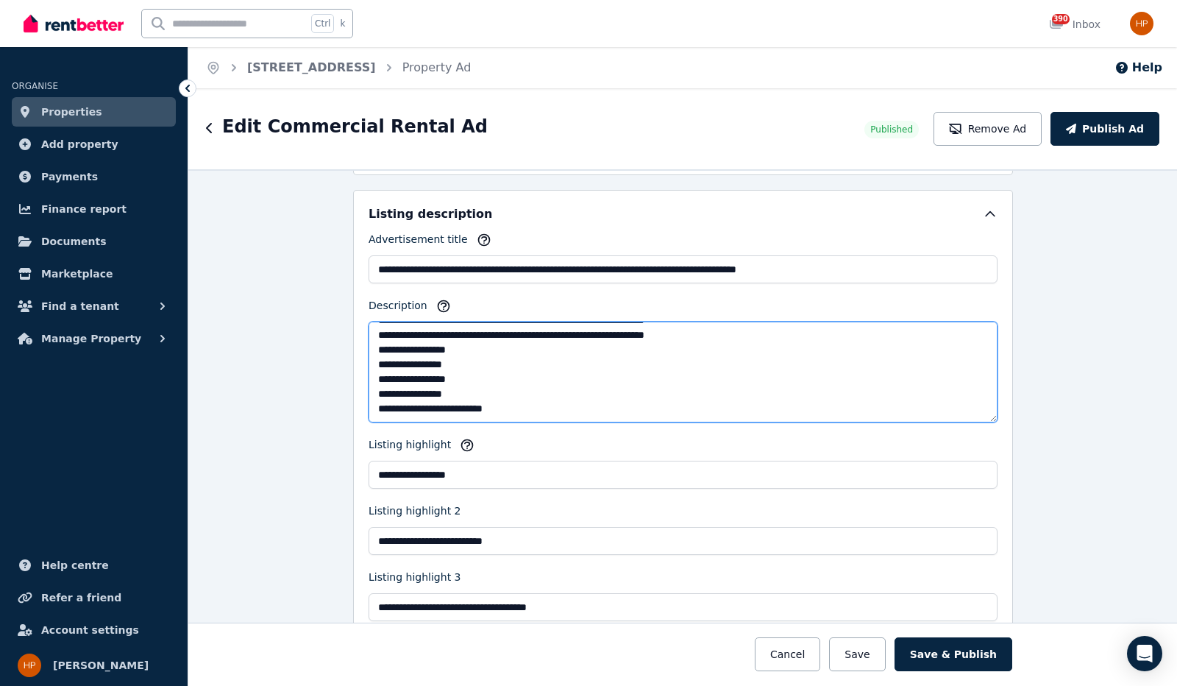
drag, startPoint x: 373, startPoint y: 383, endPoint x: 676, endPoint y: 511, distance: 328.7
click at [676, 511] on div "**********" at bounding box center [683, 426] width 629 height 389
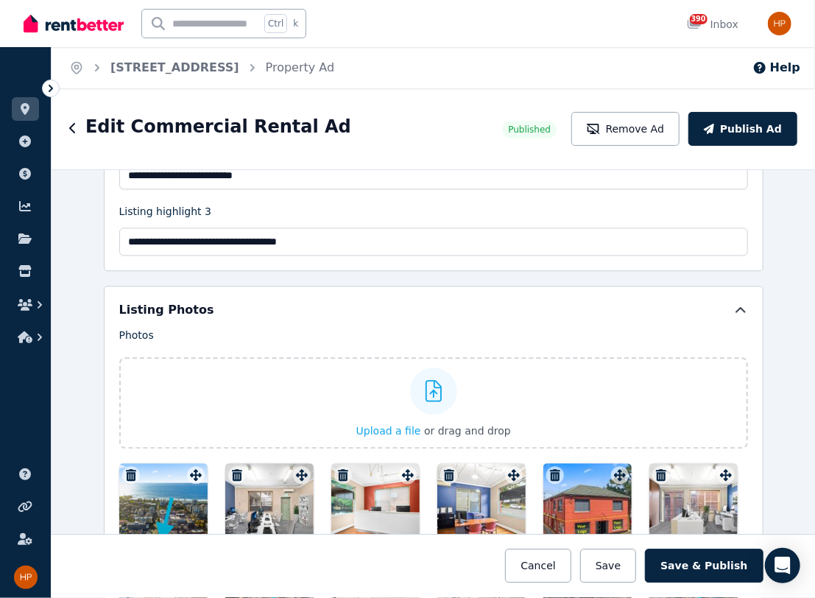
scroll to position [1699, 0]
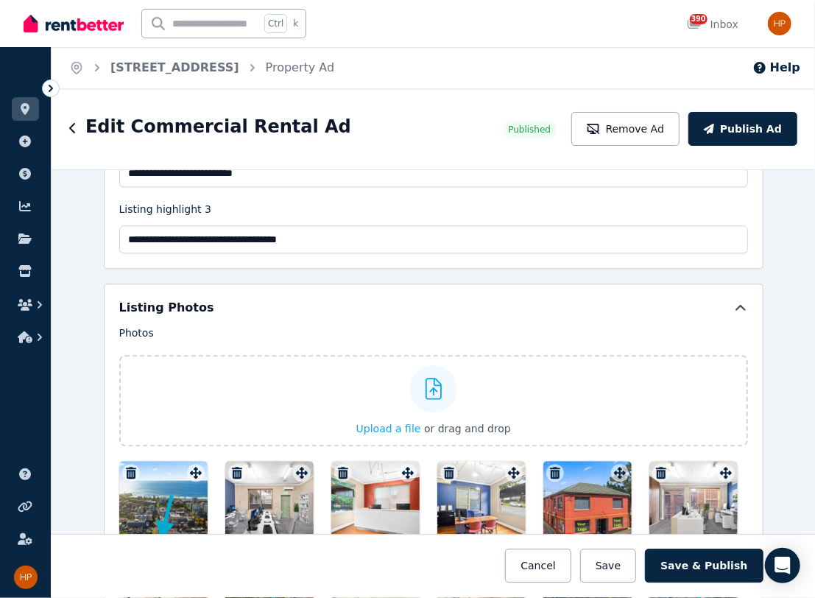
click at [770, 280] on div "**********" at bounding box center [433, 383] width 763 height 428
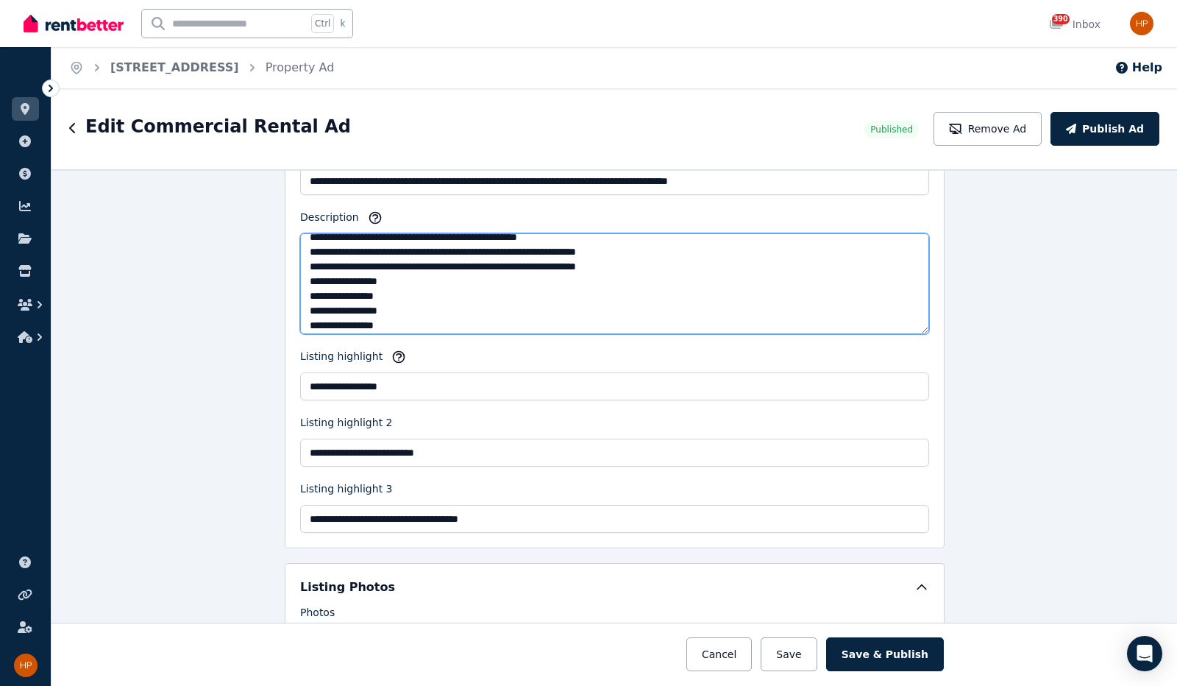
scroll to position [427, 0]
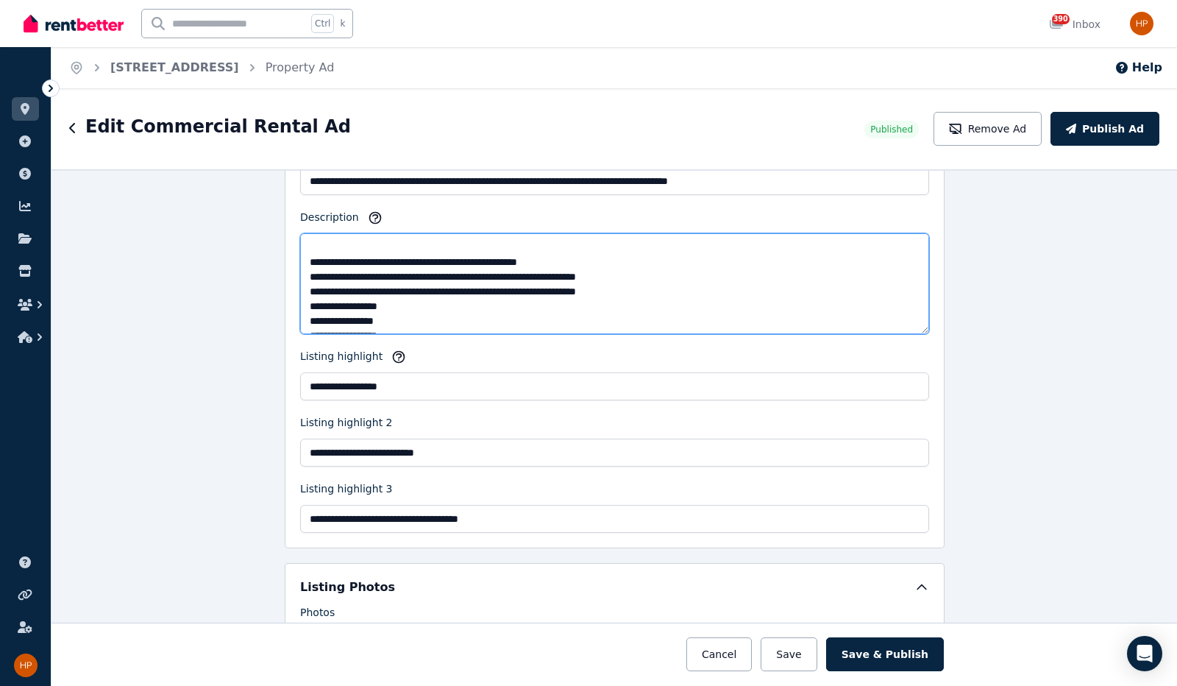
drag, startPoint x: 442, startPoint y: 313, endPoint x: 297, endPoint y: 286, distance: 146.8
click at [300, 286] on textarea "Description" at bounding box center [614, 283] width 629 height 101
paste textarea "**********"
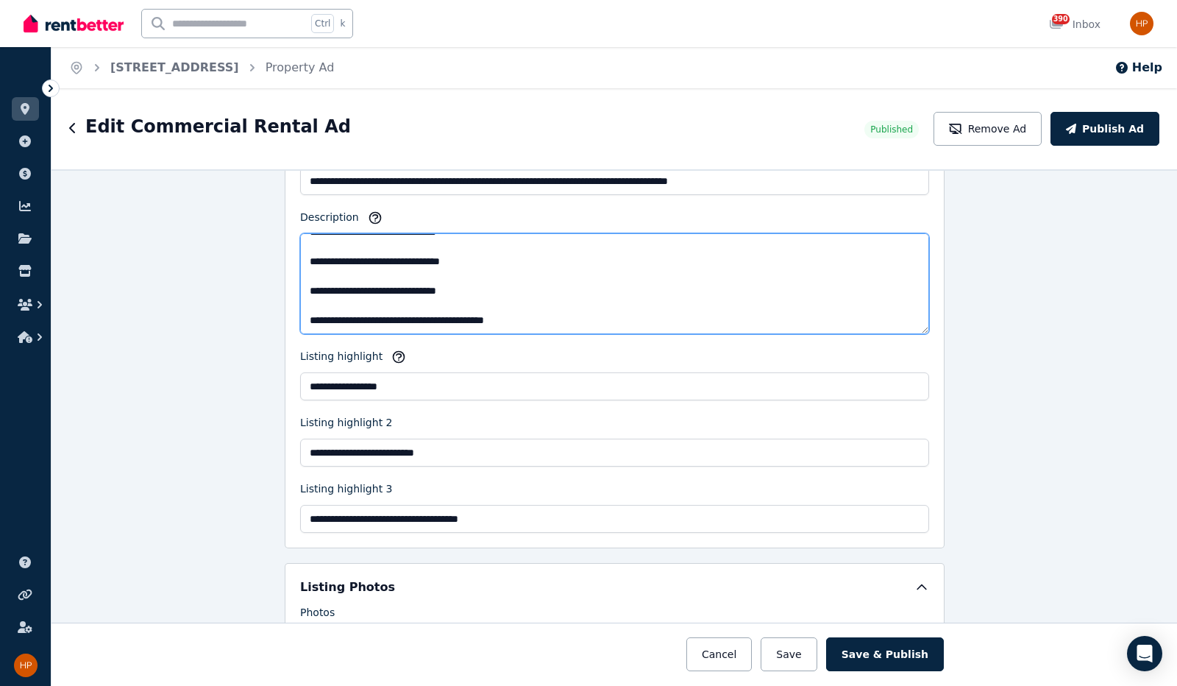
click at [402, 299] on textarea "Description" at bounding box center [614, 283] width 629 height 101
click at [396, 285] on textarea "Description" at bounding box center [614, 283] width 629 height 101
click at [369, 260] on textarea "Description" at bounding box center [614, 283] width 629 height 101
click at [372, 248] on textarea "Description" at bounding box center [614, 283] width 629 height 101
click at [364, 238] on textarea "Description" at bounding box center [614, 283] width 629 height 101
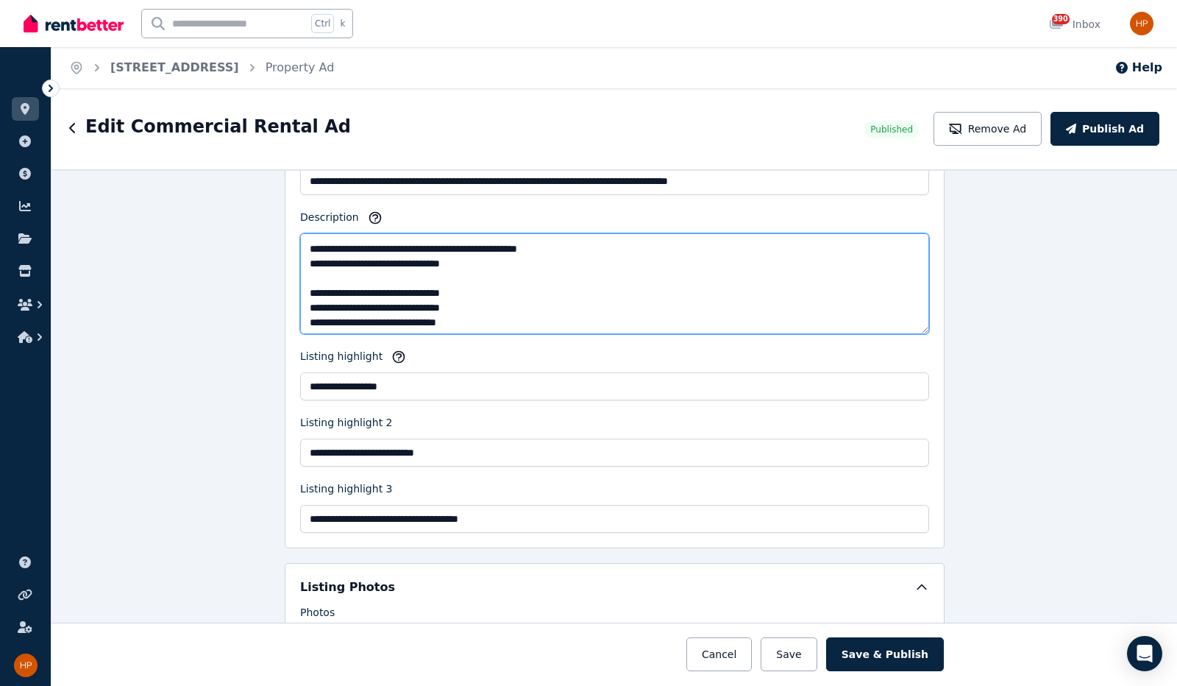
scroll to position [442, 0]
click at [331, 295] on textarea "Description" at bounding box center [614, 283] width 629 height 101
click at [372, 267] on textarea "Description" at bounding box center [614, 283] width 629 height 101
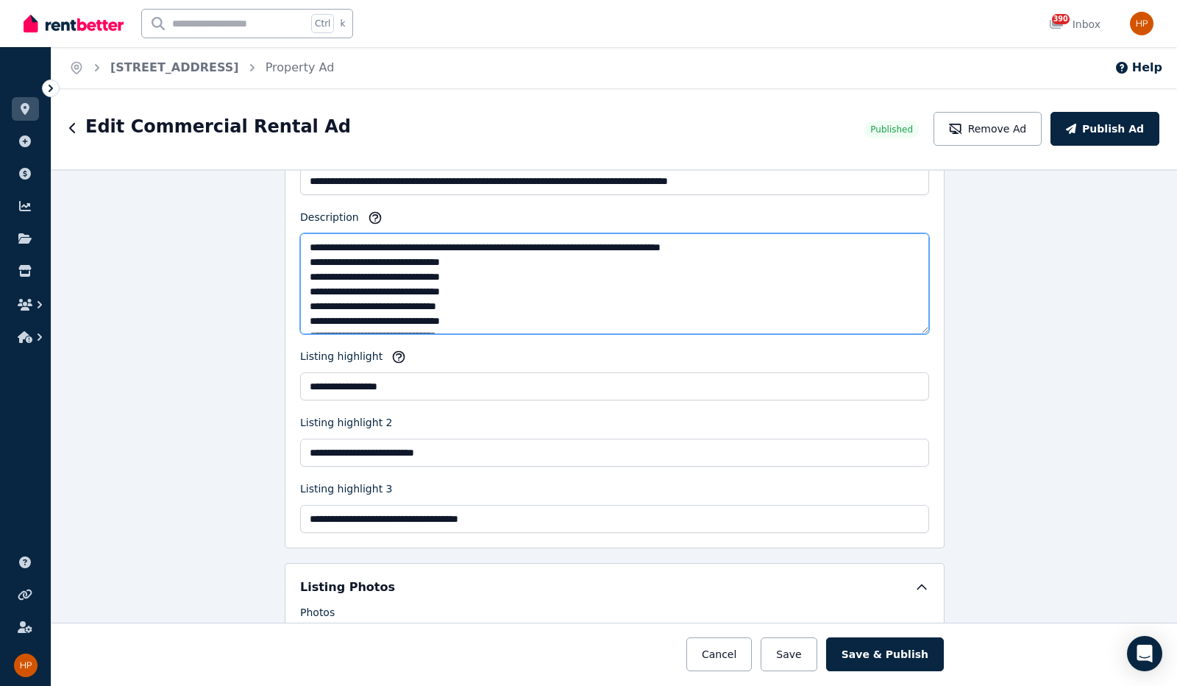
click at [699, 280] on textarea "Description" at bounding box center [614, 283] width 629 height 101
click at [510, 258] on textarea "Description" at bounding box center [614, 283] width 629 height 101
click at [672, 269] on textarea "Description" at bounding box center [614, 283] width 629 height 101
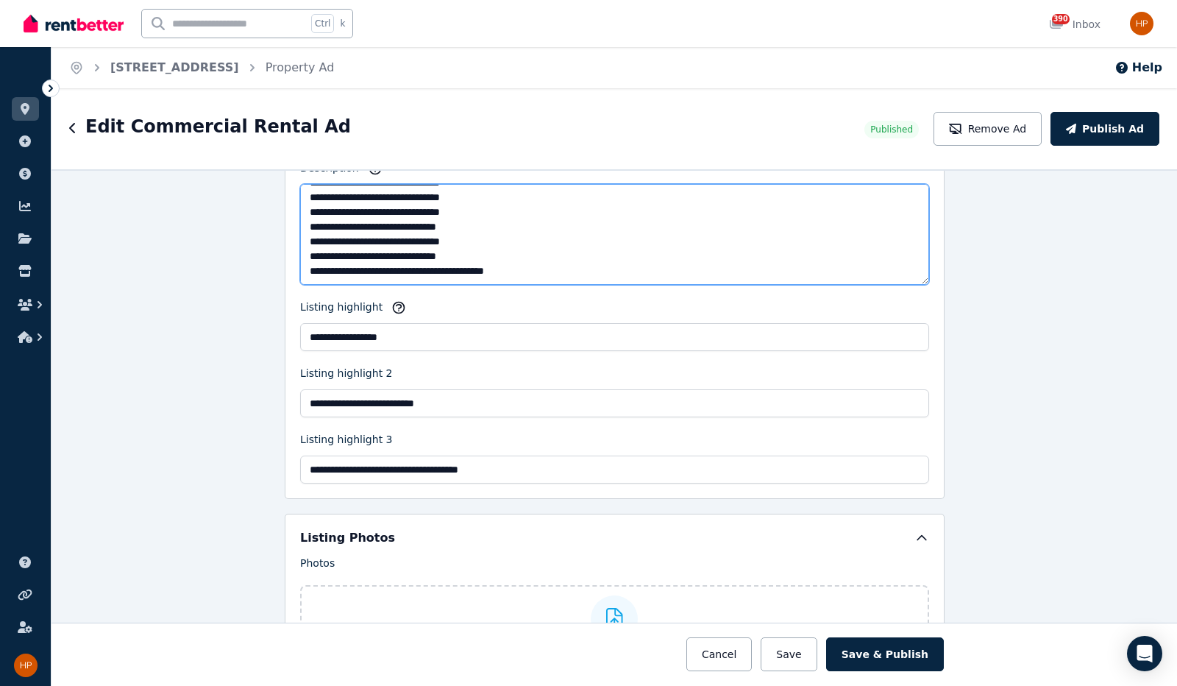
scroll to position [1419, 0]
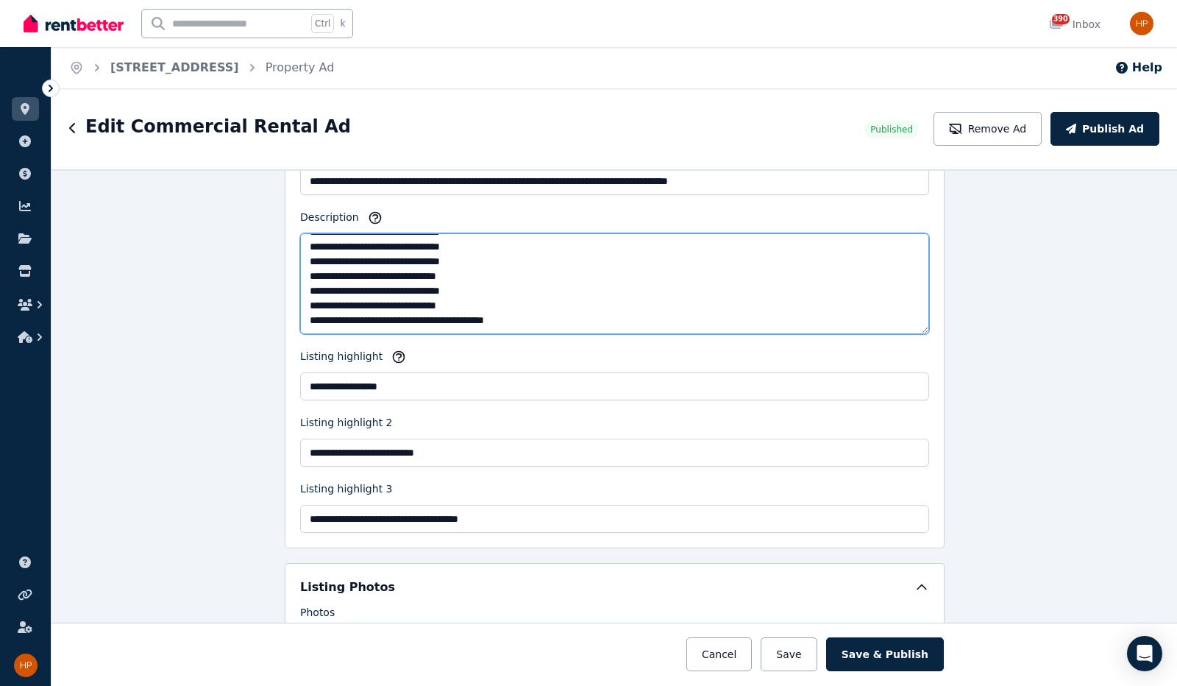
click at [537, 314] on textarea "Description" at bounding box center [614, 283] width 629 height 101
click at [494, 266] on textarea "Description" at bounding box center [614, 283] width 629 height 101
click at [548, 311] on textarea "Description" at bounding box center [614, 283] width 629 height 101
click at [467, 282] on textarea "Description" at bounding box center [614, 283] width 629 height 101
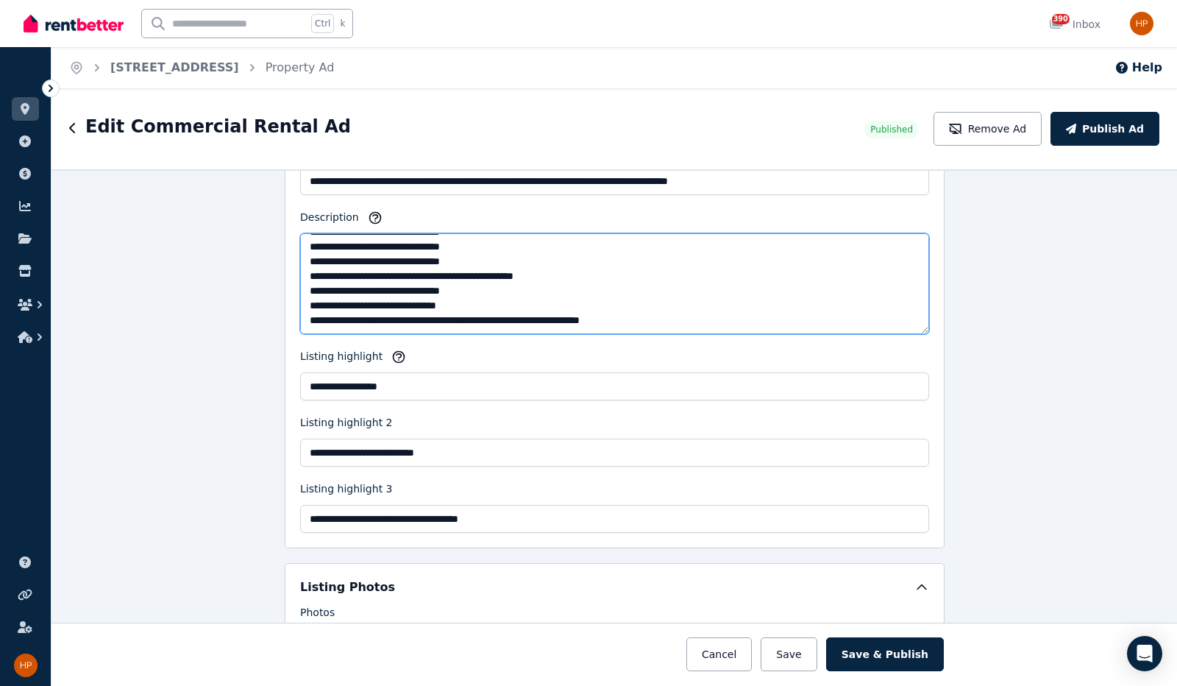
click at [467, 282] on textarea "Description" at bounding box center [614, 283] width 629 height 101
click at [391, 271] on textarea "Description" at bounding box center [614, 283] width 629 height 101
click at [358, 267] on textarea "Description" at bounding box center [614, 283] width 629 height 101
click at [475, 263] on textarea "Description" at bounding box center [614, 283] width 629 height 101
click at [383, 269] on textarea "Description" at bounding box center [614, 283] width 629 height 101
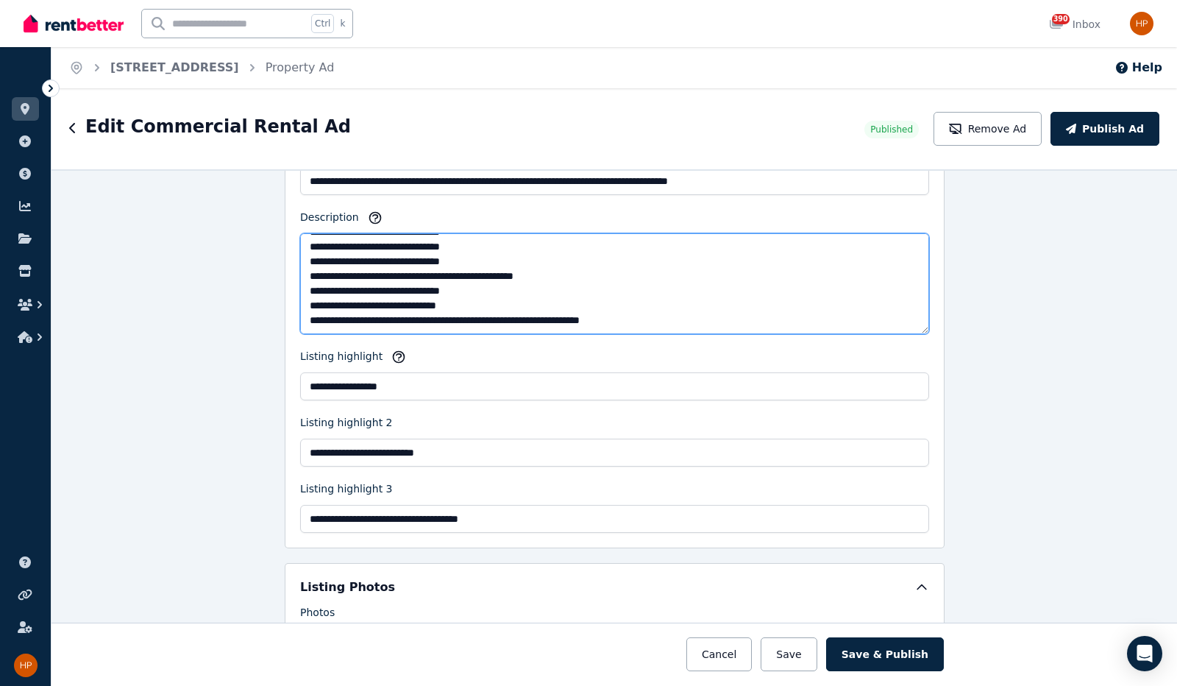
click at [389, 277] on textarea "Description" at bounding box center [614, 283] width 629 height 101
click at [502, 274] on textarea "Description" at bounding box center [614, 283] width 629 height 101
click at [487, 281] on textarea "Description" at bounding box center [614, 283] width 629 height 101
click at [311, 281] on textarea "Description" at bounding box center [614, 283] width 629 height 101
click at [402, 289] on textarea "Description" at bounding box center [614, 283] width 629 height 101
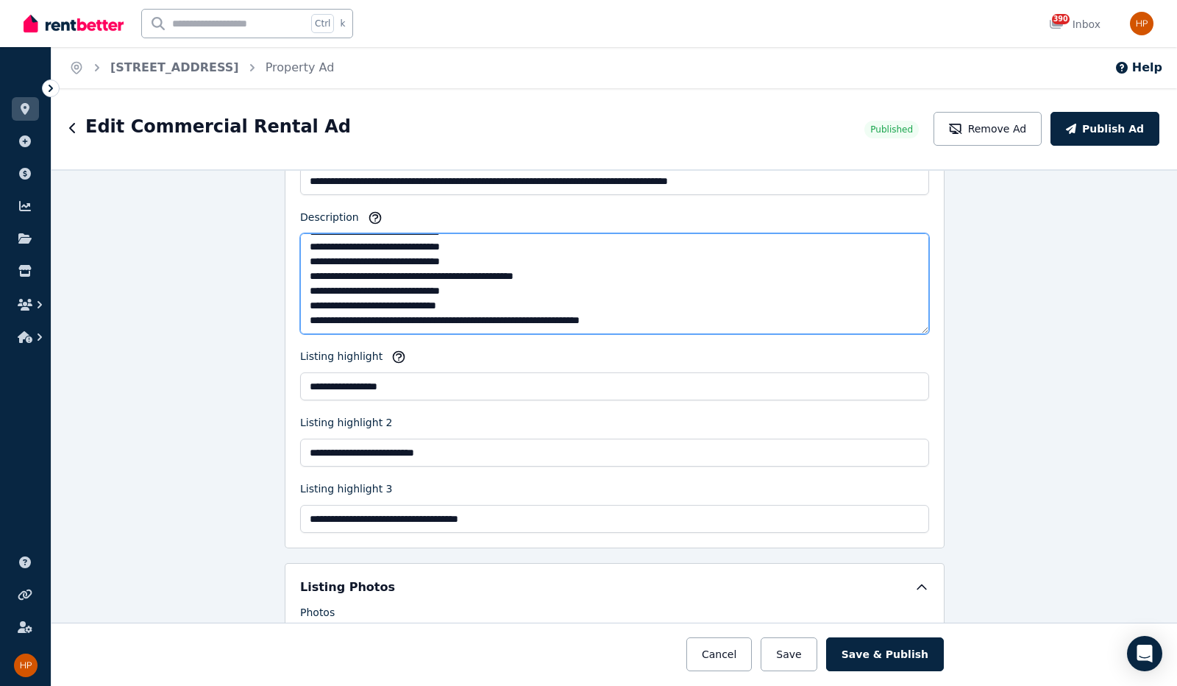
click at [519, 282] on textarea "Description" at bounding box center [614, 283] width 629 height 101
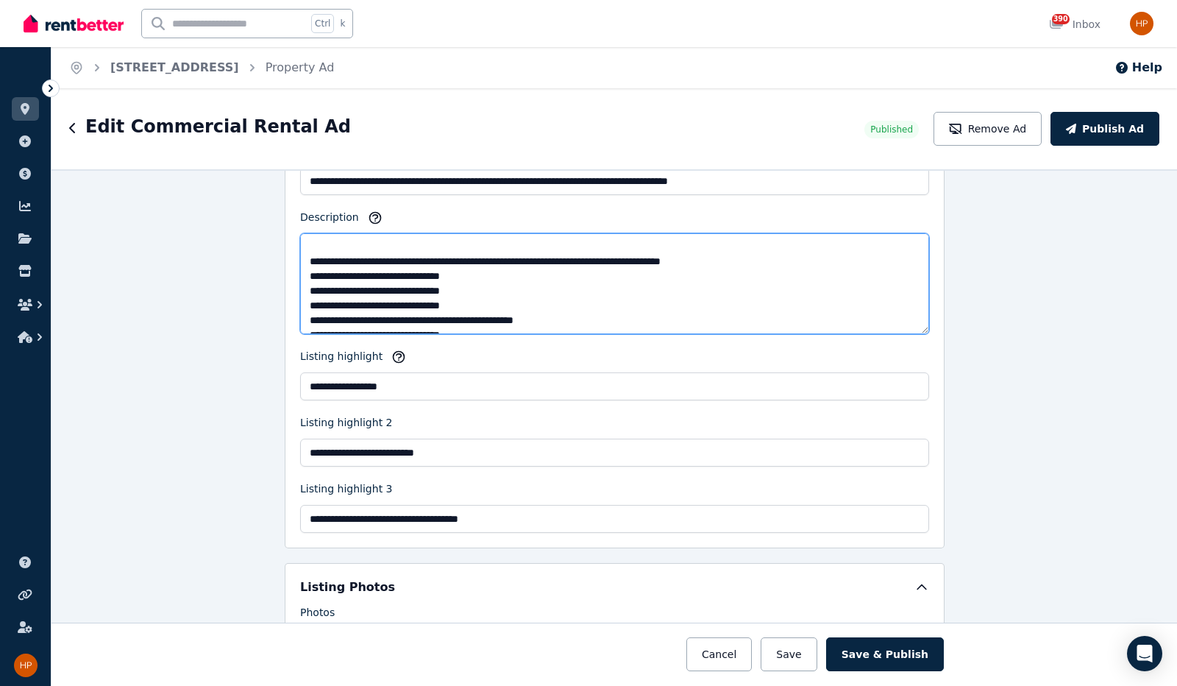
scroll to position [427, 0]
click at [490, 290] on textarea "Description" at bounding box center [614, 283] width 629 height 101
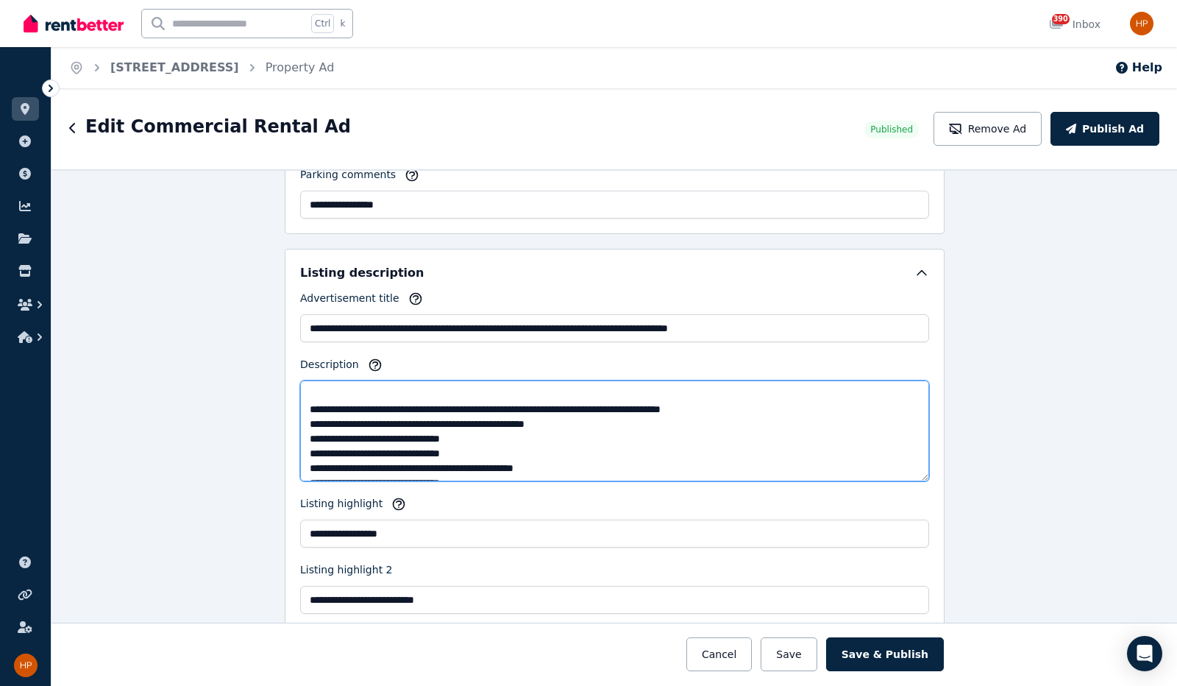
click at [790, 424] on textarea "Description" at bounding box center [614, 430] width 629 height 101
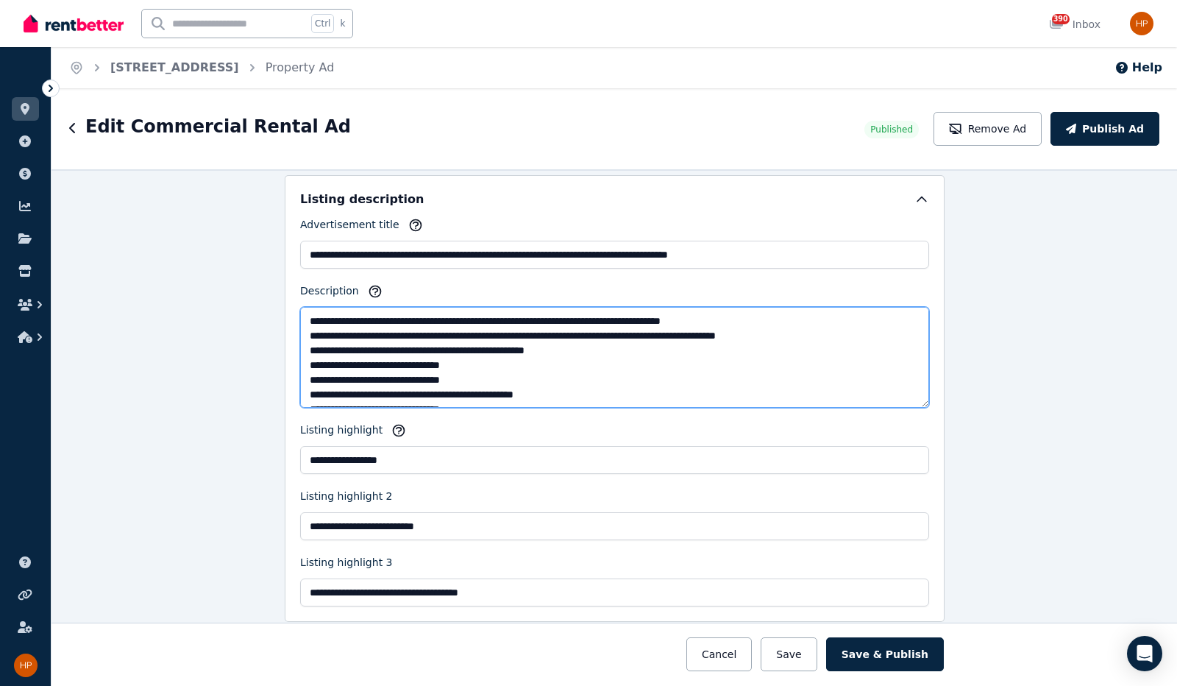
scroll to position [515, 0]
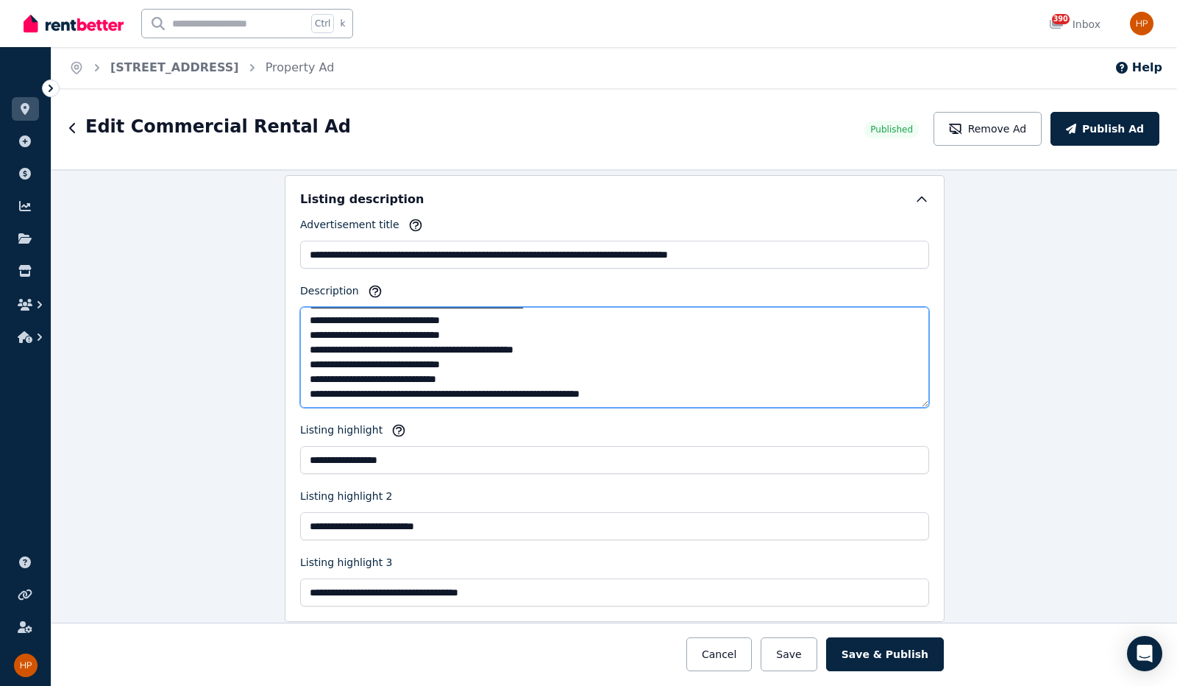
drag, startPoint x: 300, startPoint y: 336, endPoint x: 821, endPoint y: 523, distance: 553.7
click at [821, 523] on div "**********" at bounding box center [614, 411] width 629 height 389
type textarea "**********"
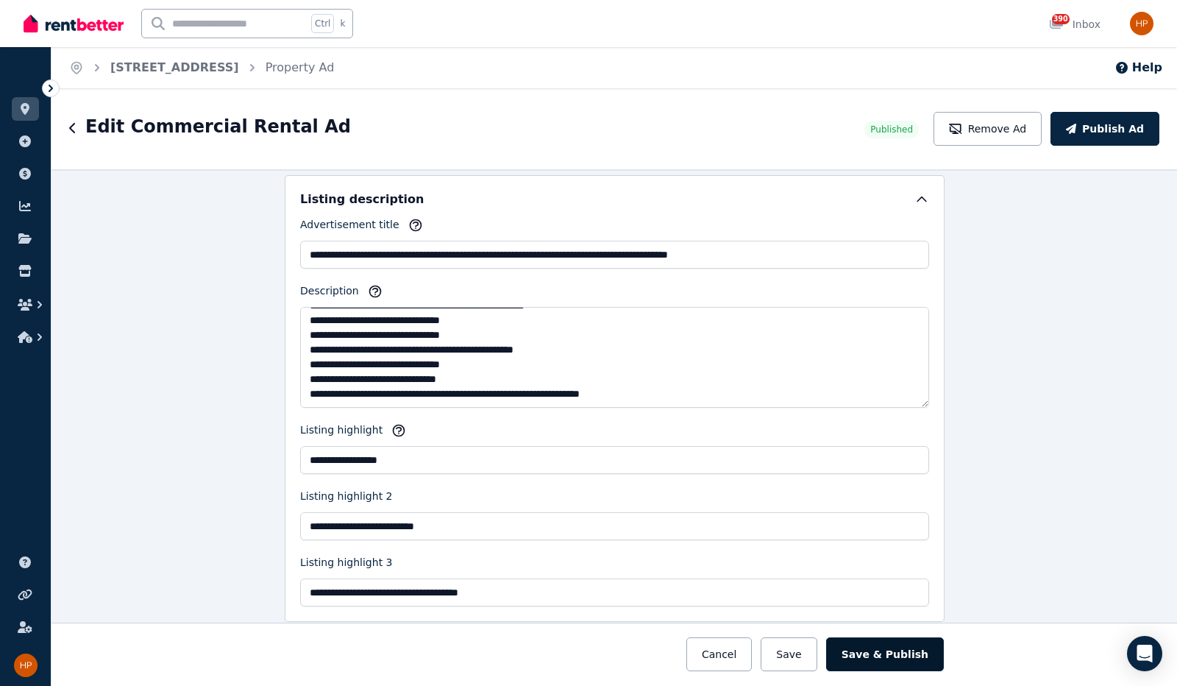
click at [888, 664] on button "Save & Publish" at bounding box center [885, 654] width 118 height 34
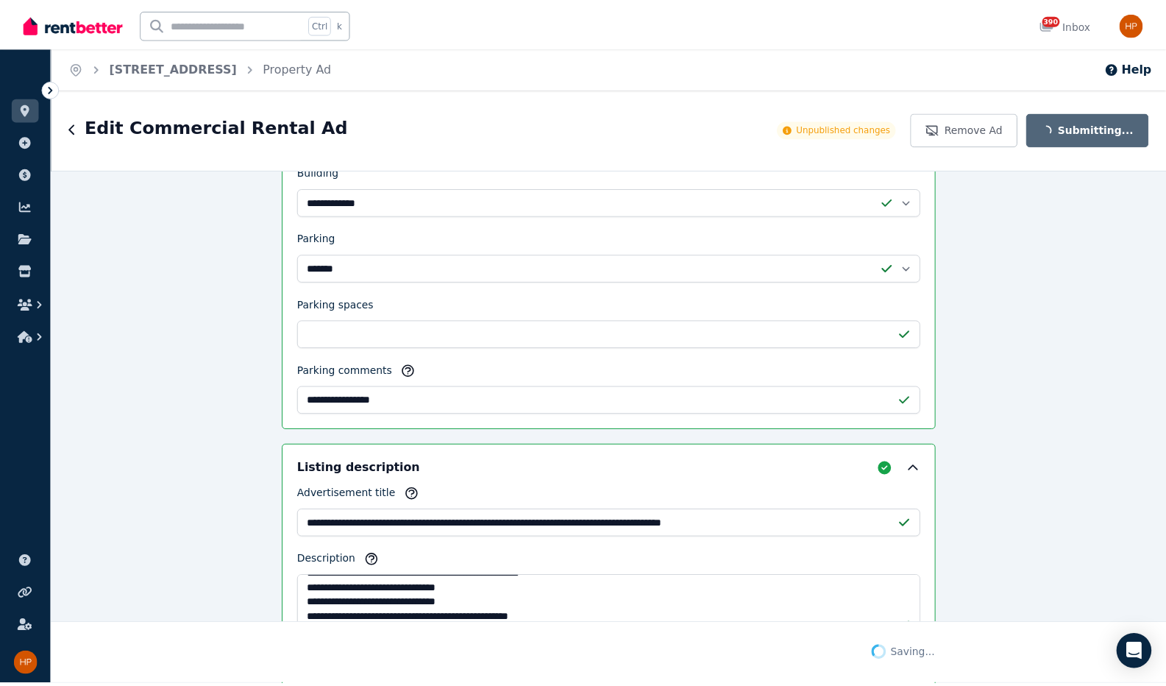
scroll to position [904, 0]
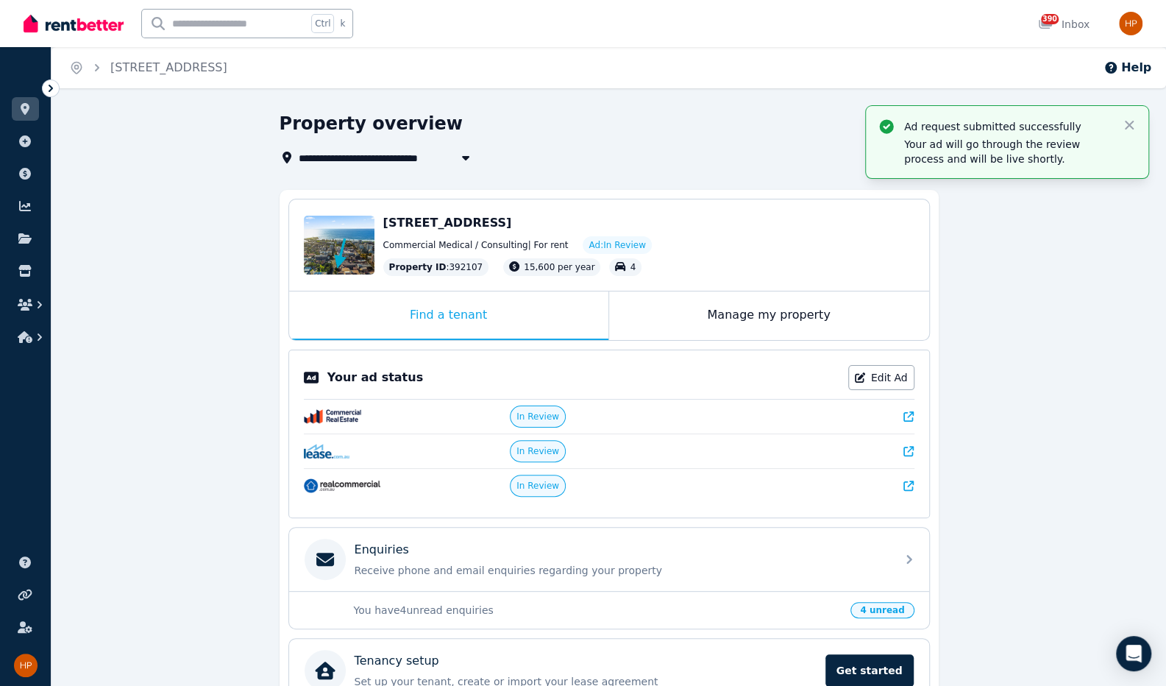
click at [1086, 372] on div "**********" at bounding box center [609, 440] width 1115 height 656
drag, startPoint x: 384, startPoint y: 225, endPoint x: 656, endPoint y: 227, distance: 271.5
click at [656, 227] on div "[STREET_ADDRESS]" at bounding box center [648, 223] width 531 height 18
copy span "[STREET_ADDRESS]"
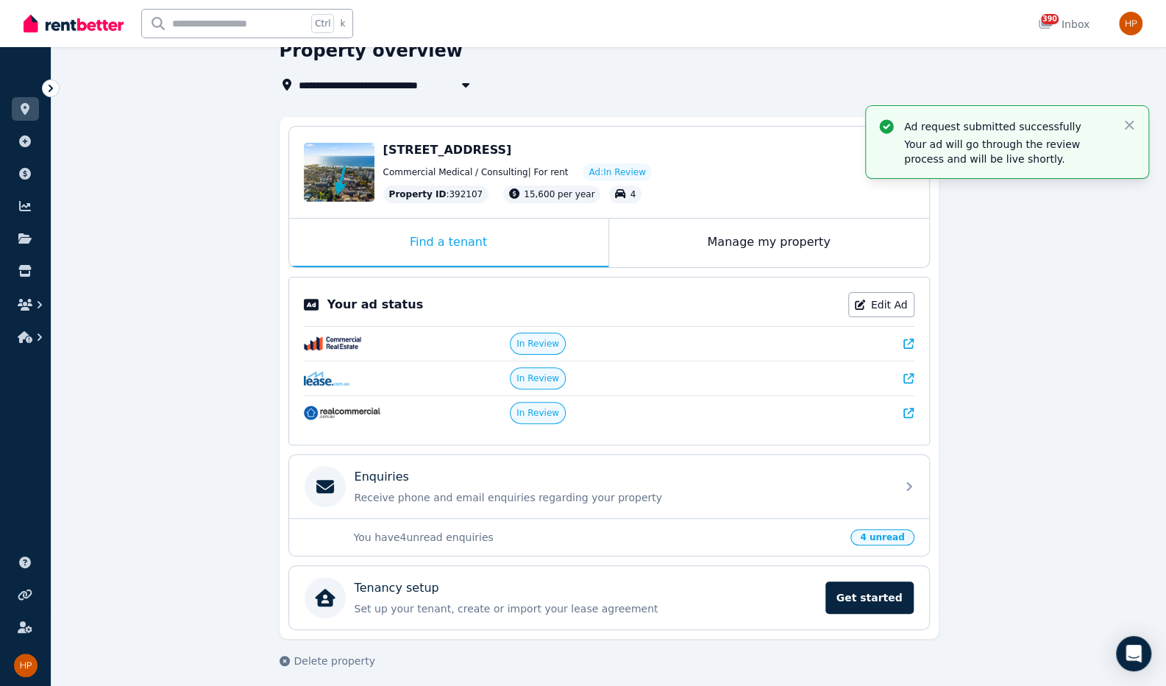
scroll to position [75, 0]
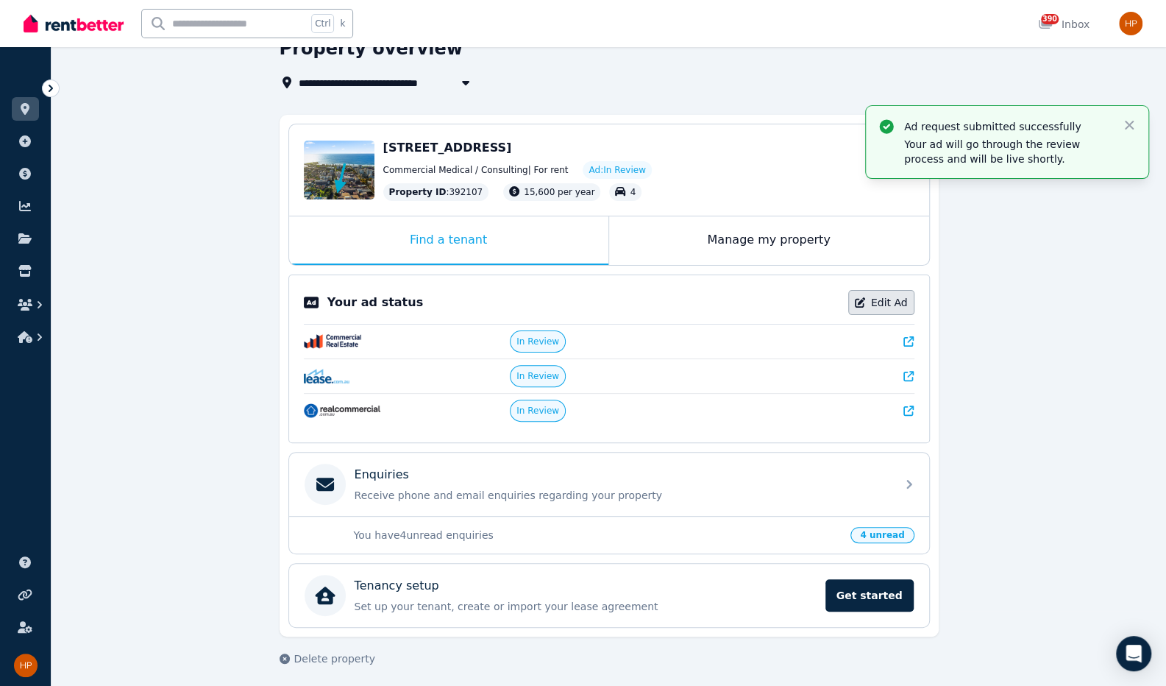
click at [891, 305] on link "Edit Ad" at bounding box center [881, 302] width 66 height 25
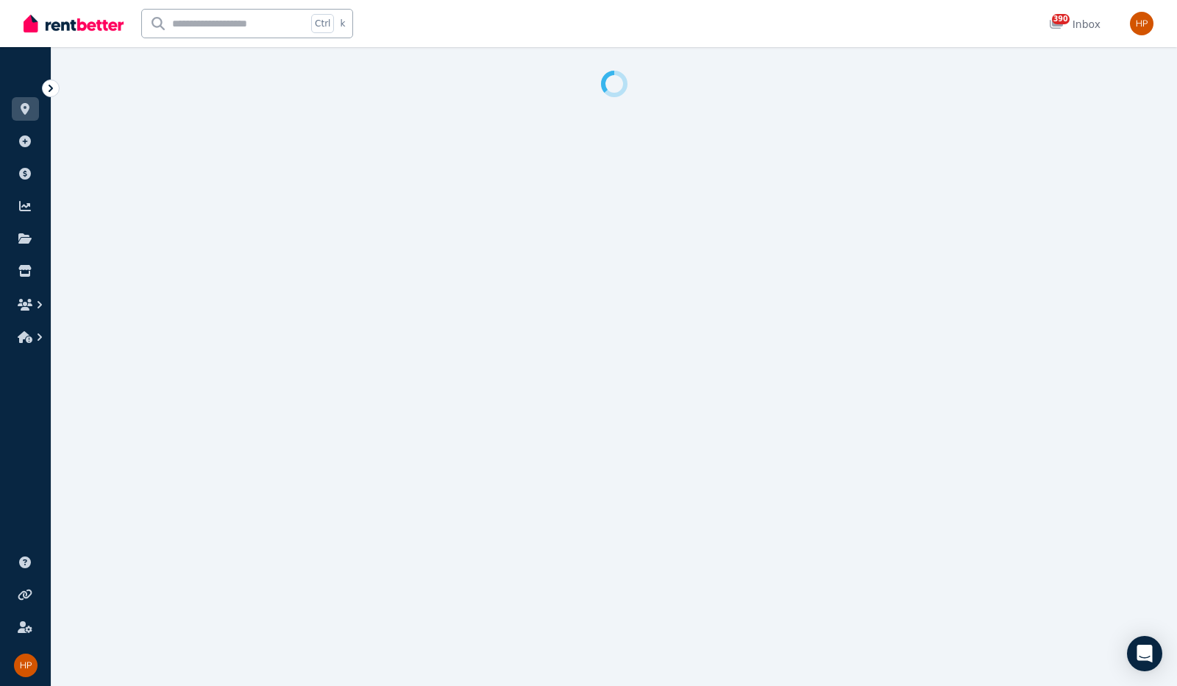
select select "**********"
select select "*********"
select select "**********"
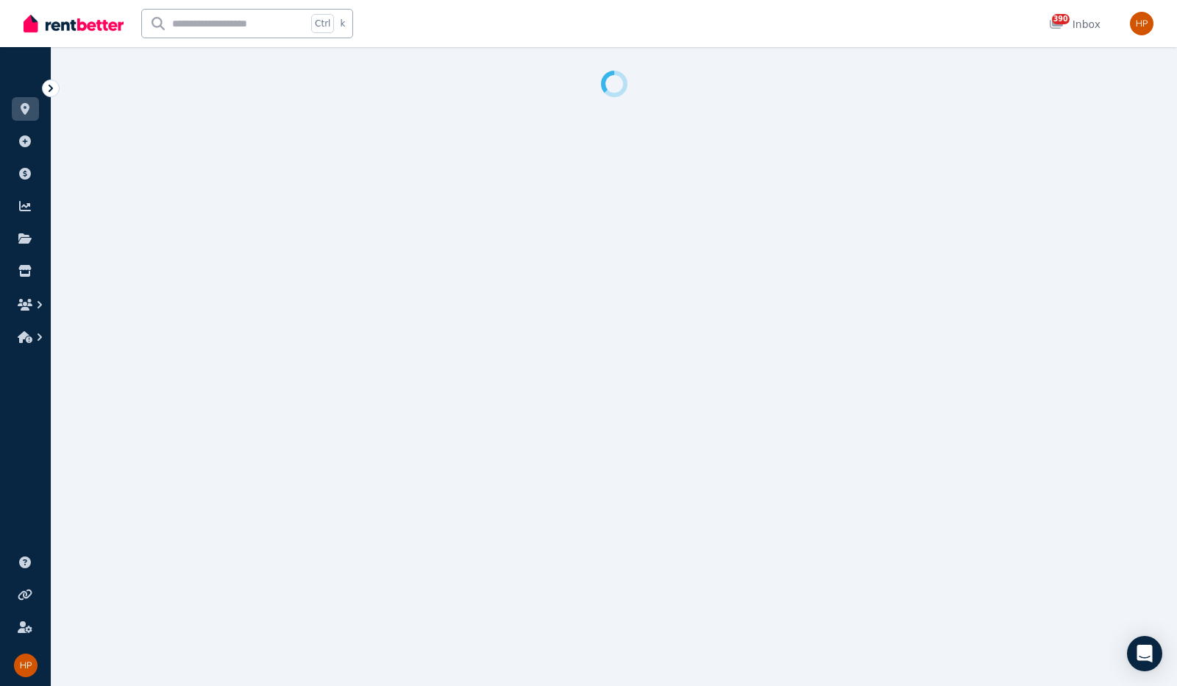
select select "**********"
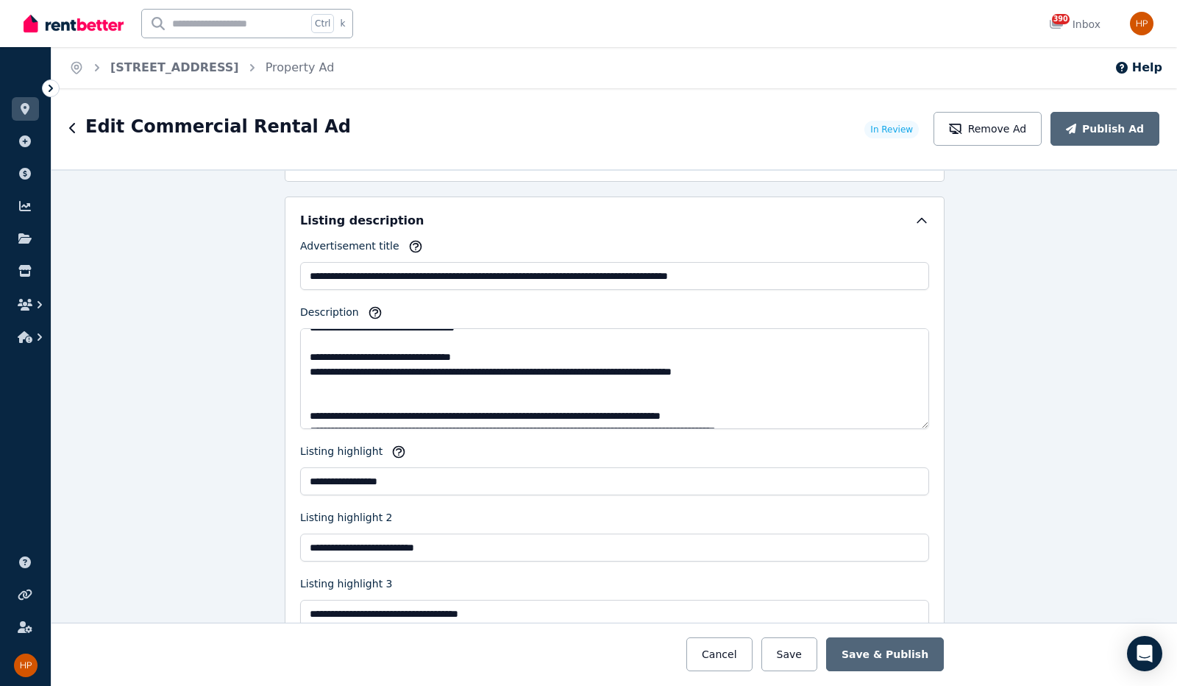
scroll to position [515, 0]
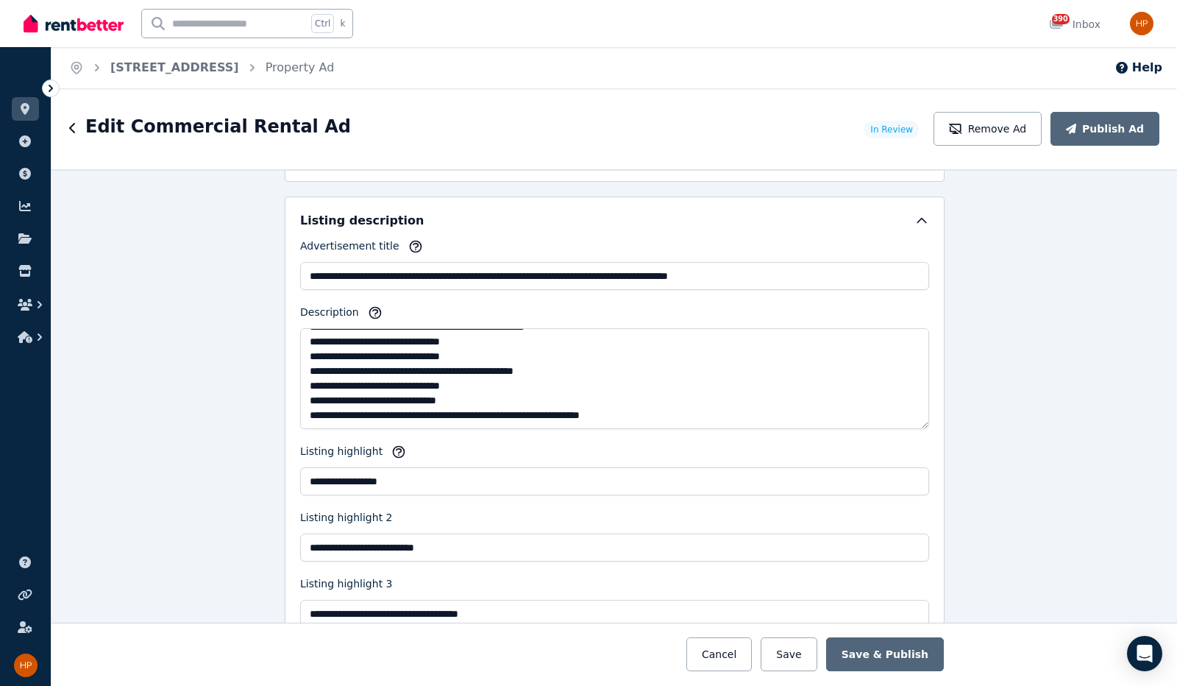
click at [995, 488] on div "**********" at bounding box center [615, 427] width 1126 height 517
click at [803, 652] on button "Save" at bounding box center [789, 654] width 56 height 34
click at [701, 421] on div "**********" at bounding box center [614, 432] width 629 height 389
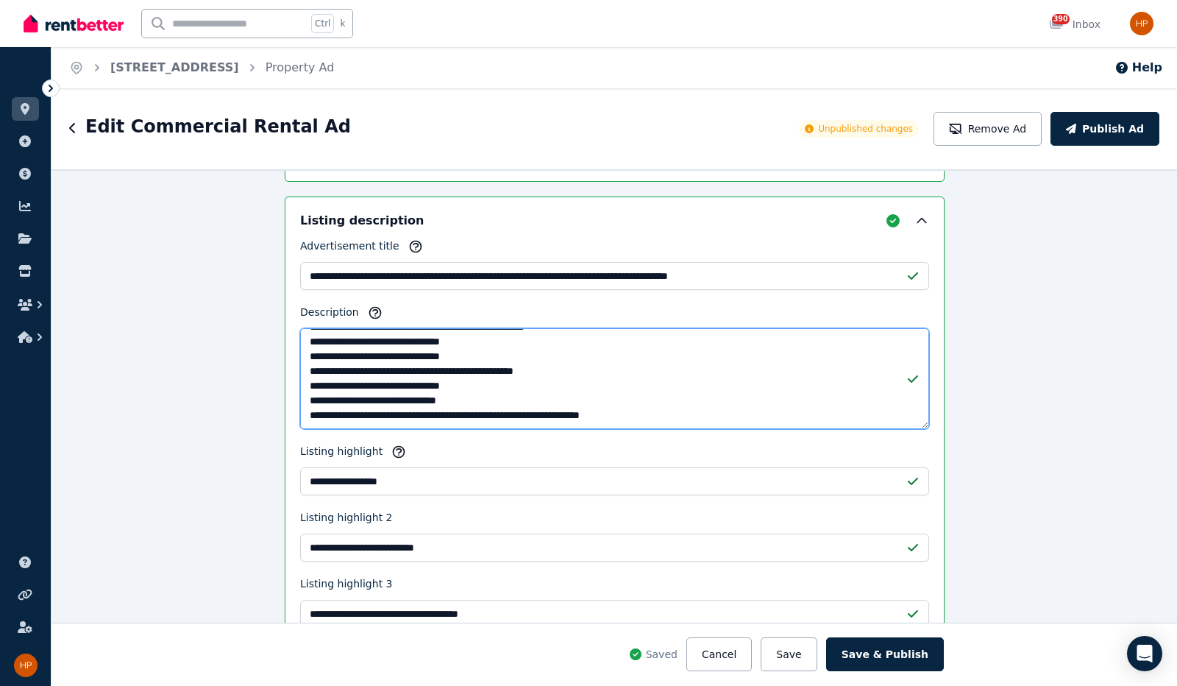
click at [701, 408] on textarea "Description" at bounding box center [614, 378] width 629 height 101
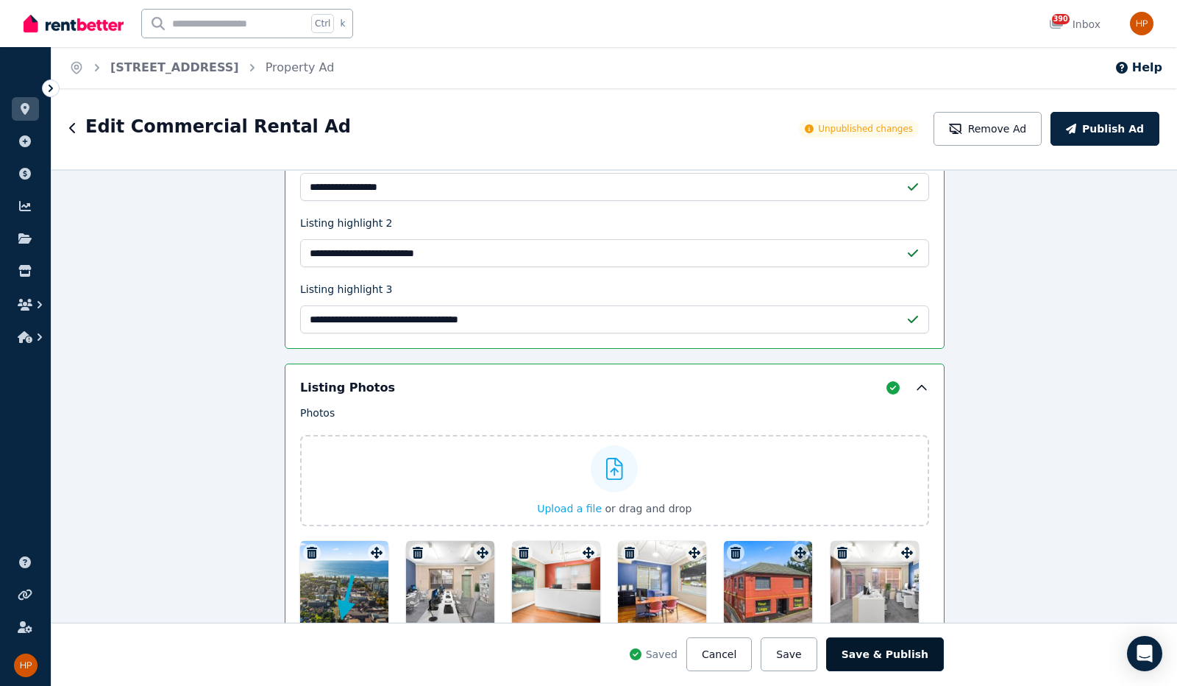
click at [895, 653] on button "Save & Publish" at bounding box center [885, 654] width 118 height 34
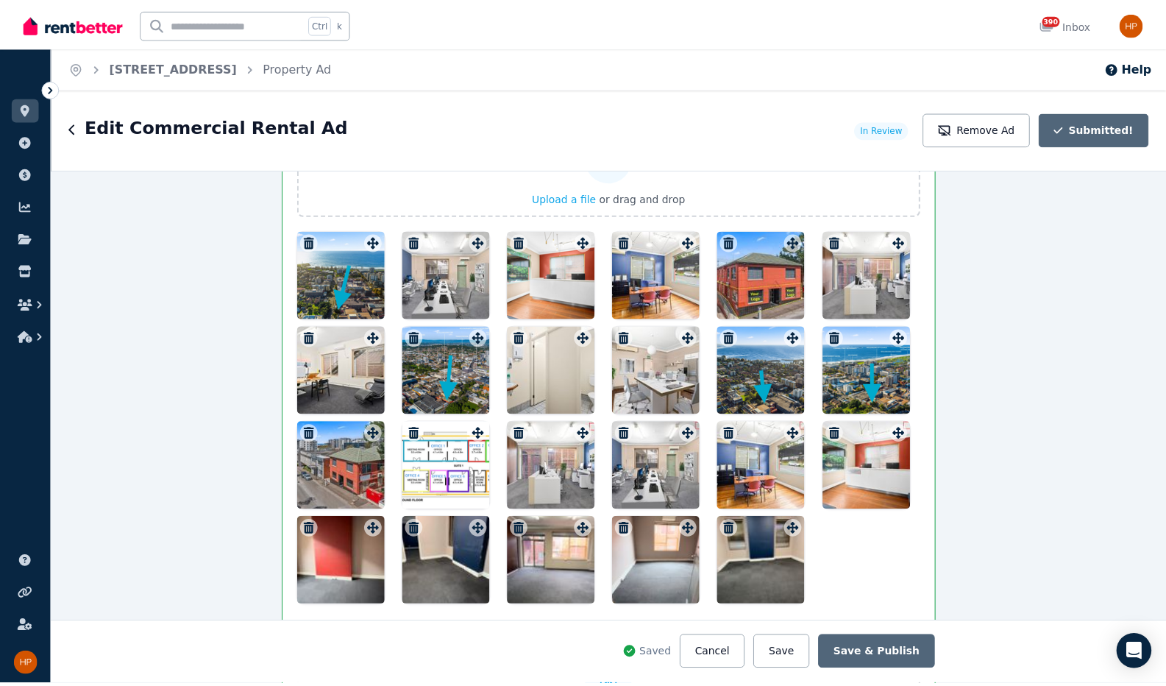
scroll to position [1913, 0]
